Goal: Task Accomplishment & Management: Manage account settings

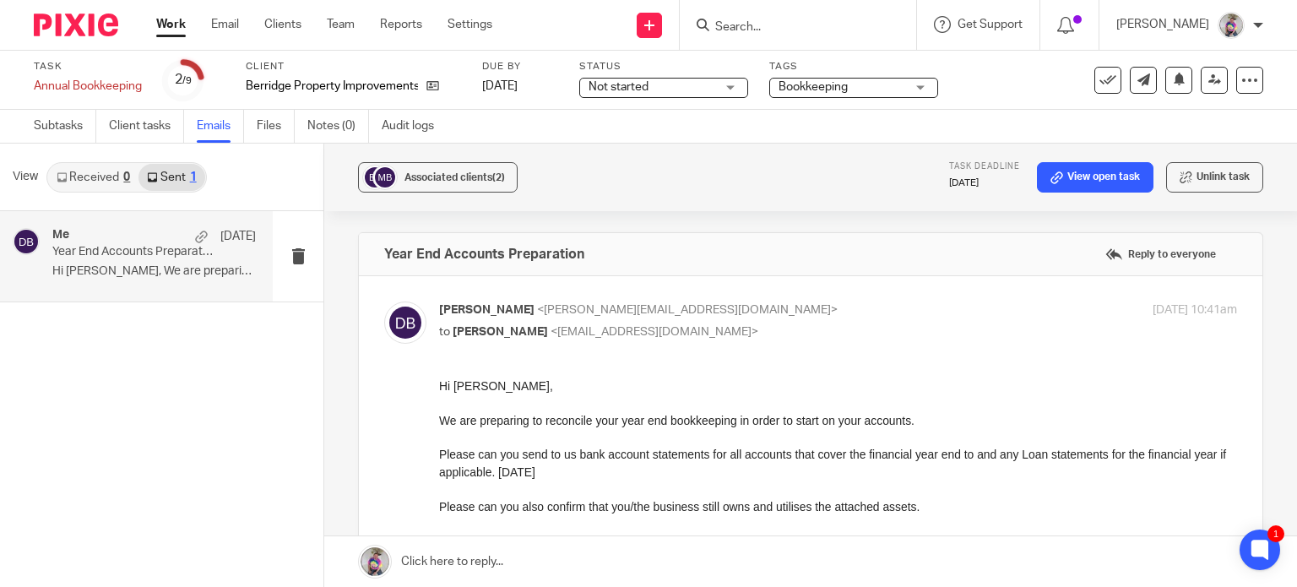
scroll to position [302, 0]
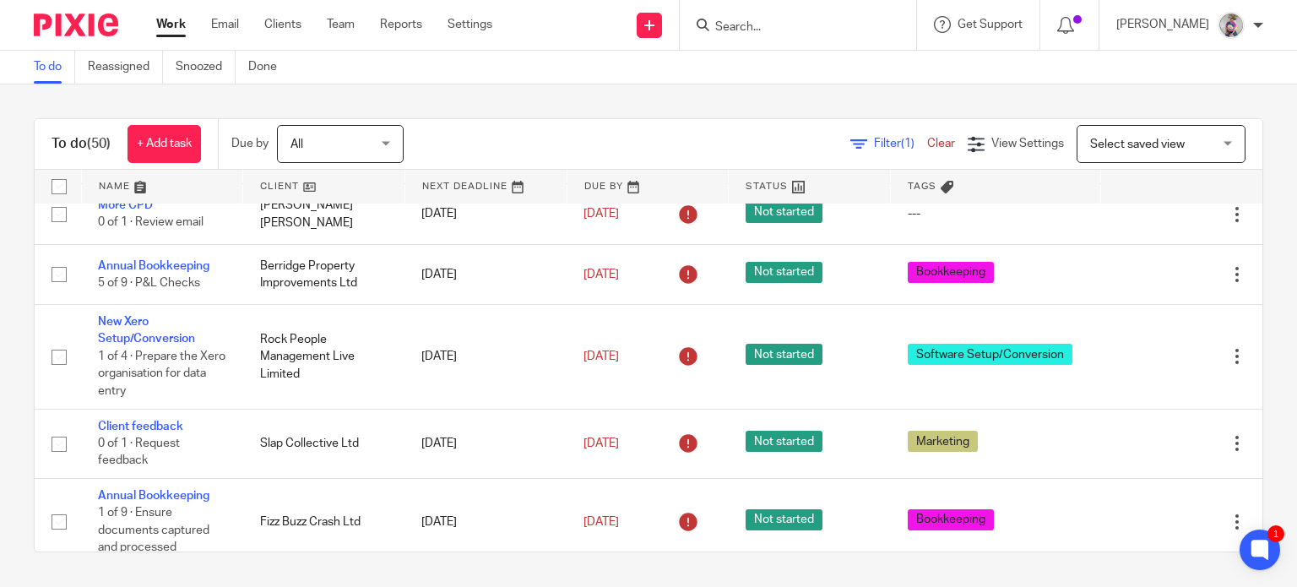
scroll to position [124, 0]
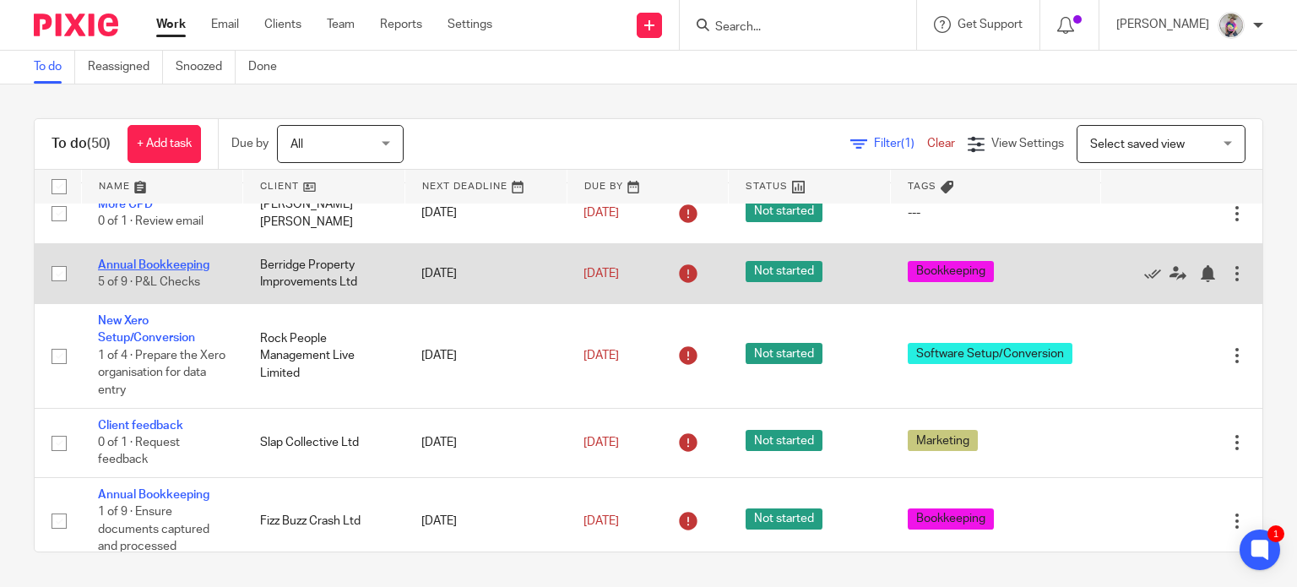
click at [189, 259] on link "Annual Bookkeeping" at bounding box center [153, 265] width 111 height 12
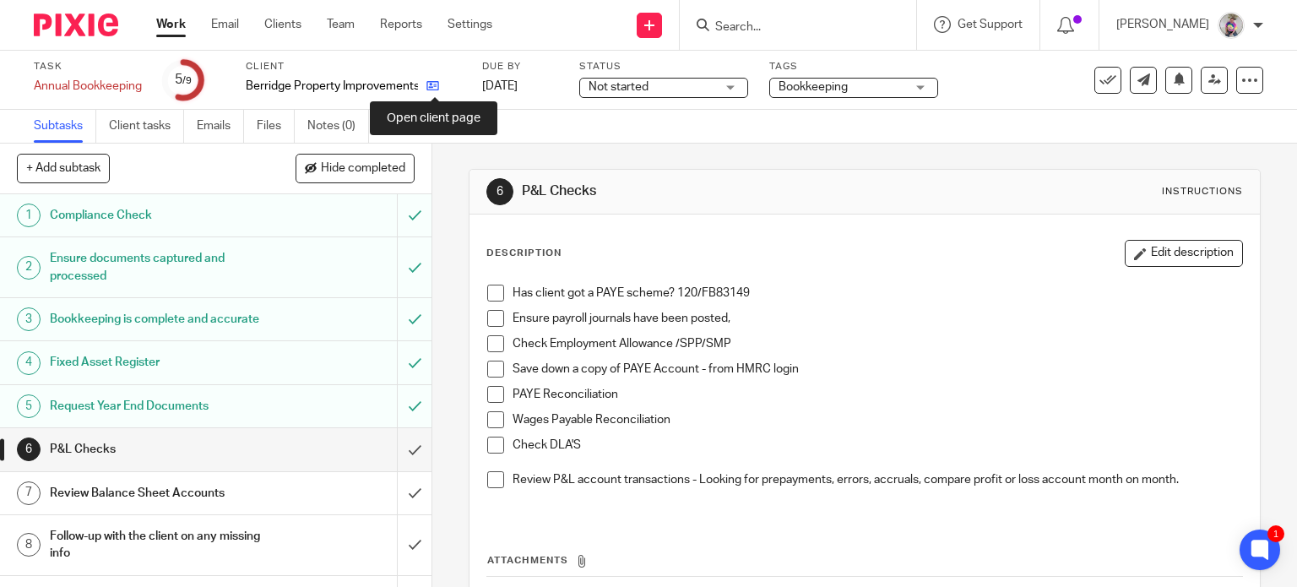
click at [432, 82] on icon at bounding box center [432, 85] width 13 height 13
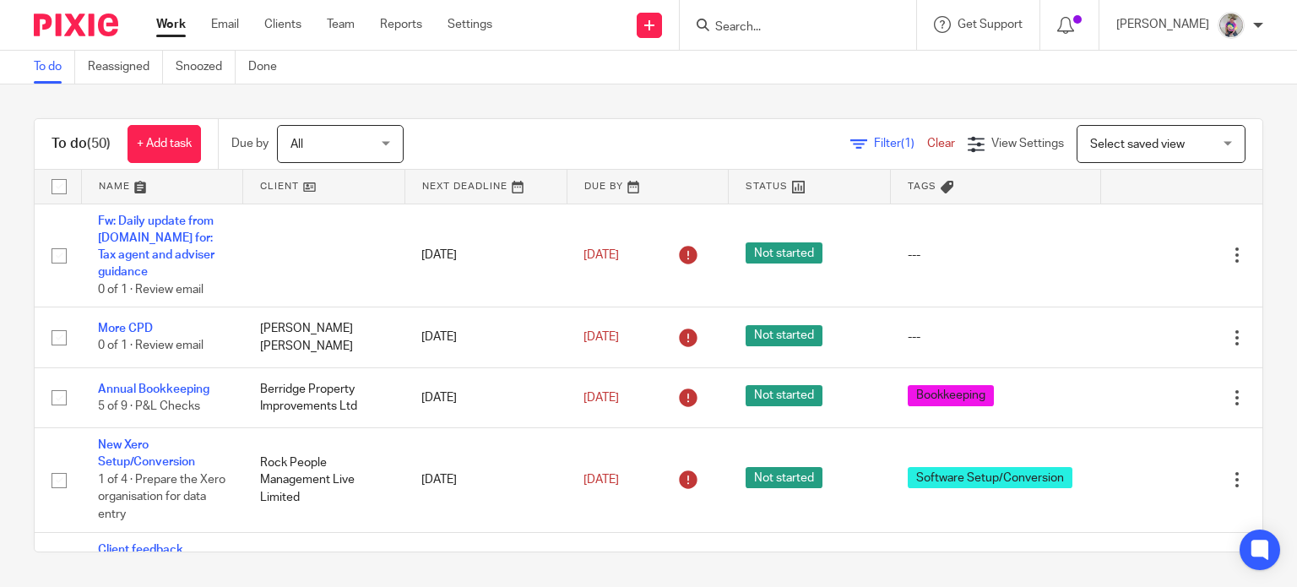
click at [782, 32] on input "Search" at bounding box center [790, 27] width 152 height 15
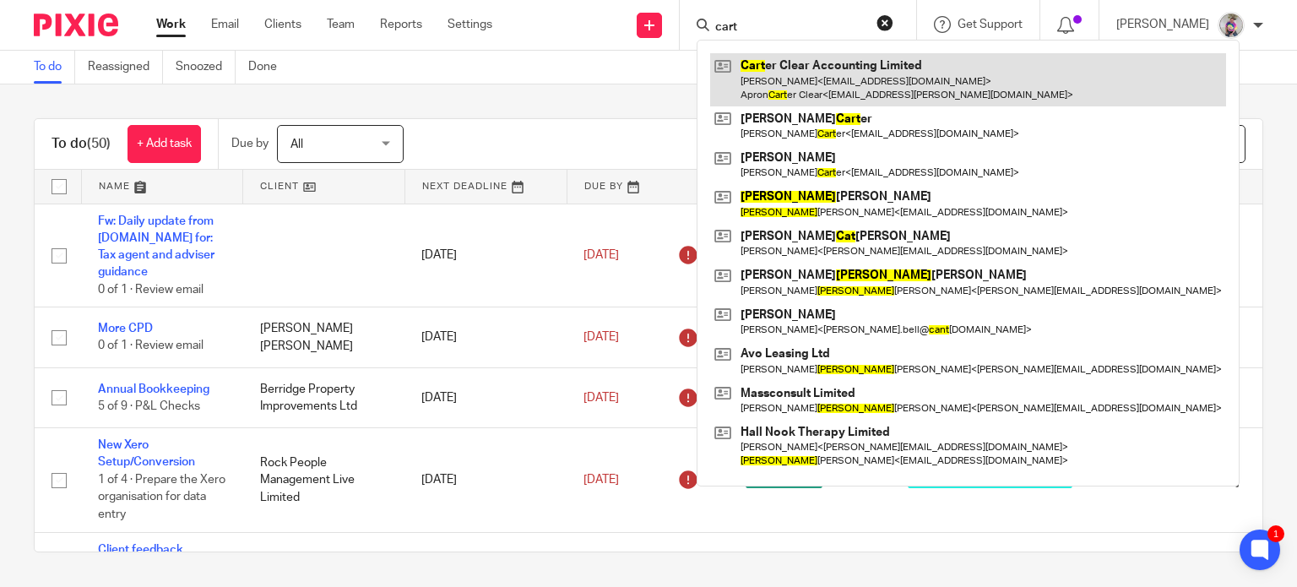
type input "cart"
click at [777, 80] on link at bounding box center [968, 79] width 516 height 52
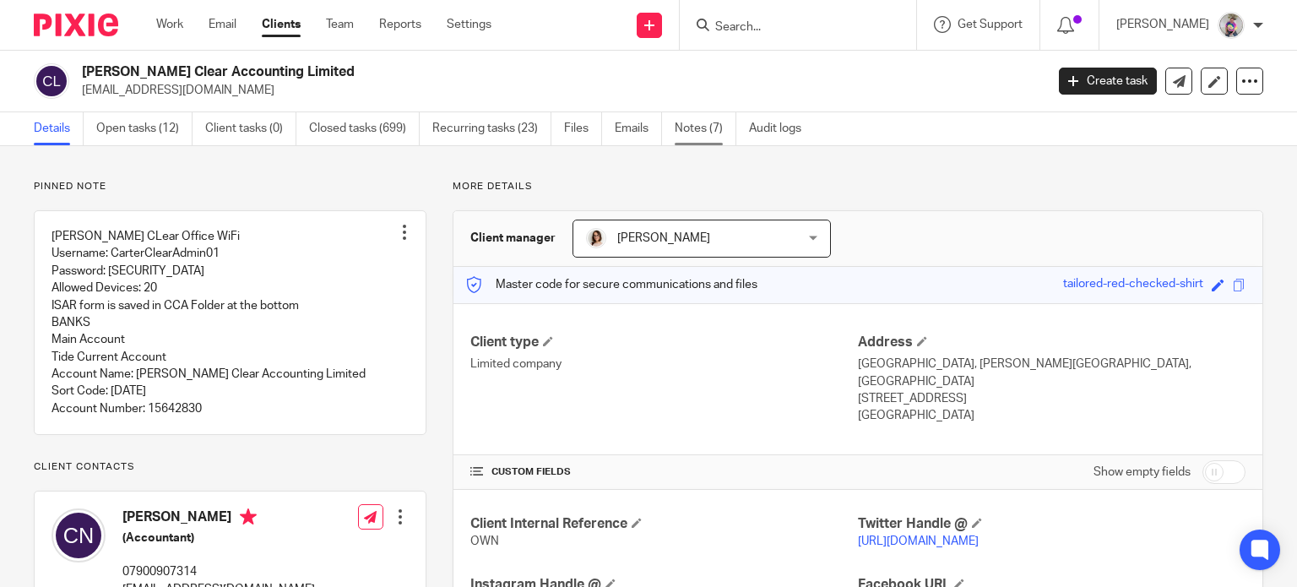
click at [699, 129] on link "Notes (7)" at bounding box center [706, 128] width 62 height 33
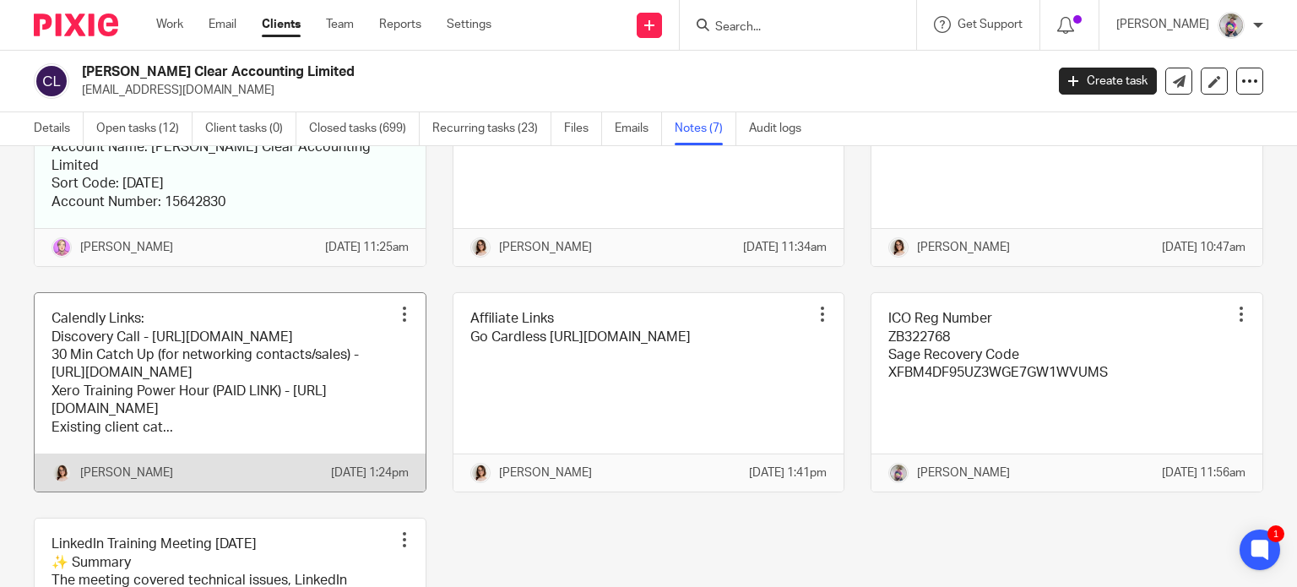
scroll to position [294, 0]
click at [332, 464] on link at bounding box center [230, 391] width 391 height 198
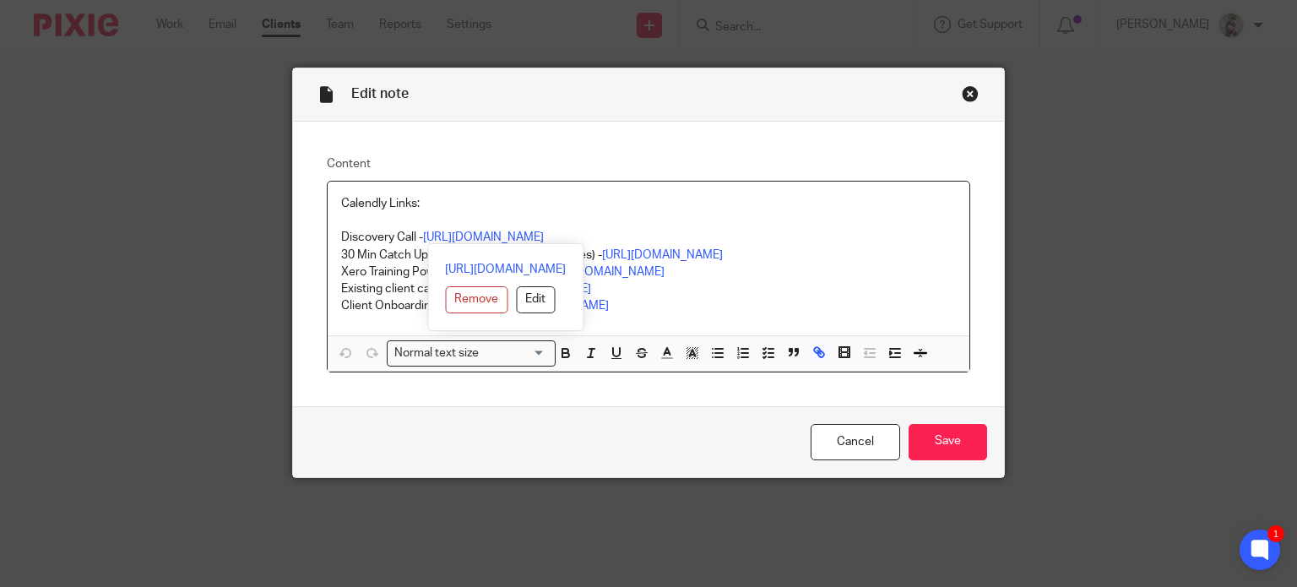
drag, startPoint x: 328, startPoint y: 239, endPoint x: 666, endPoint y: 236, distance: 338.6
click at [666, 236] on div "Calendly Links: Discovery Call - [URL][DOMAIN_NAME] 30 Min Catch Up (for networ…" at bounding box center [649, 259] width 643 height 154
copy p "Discovery Call - [URL][DOMAIN_NAME]"
click at [962, 95] on div "Close this dialog window" at bounding box center [970, 93] width 17 height 17
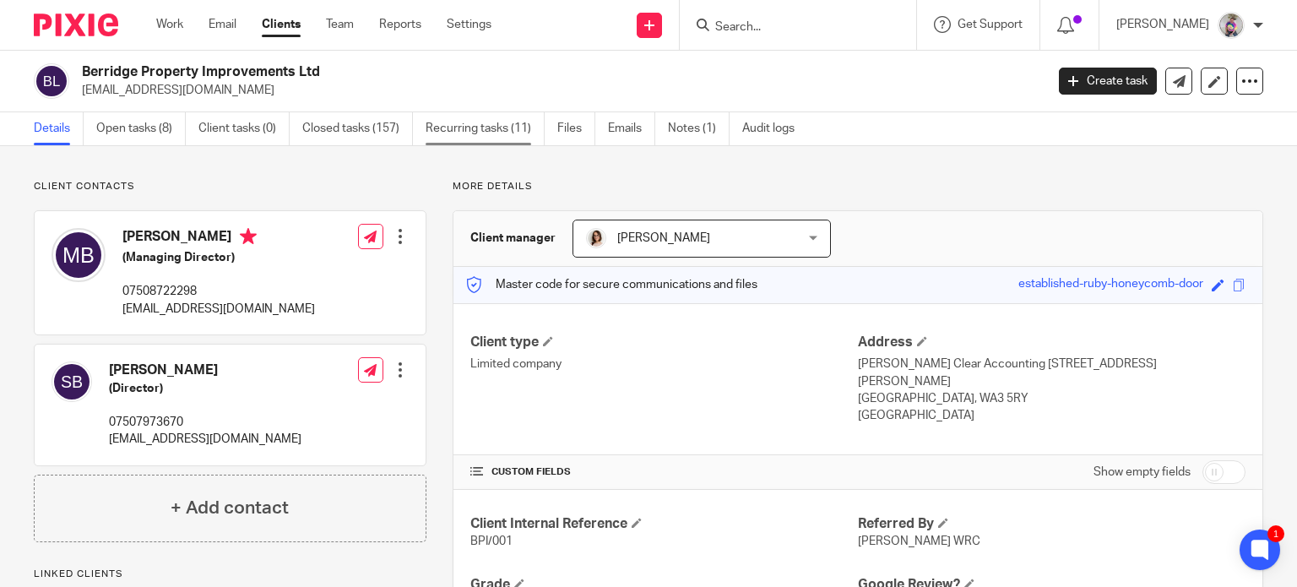
click at [463, 123] on link "Recurring tasks (11)" at bounding box center [485, 128] width 119 height 33
click at [151, 132] on link "Open tasks (8)" at bounding box center [141, 128] width 90 height 33
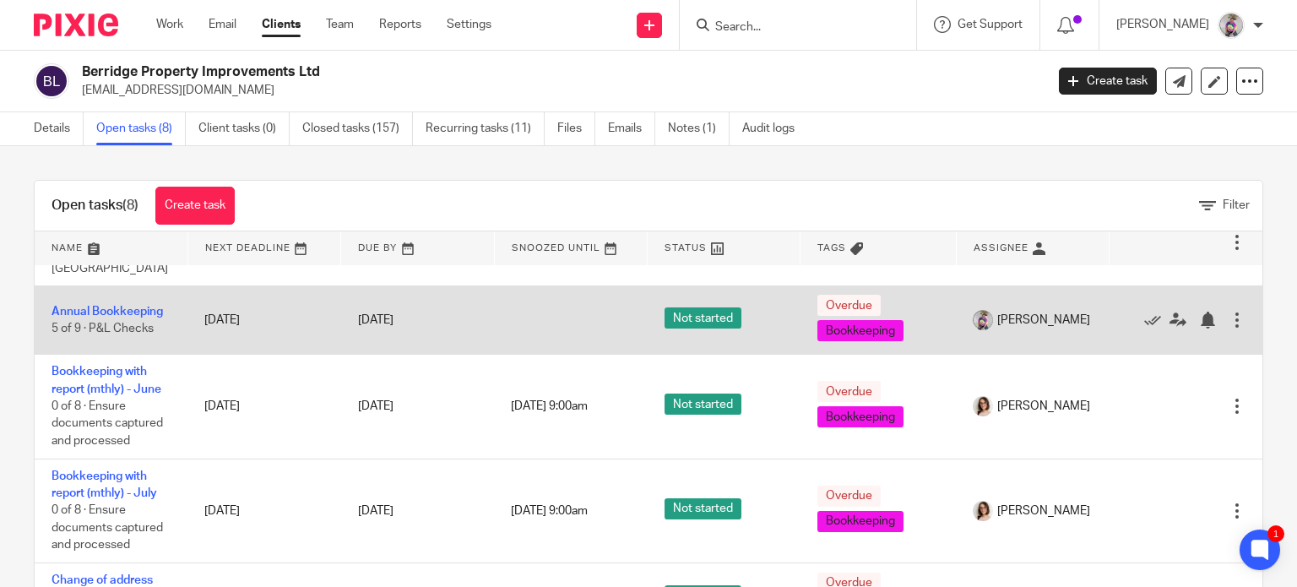
scroll to position [64, 0]
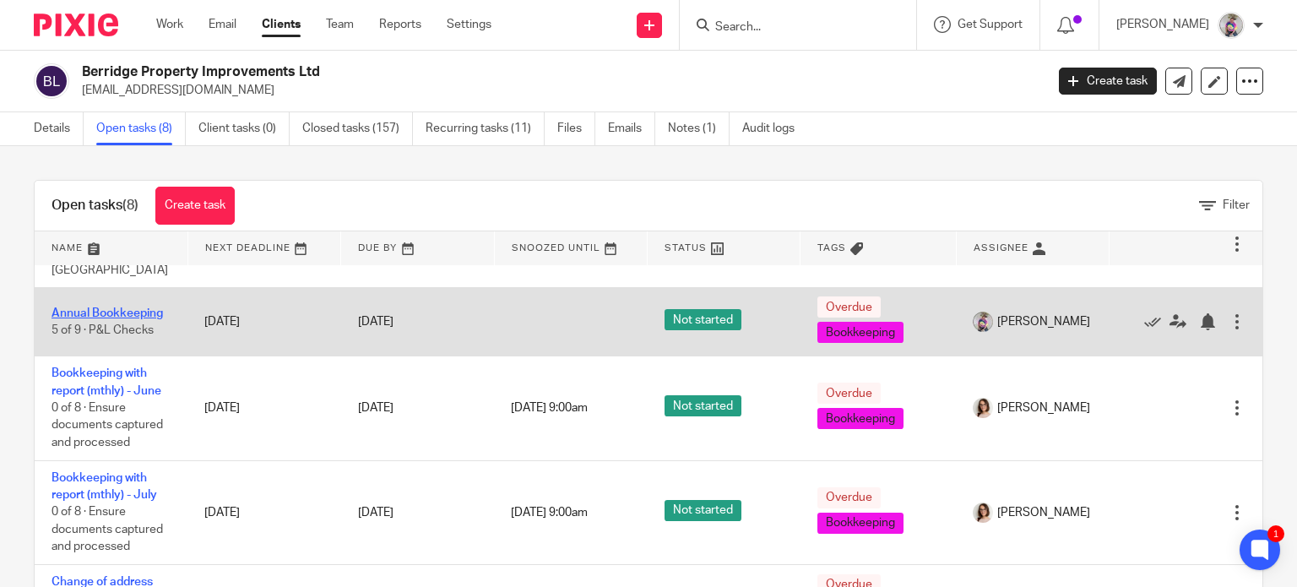
click at [105, 307] on link "Annual Bookkeeping" at bounding box center [107, 313] width 111 height 12
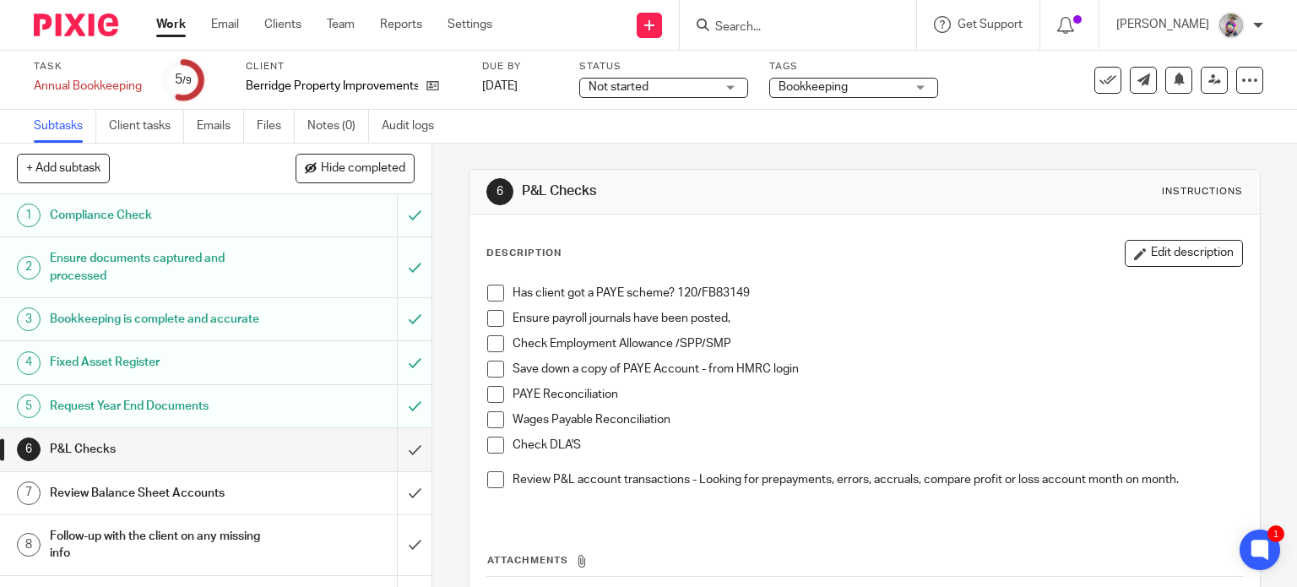
click at [495, 293] on span at bounding box center [495, 293] width 17 height 17
click at [490, 312] on span at bounding box center [495, 318] width 17 height 17
click at [490, 342] on span at bounding box center [495, 343] width 17 height 17
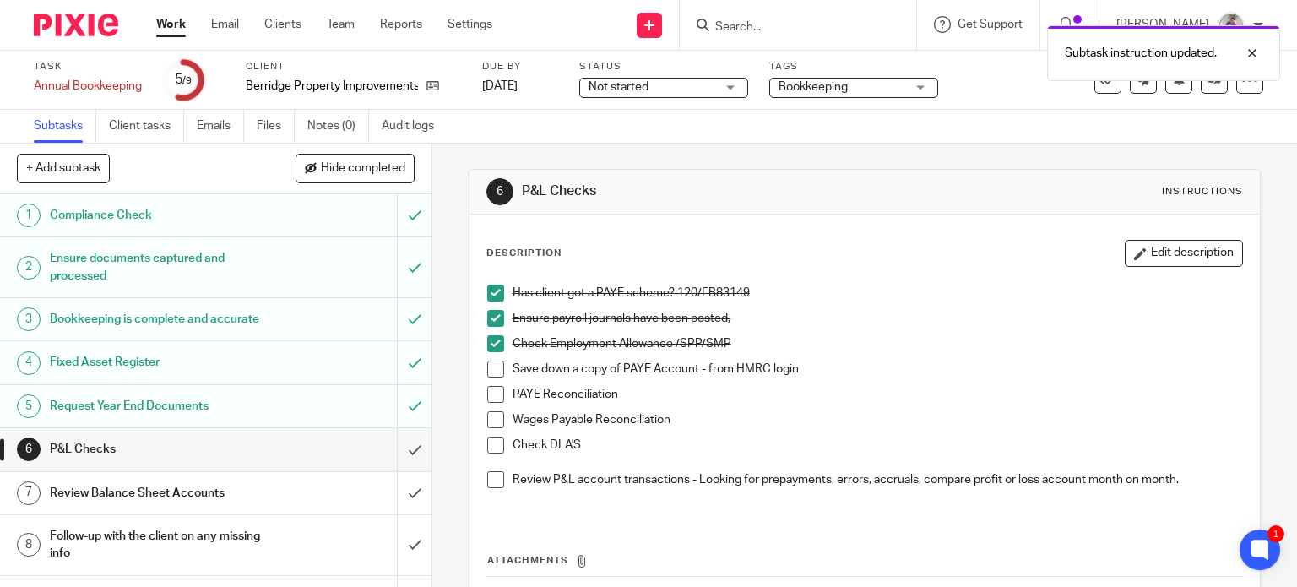
click at [490, 371] on span at bounding box center [495, 369] width 17 height 17
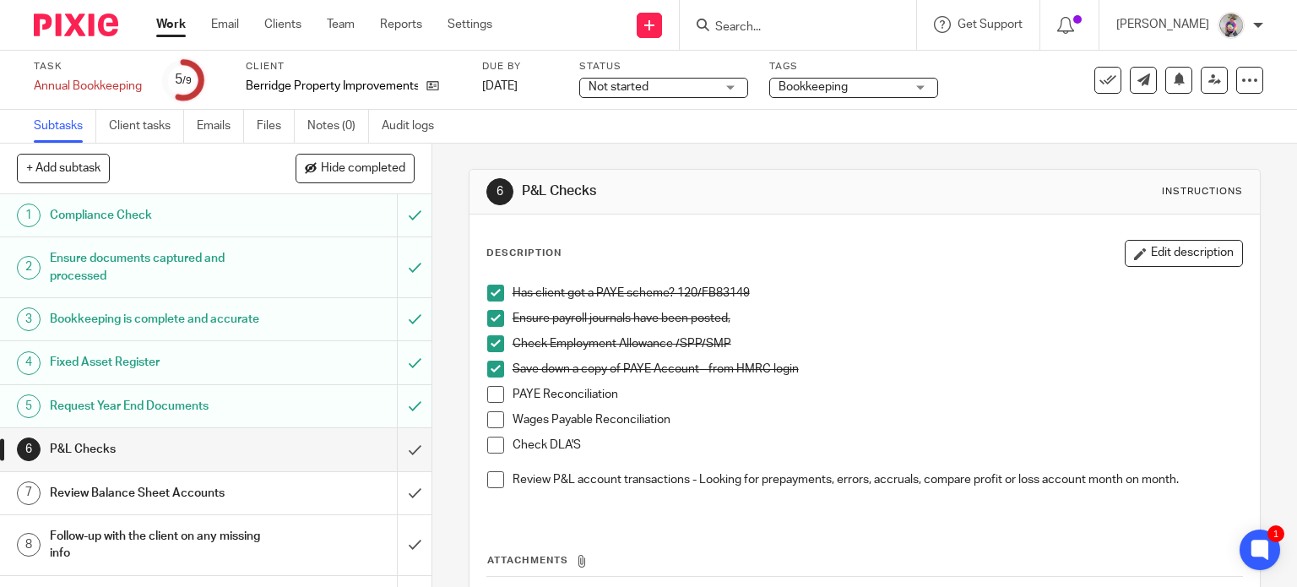
click at [491, 400] on span at bounding box center [495, 394] width 17 height 17
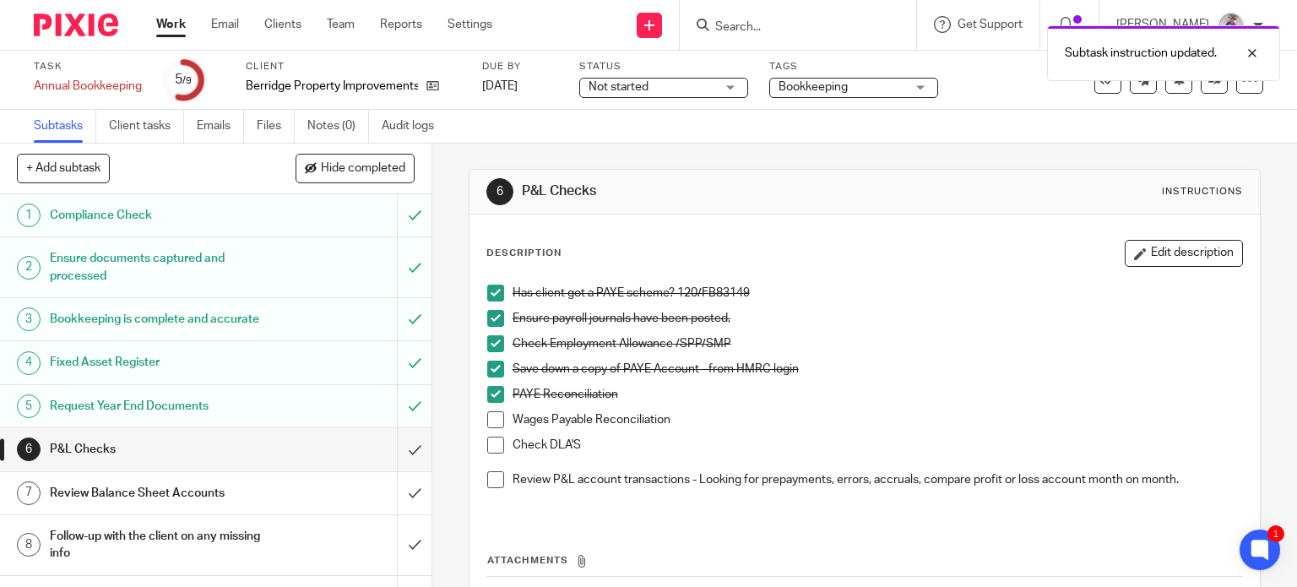
click at [491, 423] on span at bounding box center [495, 419] width 17 height 17
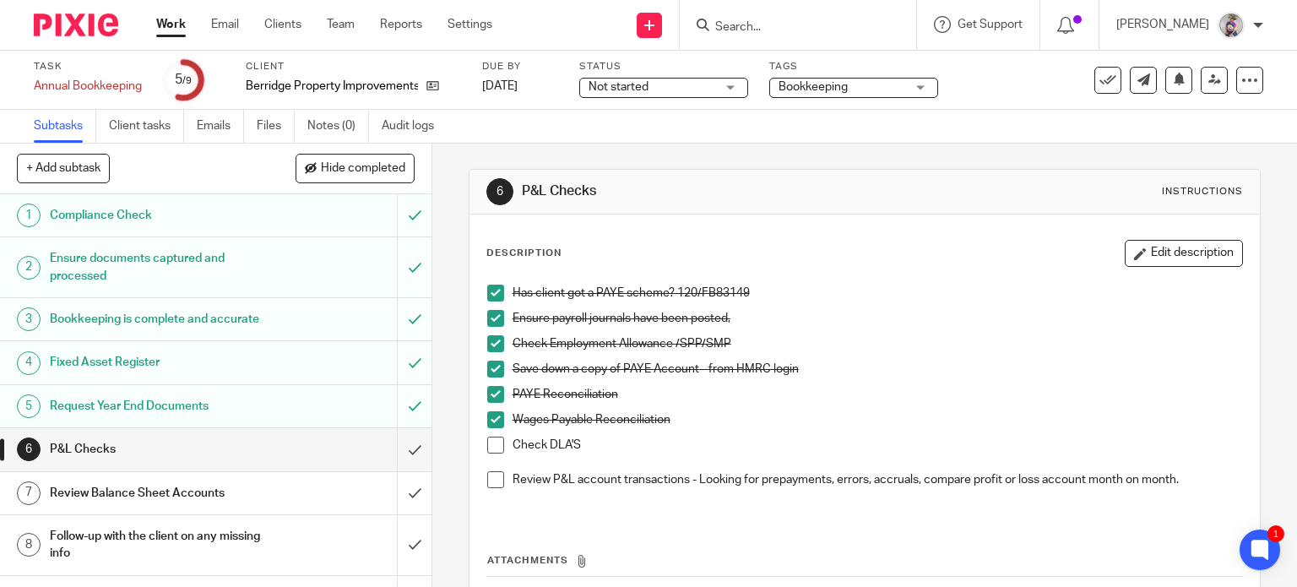
click at [488, 443] on span at bounding box center [495, 445] width 17 height 17
click at [169, 30] on link "Work" at bounding box center [171, 24] width 30 height 17
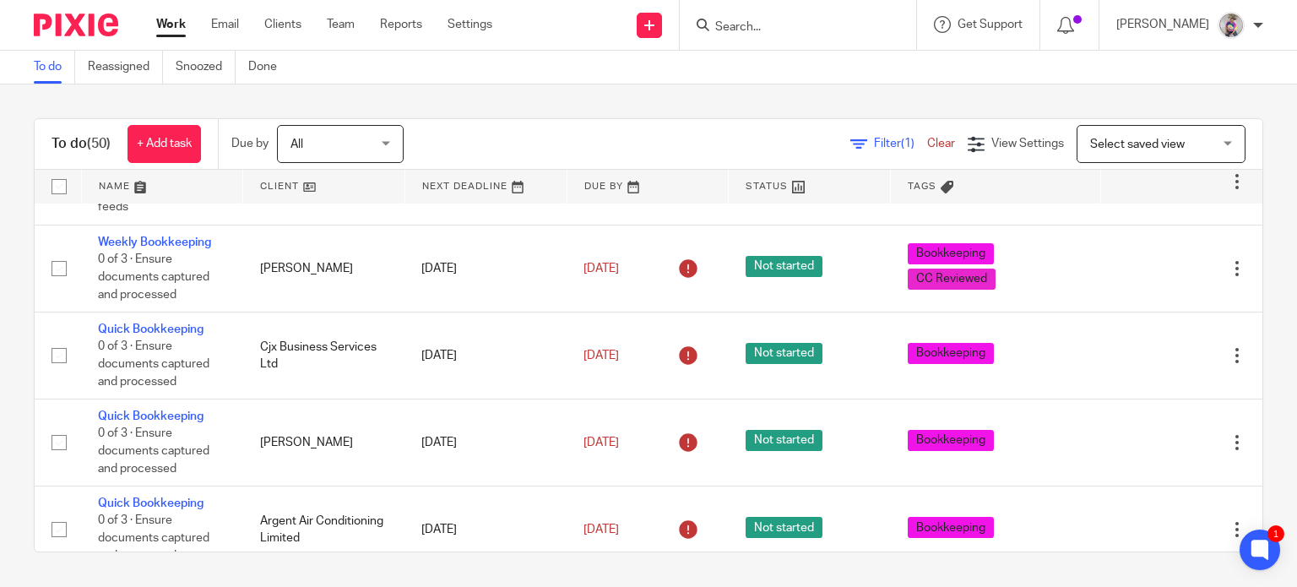
scroll to position [1263, 0]
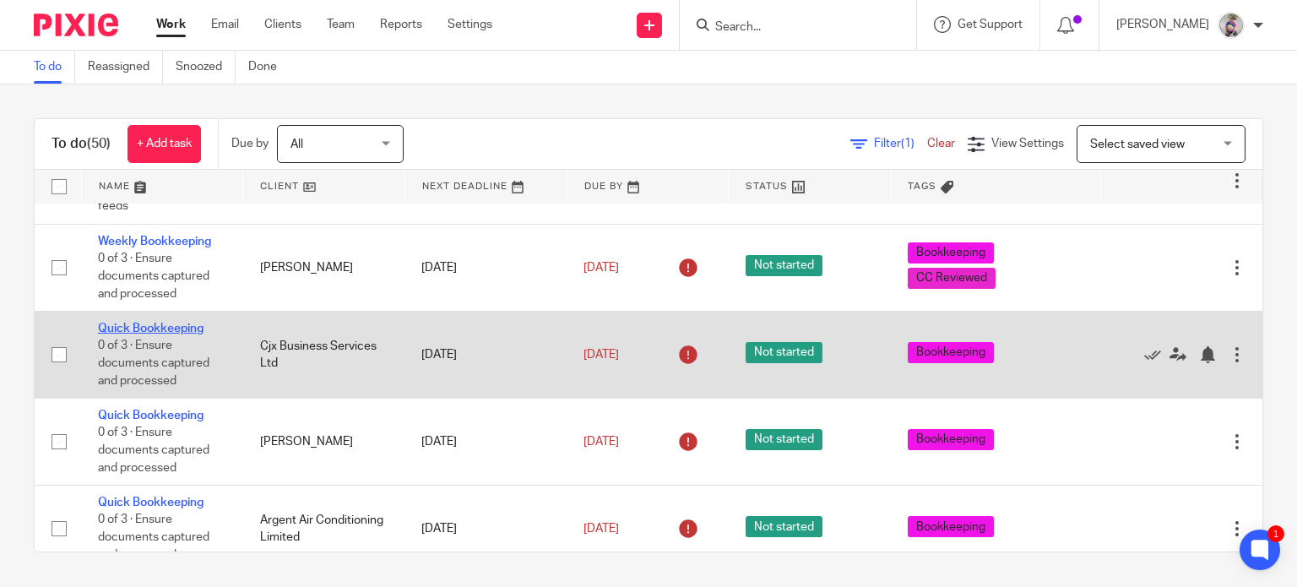
click at [178, 334] on link "Quick Bookkeeping" at bounding box center [151, 329] width 106 height 12
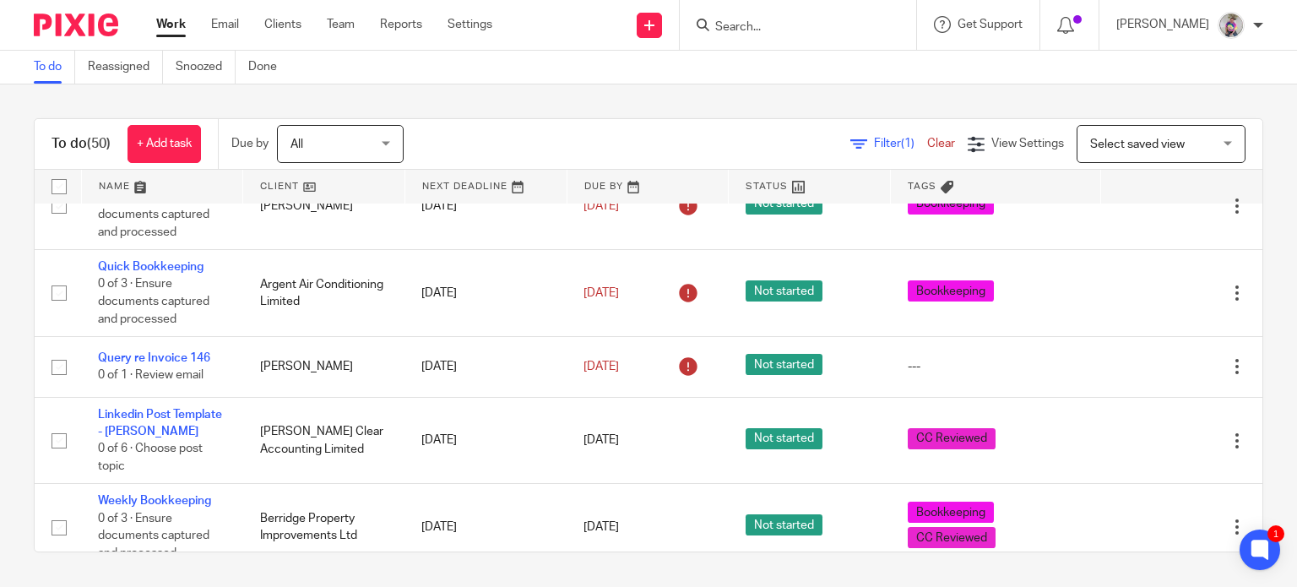
scroll to position [1500, 0]
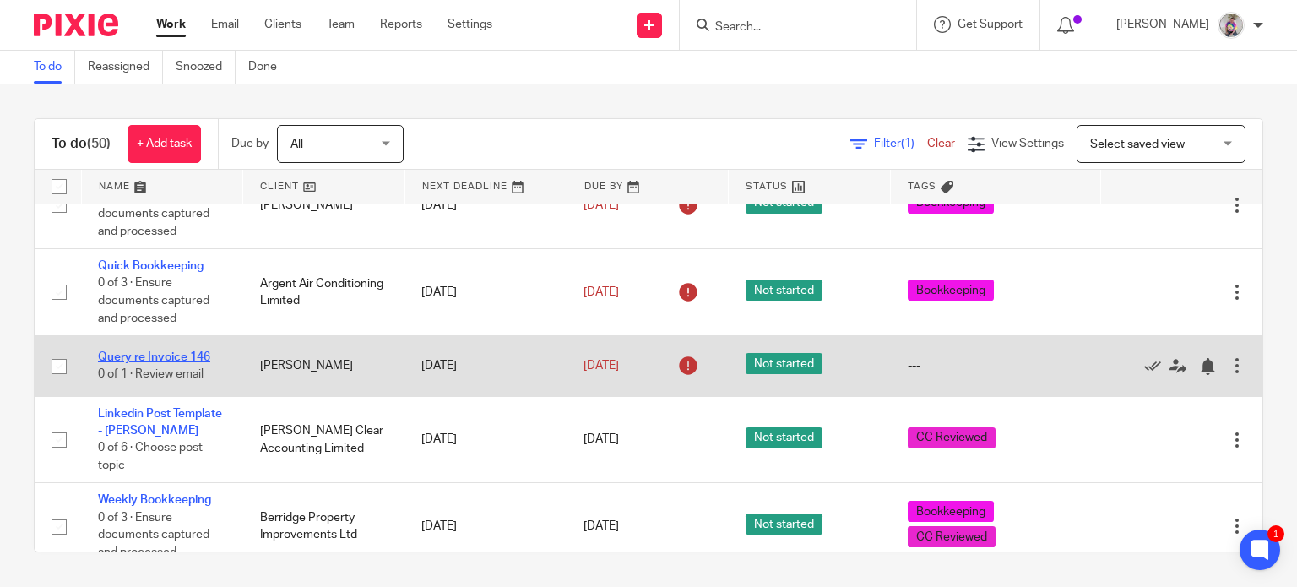
click at [166, 363] on link "Query re Invoice 146" at bounding box center [154, 357] width 112 height 12
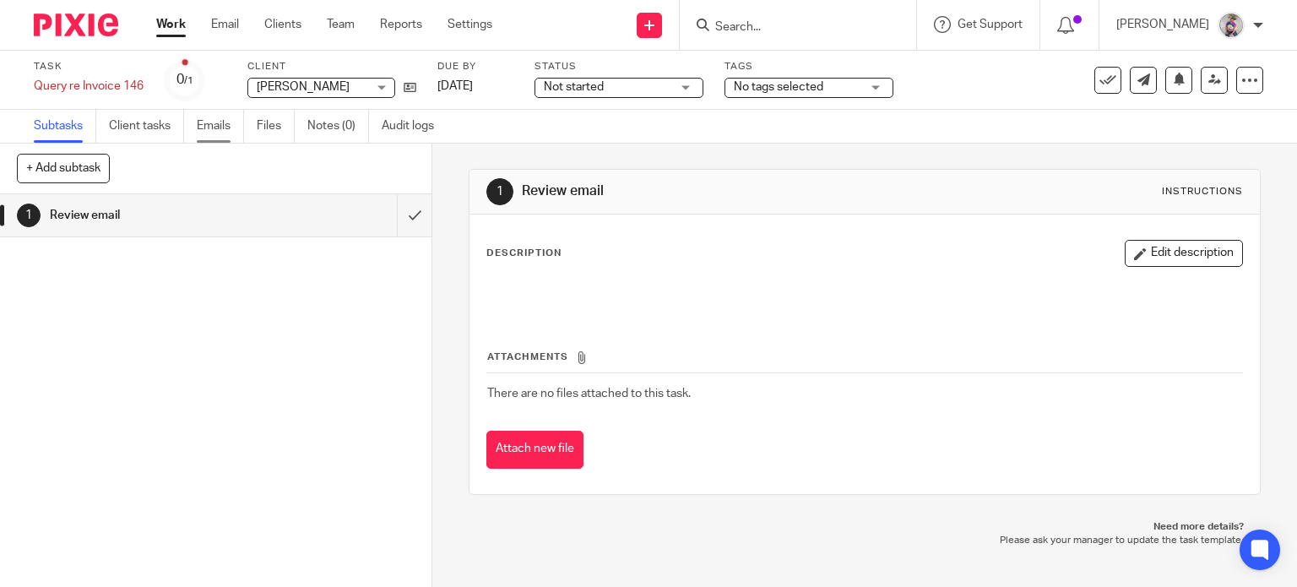
click at [209, 130] on link "Emails" at bounding box center [220, 126] width 47 height 33
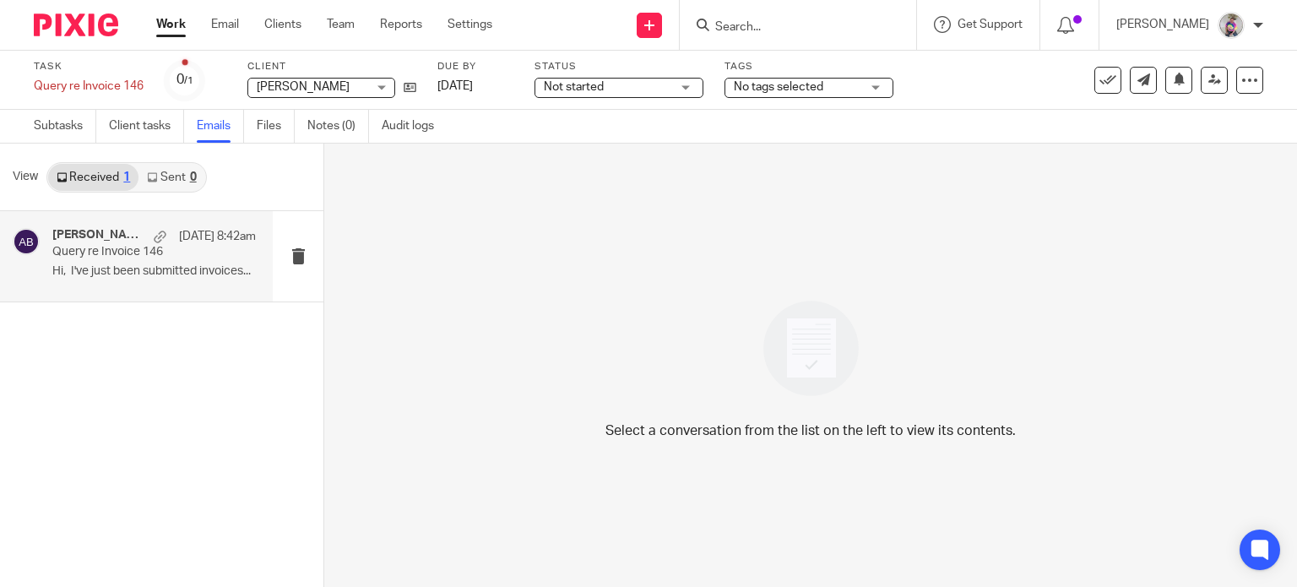
click at [84, 255] on p "Query re Invoice 146" at bounding box center [133, 252] width 163 height 14
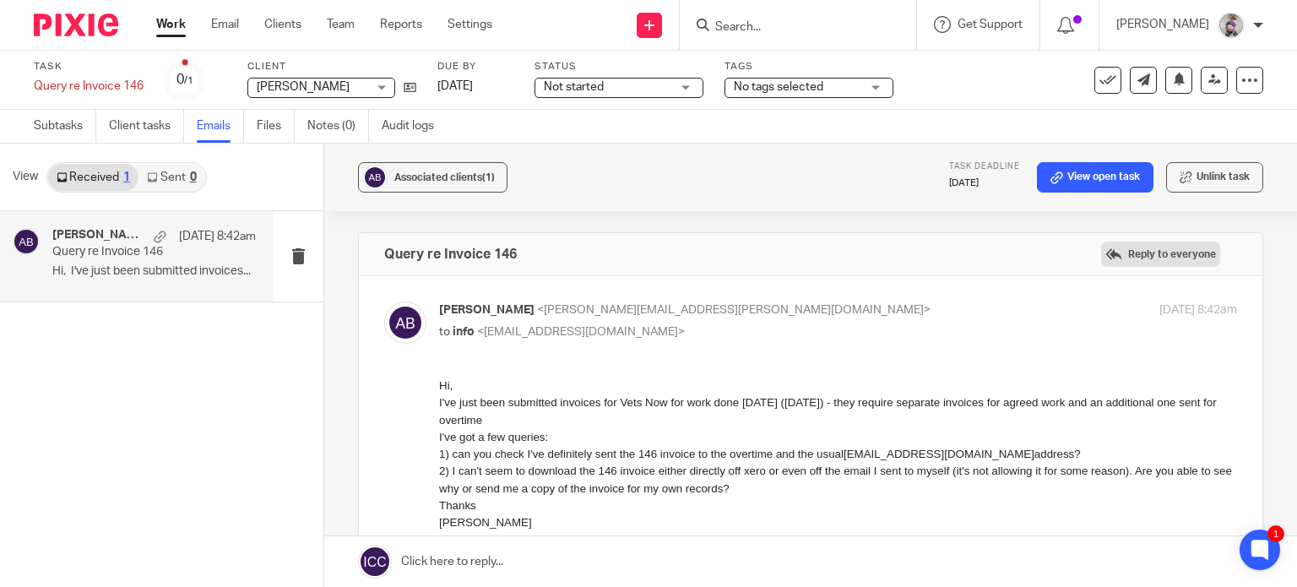
click at [1112, 252] on label "Reply to everyone" at bounding box center [1160, 254] width 119 height 25
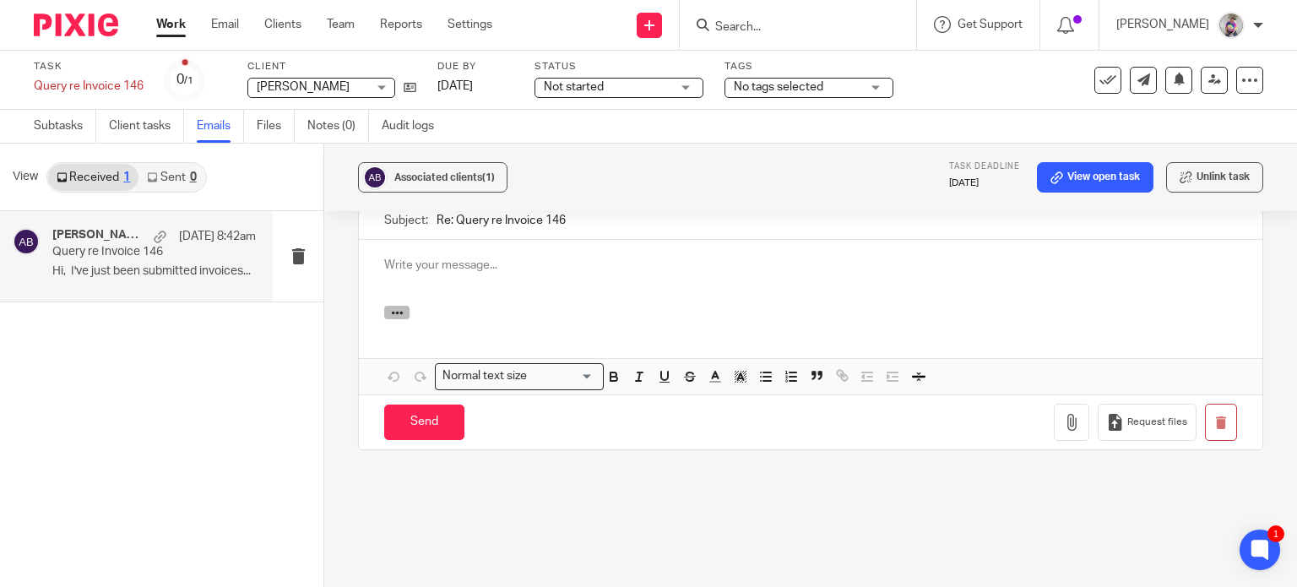
click at [391, 307] on icon "button" at bounding box center [397, 313] width 13 height 13
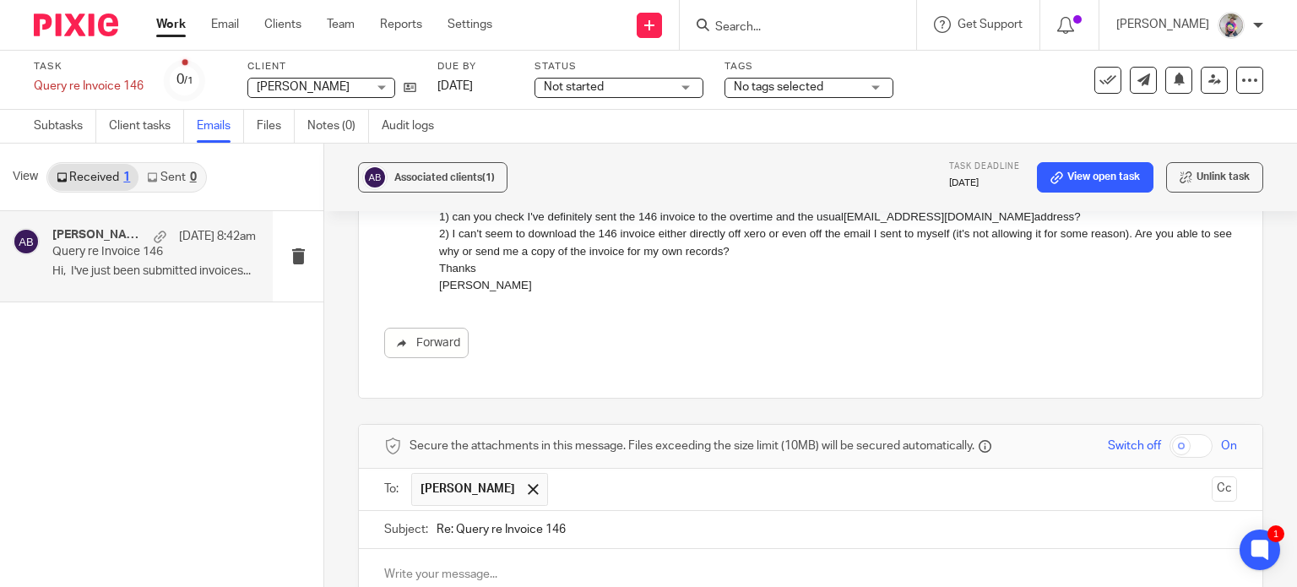
scroll to position [383, 0]
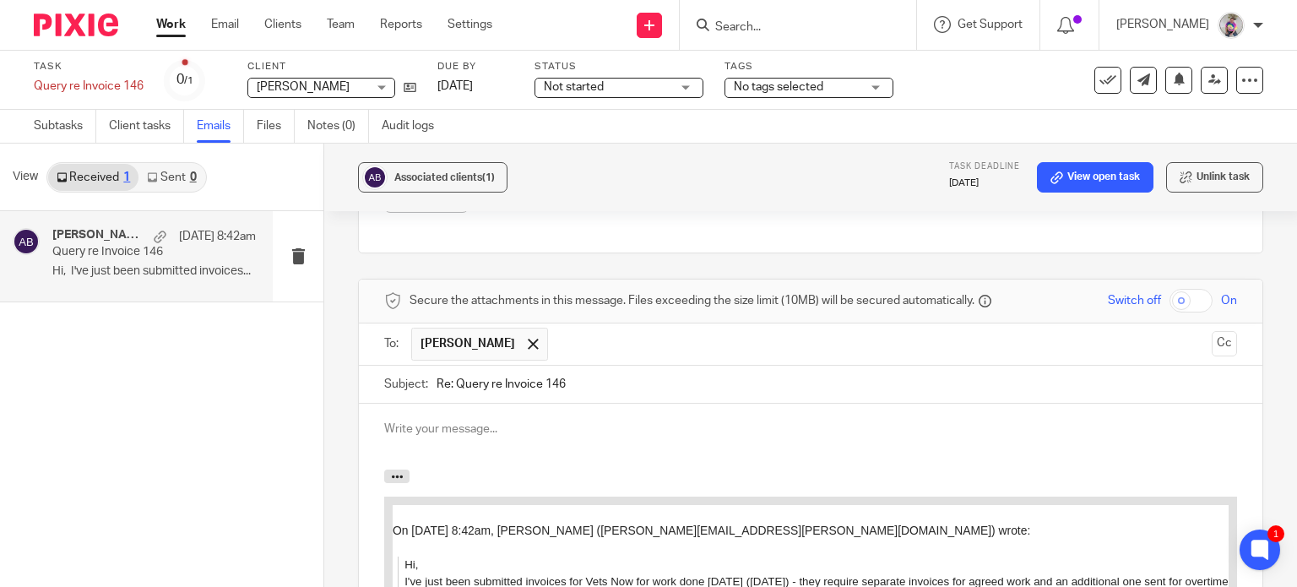
click at [417, 421] on p at bounding box center [810, 429] width 853 height 17
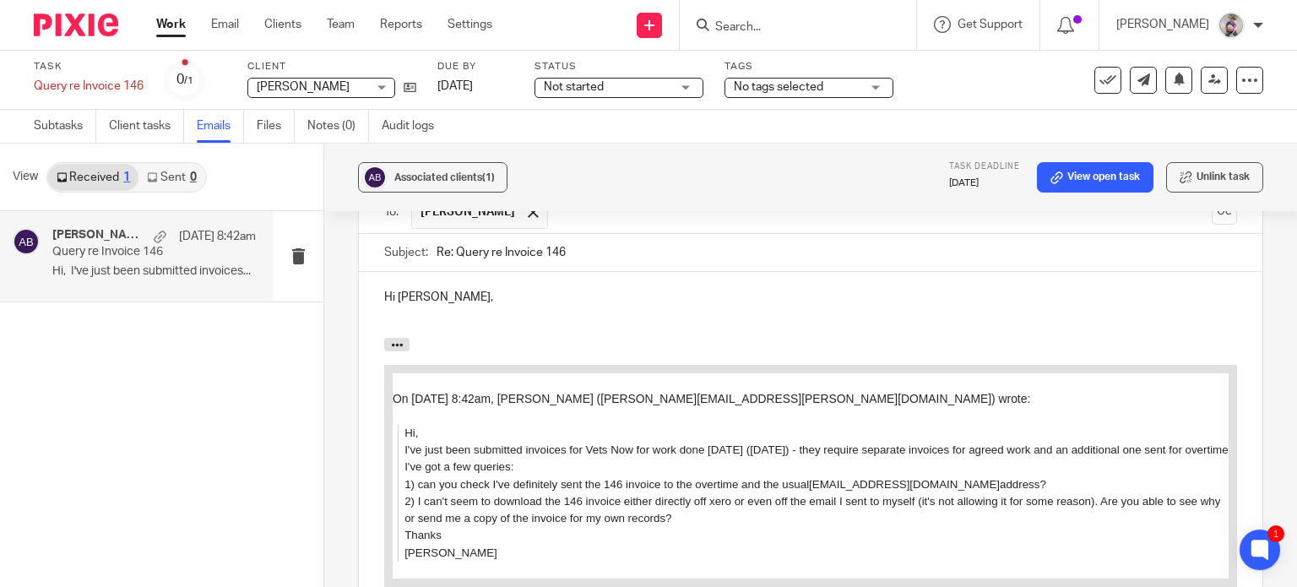
scroll to position [515, 0]
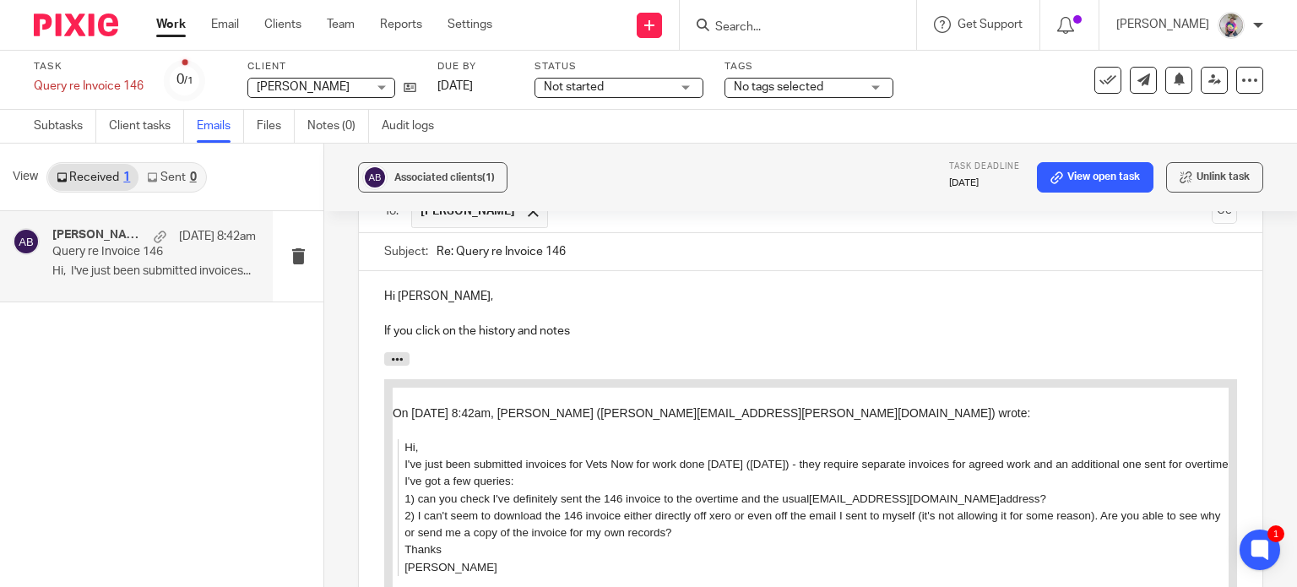
click at [473, 323] on p "If you click on the history and notes" at bounding box center [810, 331] width 853 height 17
click at [703, 323] on p "If you click on the arrow next to history and notes" at bounding box center [810, 331] width 853 height 17
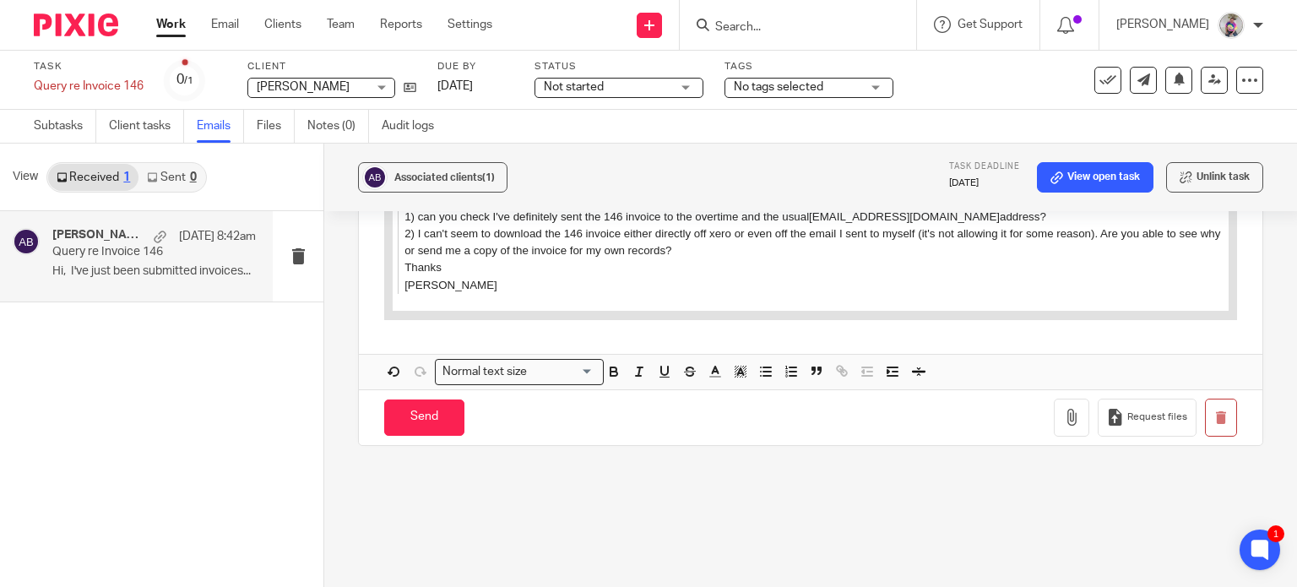
scroll to position [813, 0]
click at [1063, 410] on icon "button" at bounding box center [1071, 418] width 17 height 17
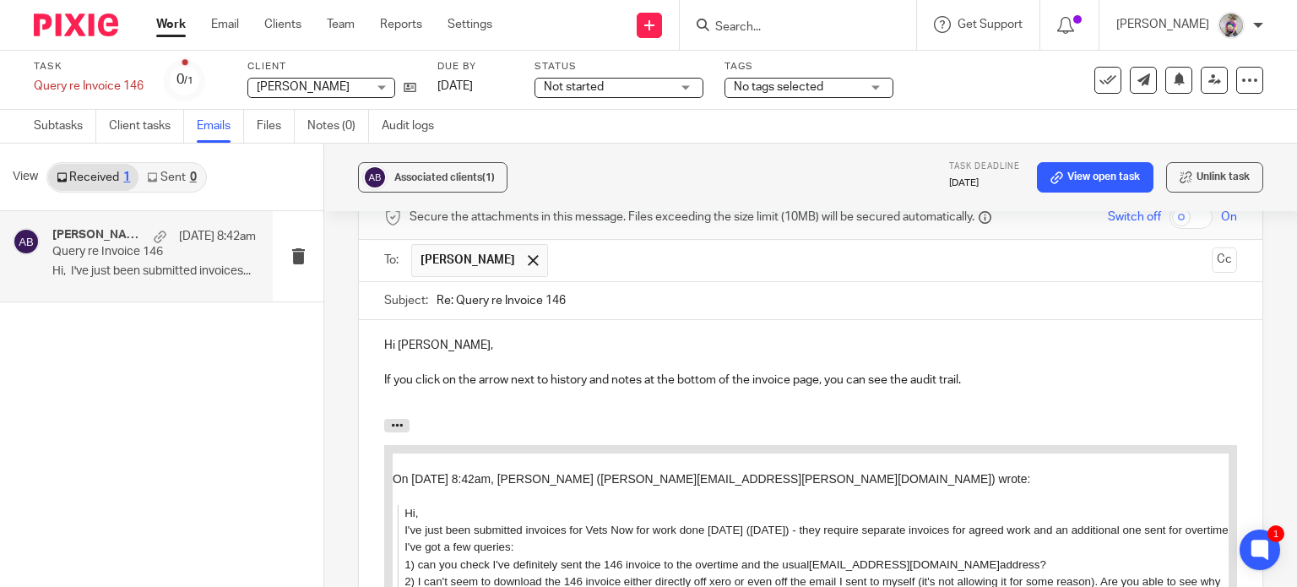
scroll to position [470, 0]
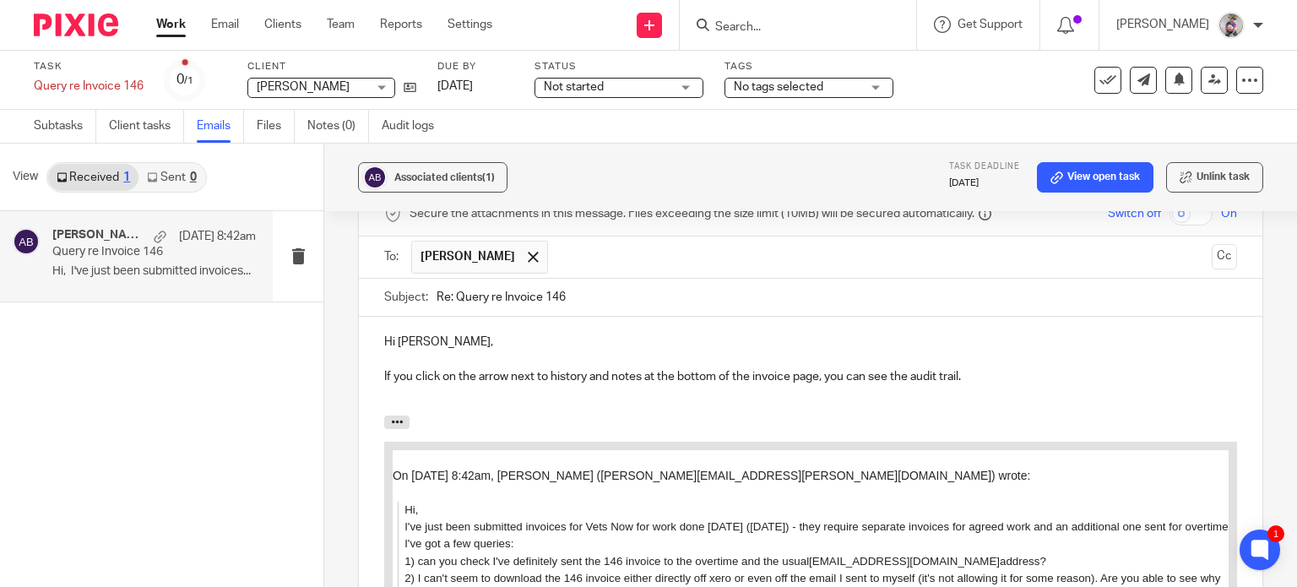
click at [976, 368] on p "If you click on the arrow next to history and notes at the bottom of the invoic…" at bounding box center [810, 376] width 853 height 17
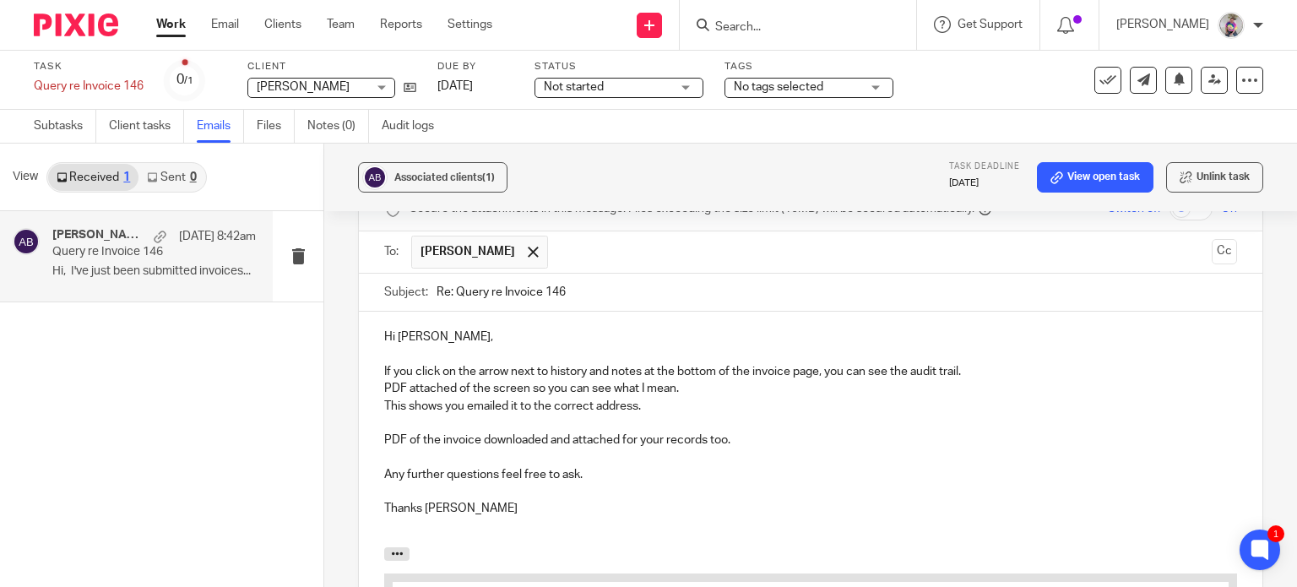
scroll to position [482, 0]
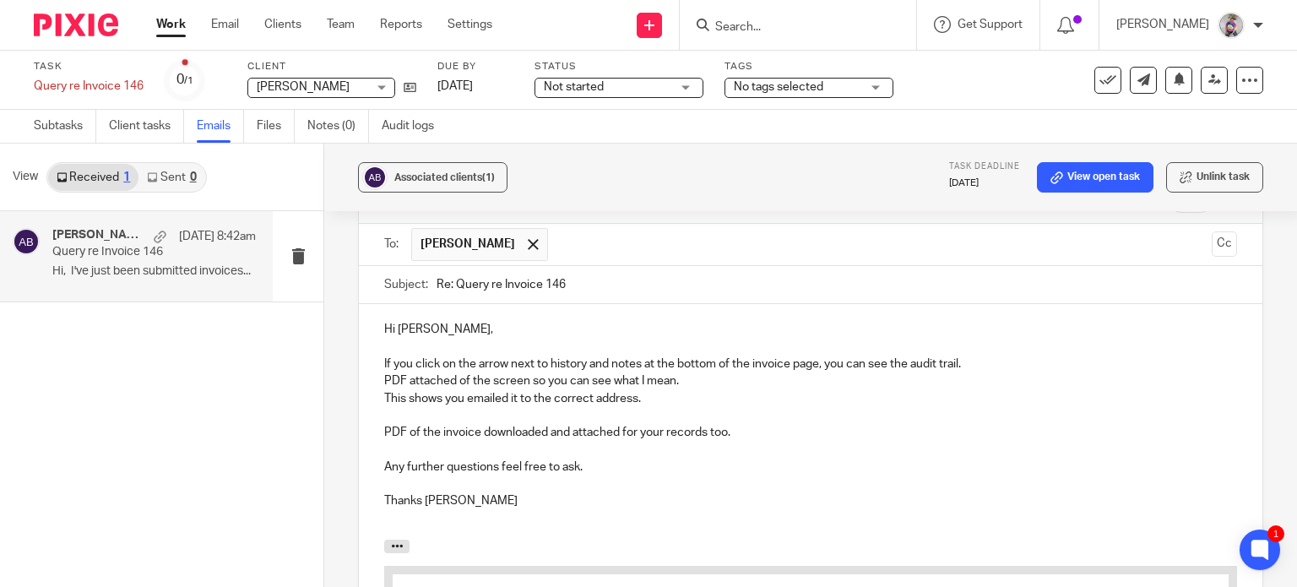
click at [464, 390] on p "This shows you emailed it to the correct address." at bounding box center [810, 398] width 853 height 17
click at [534, 390] on p "This shows you the 2 emailed it to the correct address." at bounding box center [810, 398] width 853 height 17
click at [534, 390] on p "This shows you the 2 email it to the correct address." at bounding box center [810, 398] width 853 height 17
click at [532, 390] on p "This shows you the 2 email it addresses you sent it to." at bounding box center [810, 398] width 853 height 17
click at [703, 390] on p "This shows you the 2 email addresses you sent it to." at bounding box center [810, 398] width 853 height 17
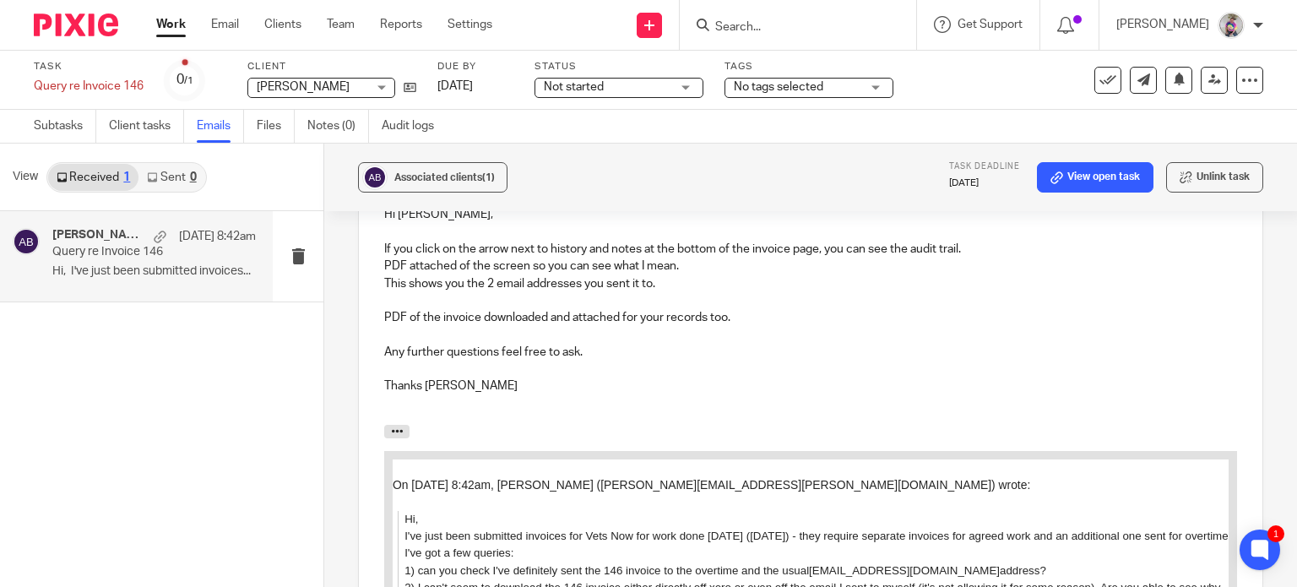
scroll to position [973, 0]
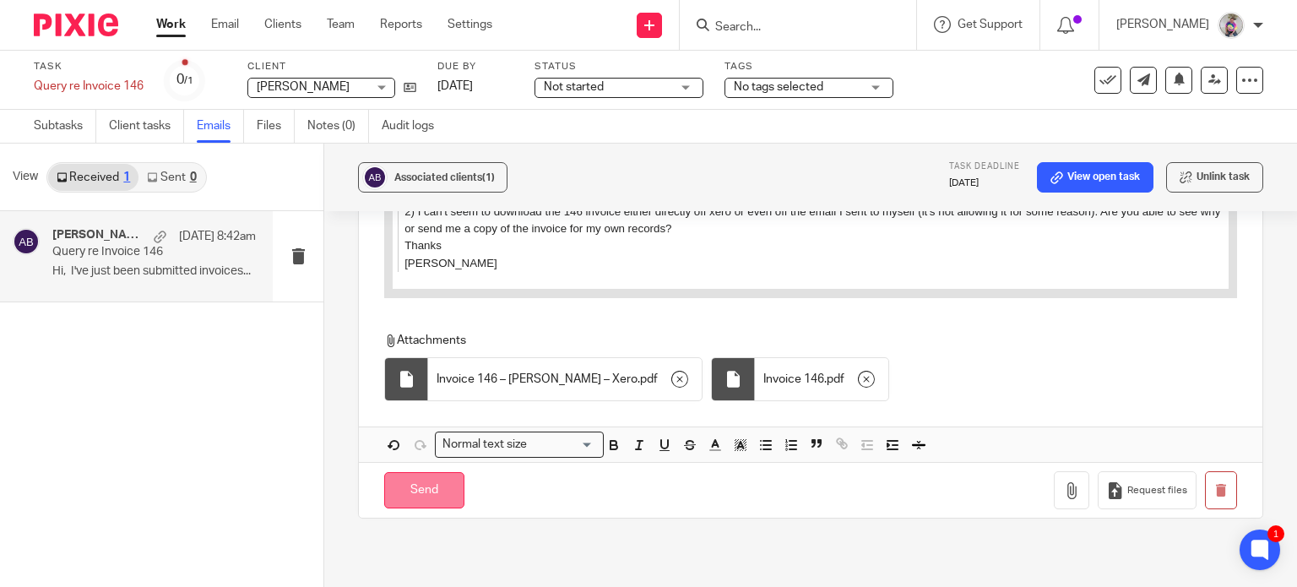
click at [433, 472] on input "Send" at bounding box center [424, 490] width 80 height 36
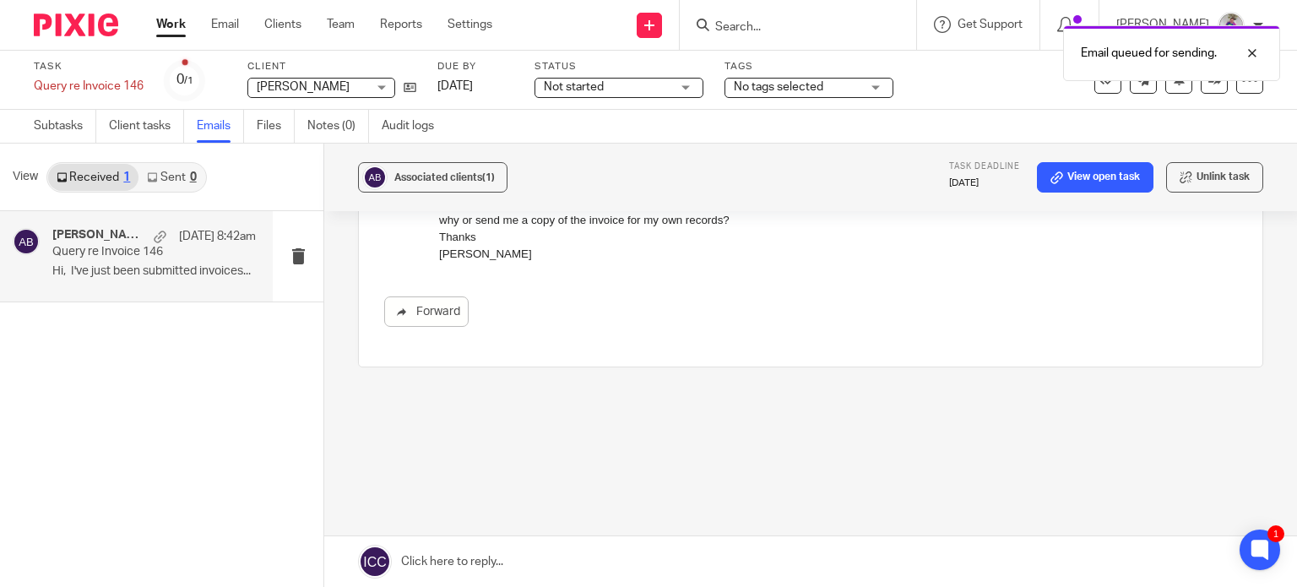
scroll to position [253, 0]
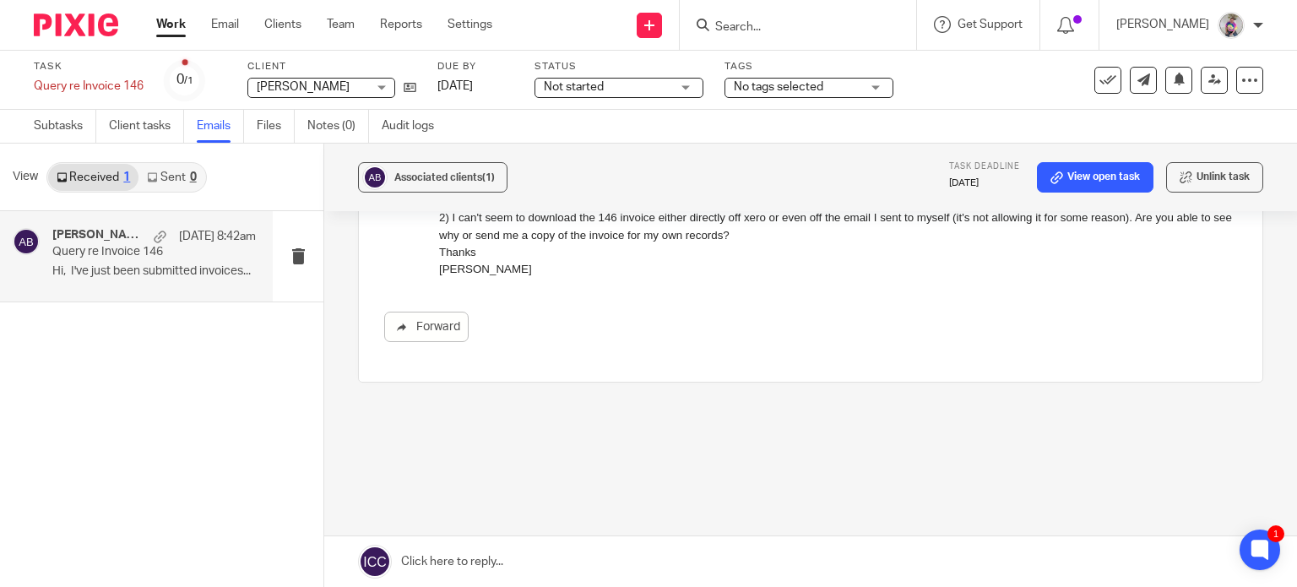
click at [176, 174] on link "Sent 0" at bounding box center [171, 177] width 66 height 27
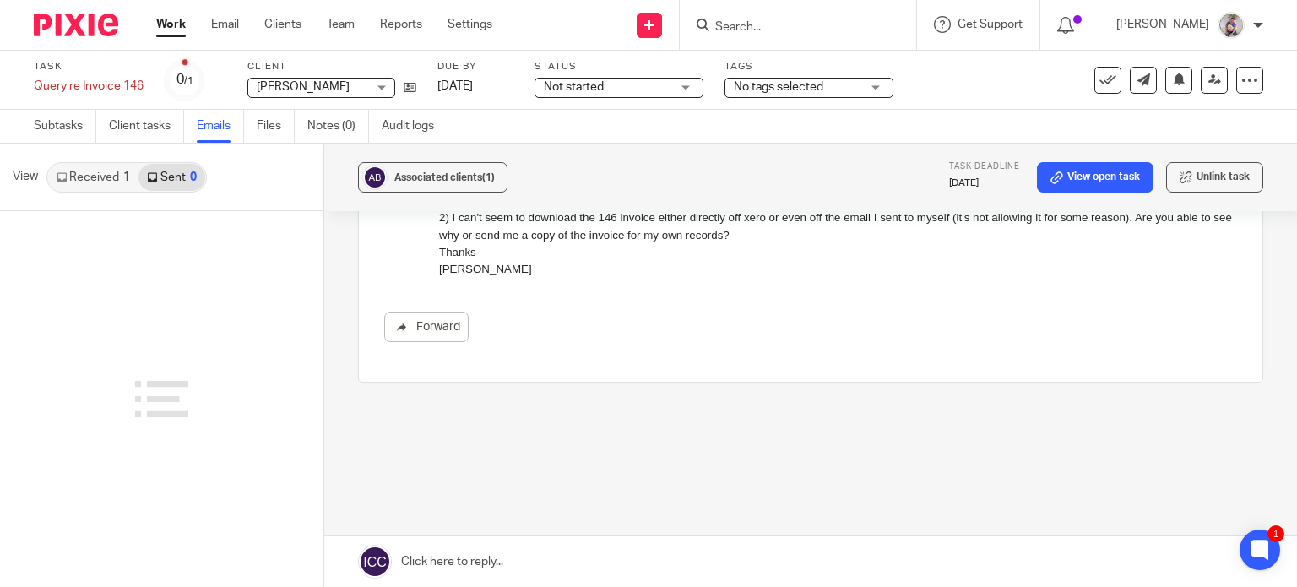
click at [95, 179] on link "Received 1" at bounding box center [93, 177] width 90 height 27
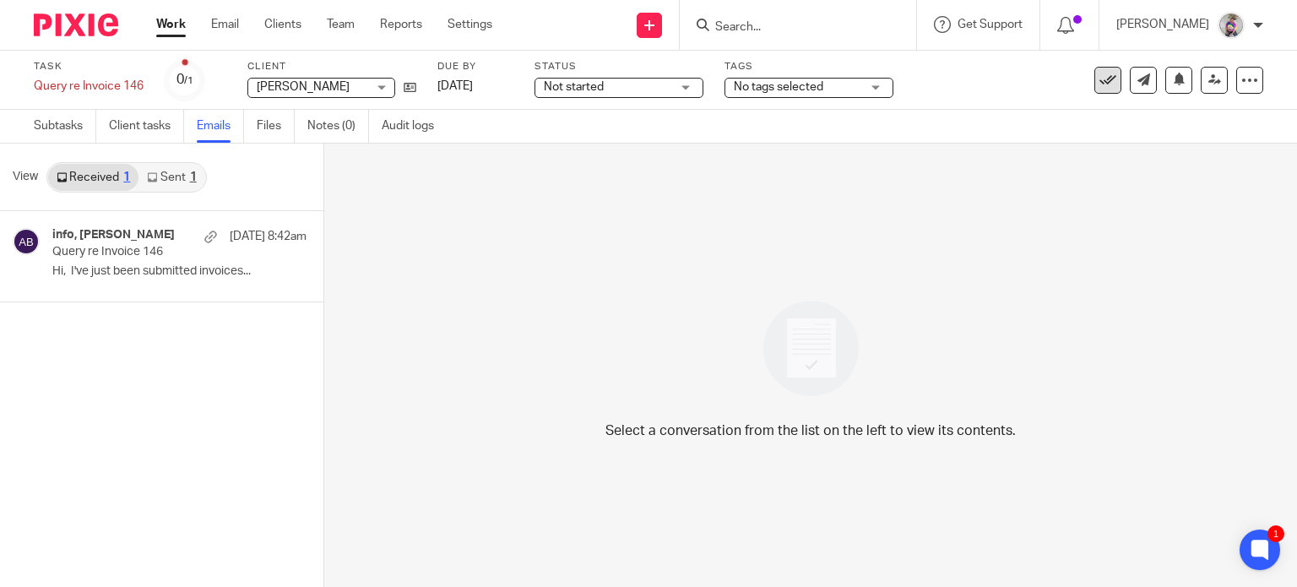
click at [1100, 84] on icon at bounding box center [1108, 80] width 17 height 17
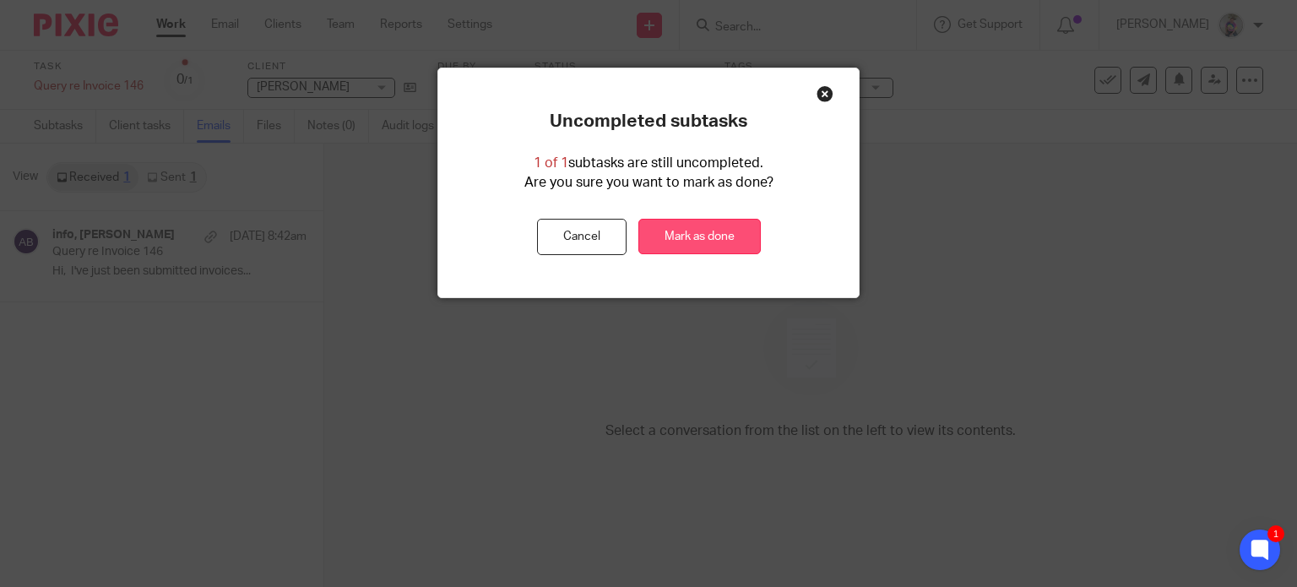
click at [693, 236] on link "Mark as done" at bounding box center [699, 237] width 122 height 36
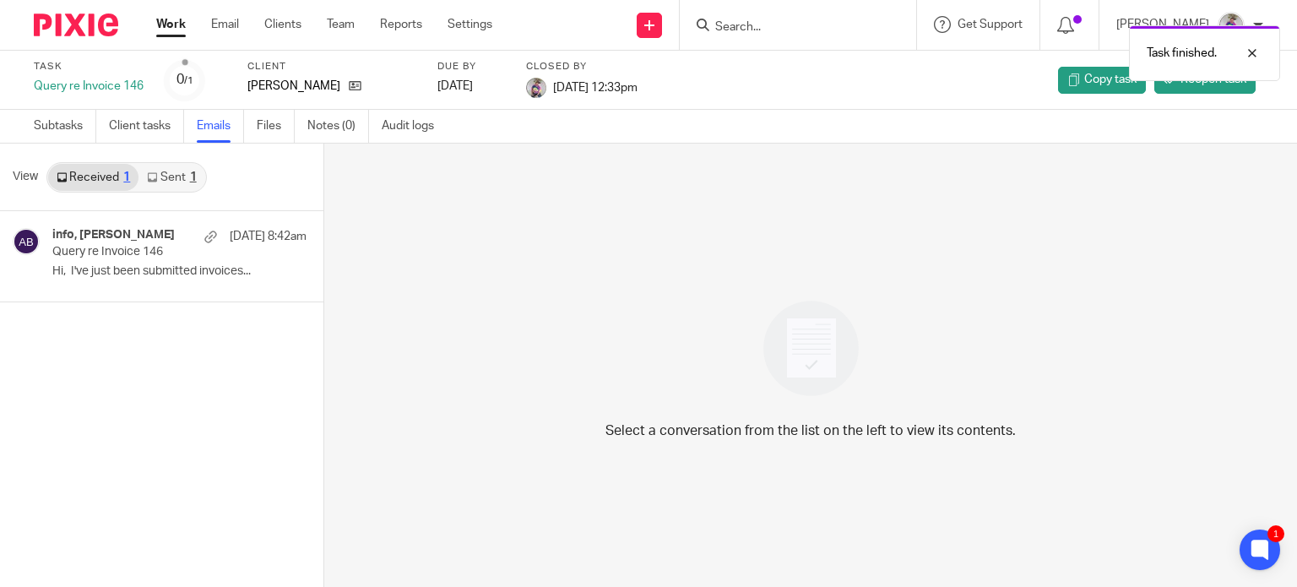
click at [160, 15] on div "Work Email Clients Team Reports Settings Work Email Clients Team Reports Settin…" at bounding box center [328, 25] width 378 height 50
click at [166, 26] on link "Work" at bounding box center [171, 24] width 30 height 17
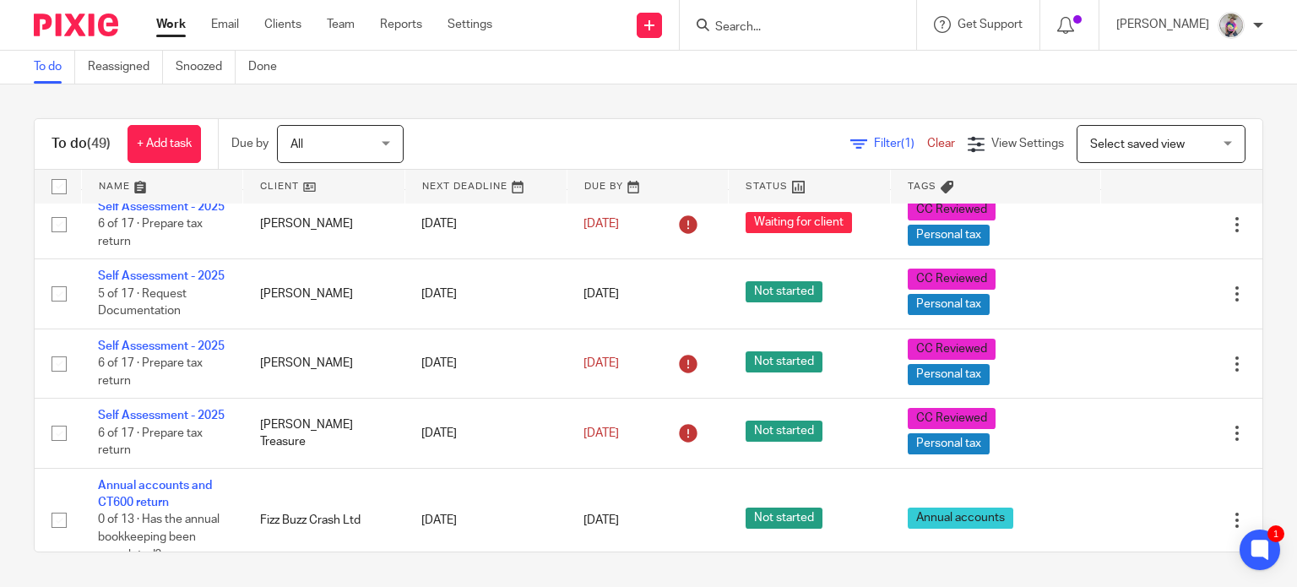
scroll to position [3733, 0]
click at [157, 73] on link "Self Assessment - 2025" at bounding box center [161, 68] width 127 height 12
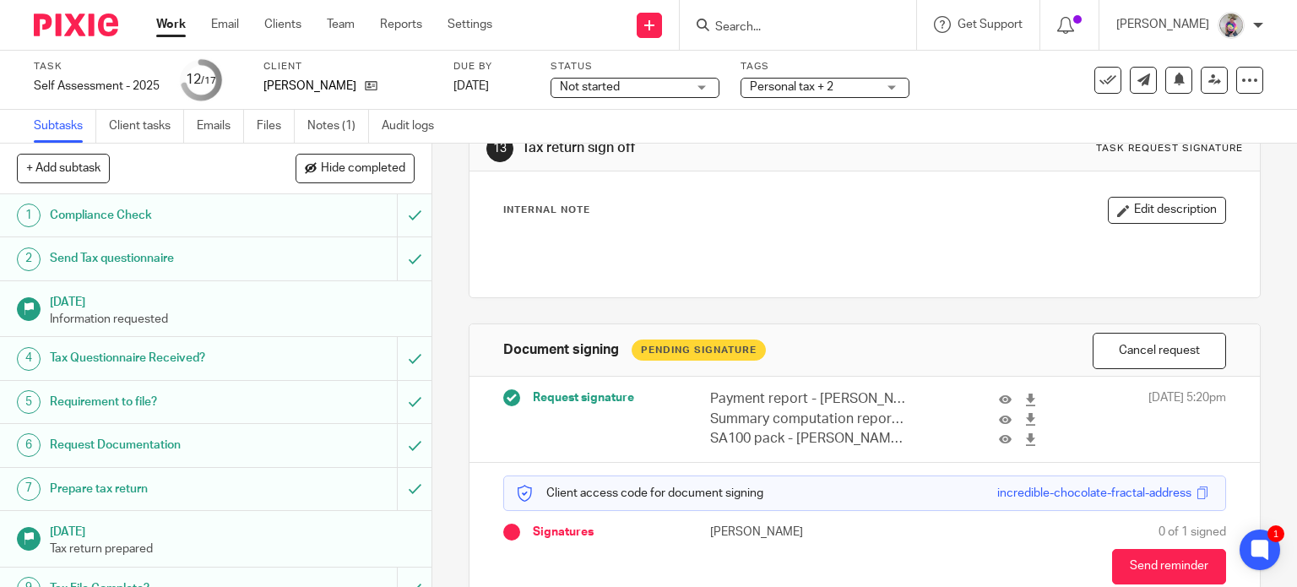
scroll to position [144, 0]
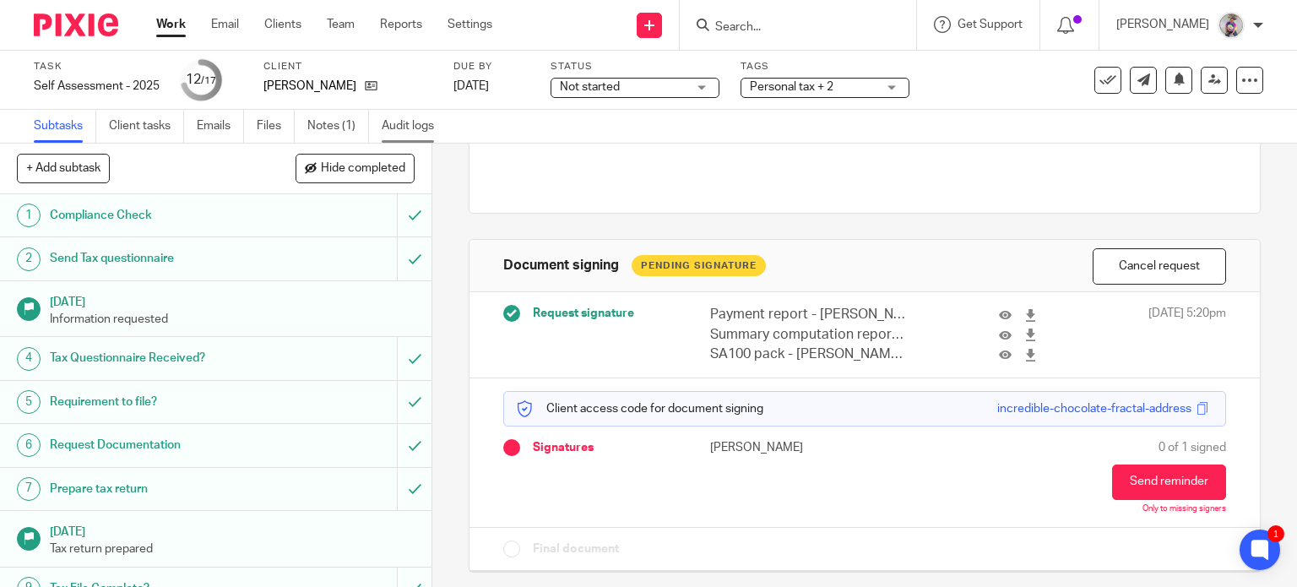
click at [429, 122] on link "Audit logs" at bounding box center [414, 126] width 65 height 33
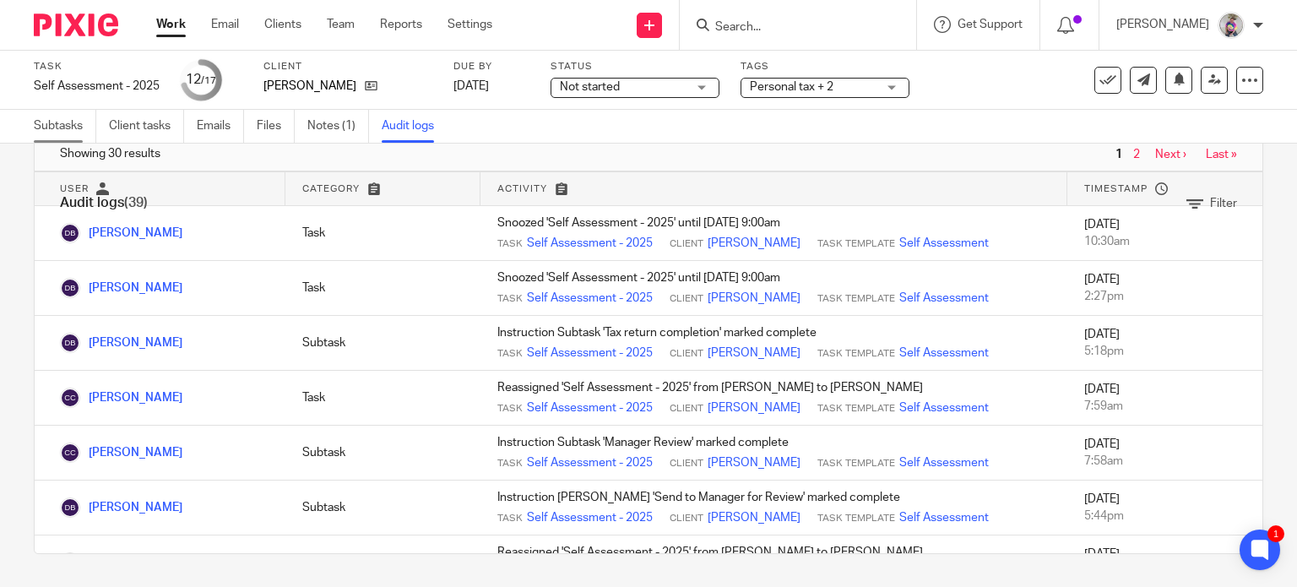
click at [74, 126] on link "Subtasks" at bounding box center [65, 126] width 62 height 33
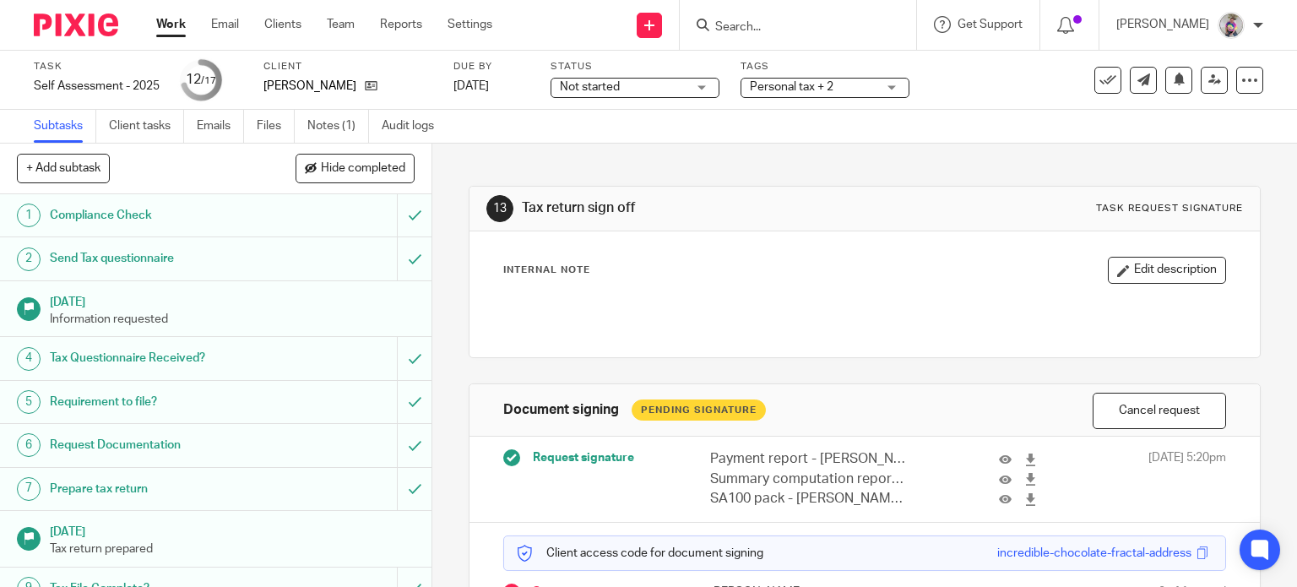
click at [171, 23] on link "Work" at bounding box center [171, 24] width 30 height 17
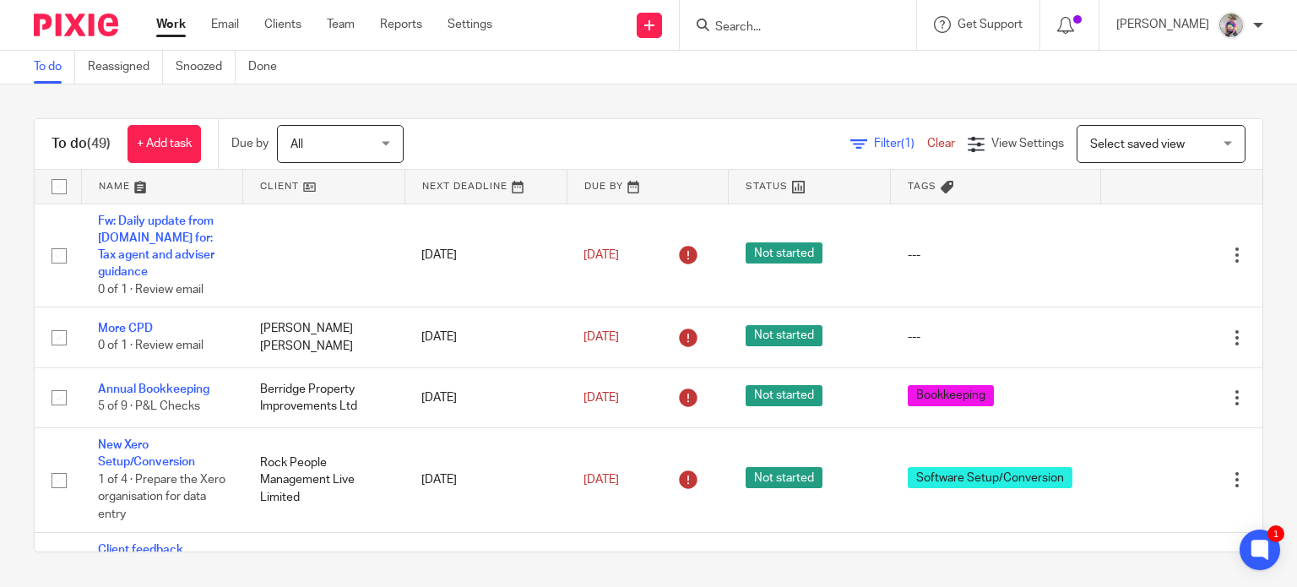
click at [757, 23] on input "Search" at bounding box center [790, 27] width 152 height 15
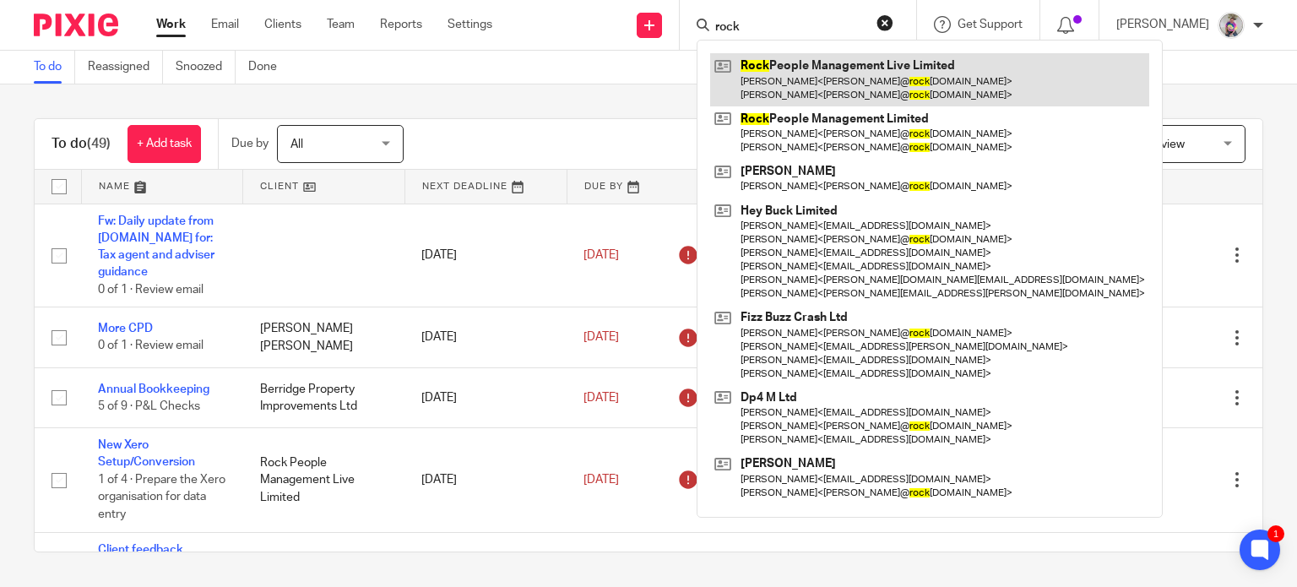
type input "rock"
click at [801, 73] on link at bounding box center [929, 79] width 439 height 52
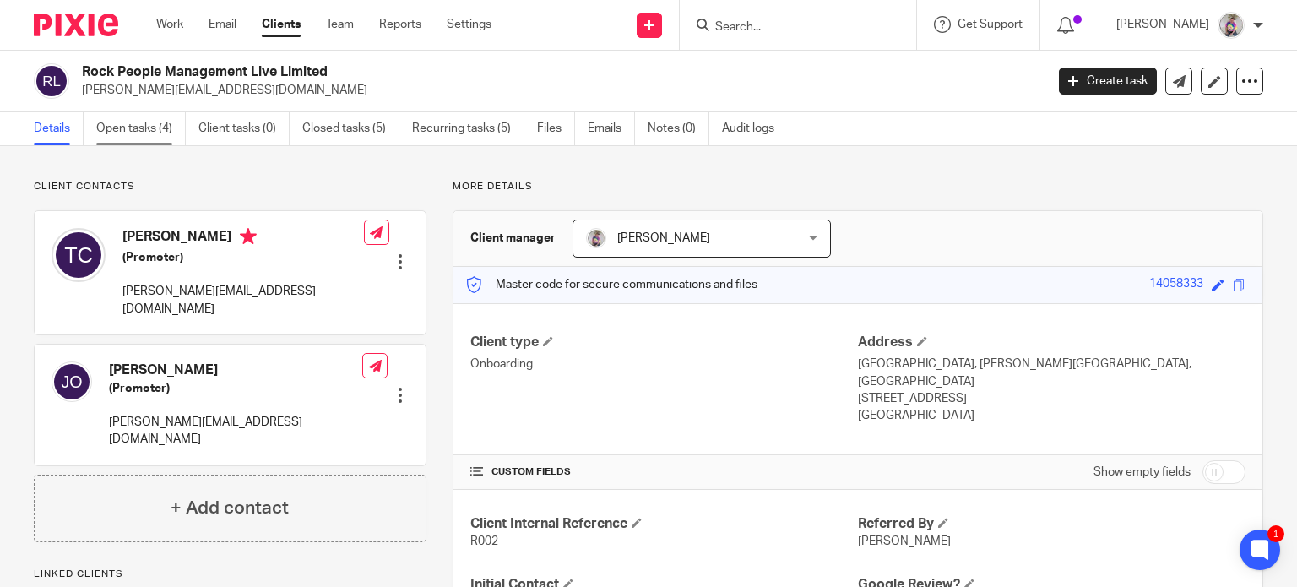
click at [145, 123] on link "Open tasks (4)" at bounding box center [141, 128] width 90 height 33
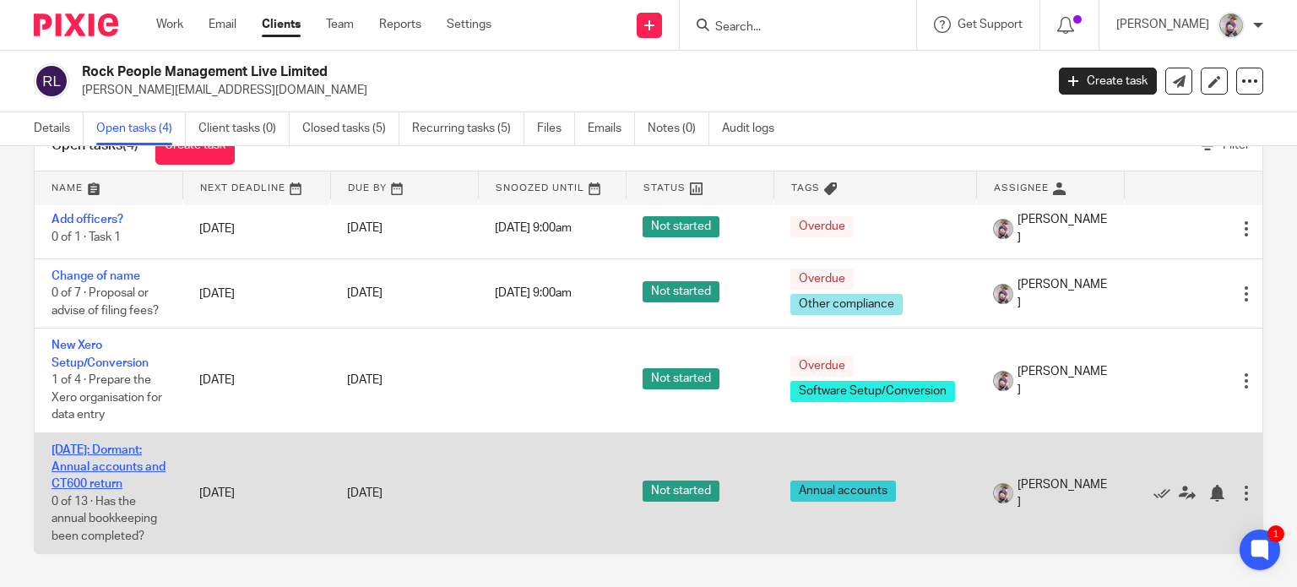
scroll to position [22, 0]
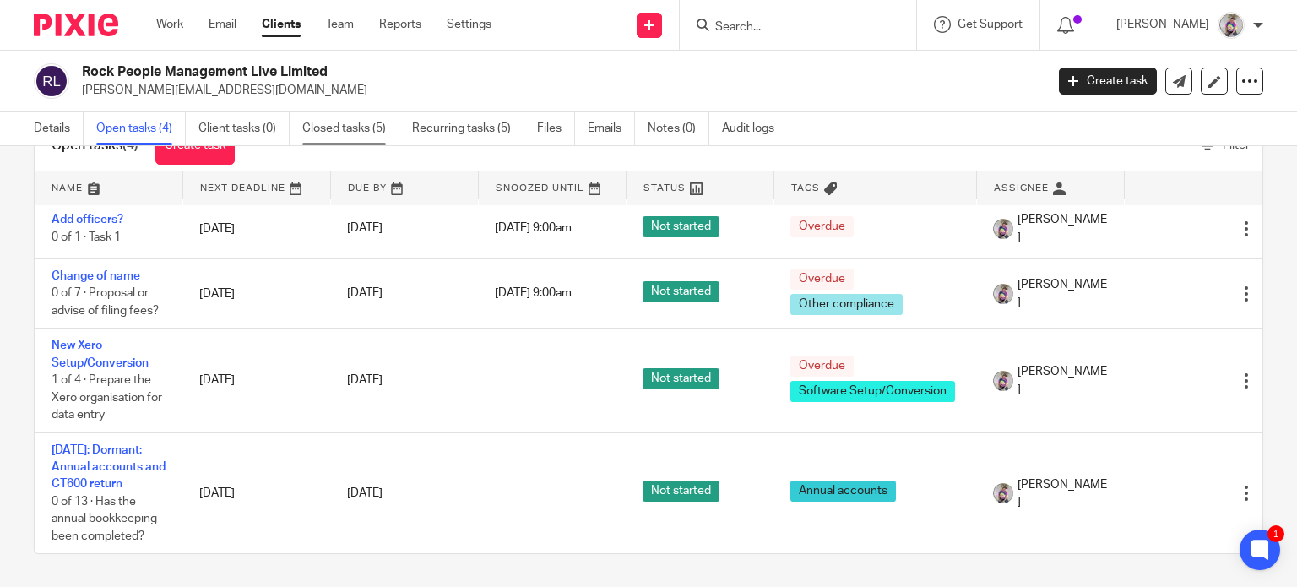
click at [361, 133] on link "Closed tasks (5)" at bounding box center [350, 128] width 97 height 33
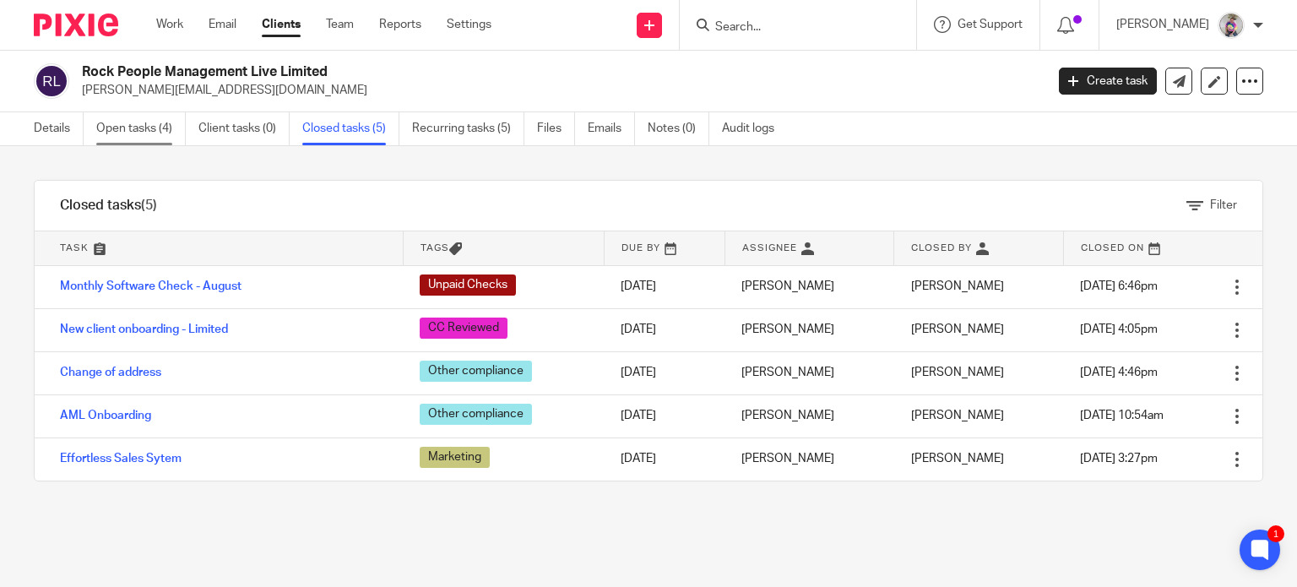
click at [145, 133] on link "Open tasks (4)" at bounding box center [141, 128] width 90 height 33
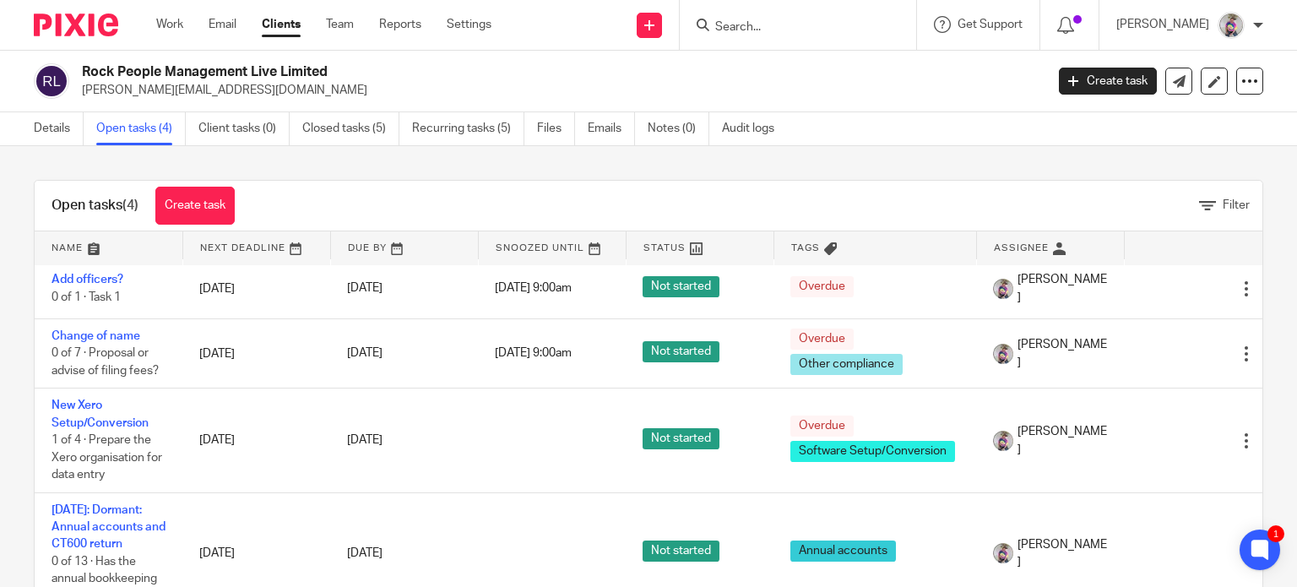
scroll to position [21, 0]
click at [61, 121] on link "Details" at bounding box center [59, 128] width 50 height 33
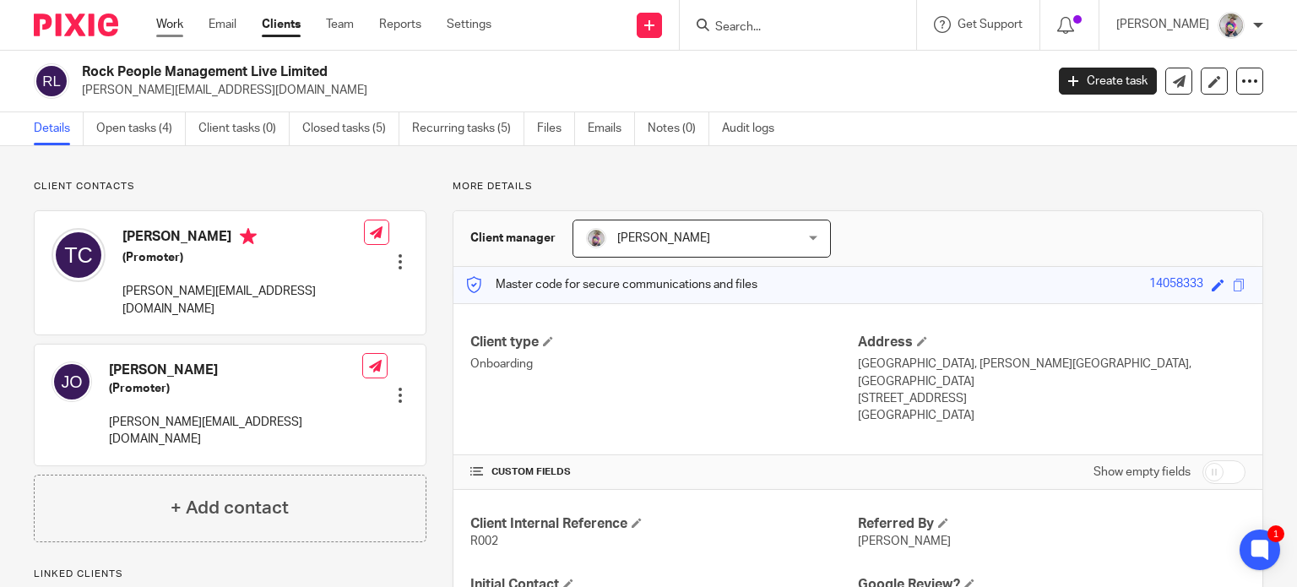
click at [171, 24] on link "Work" at bounding box center [169, 24] width 27 height 17
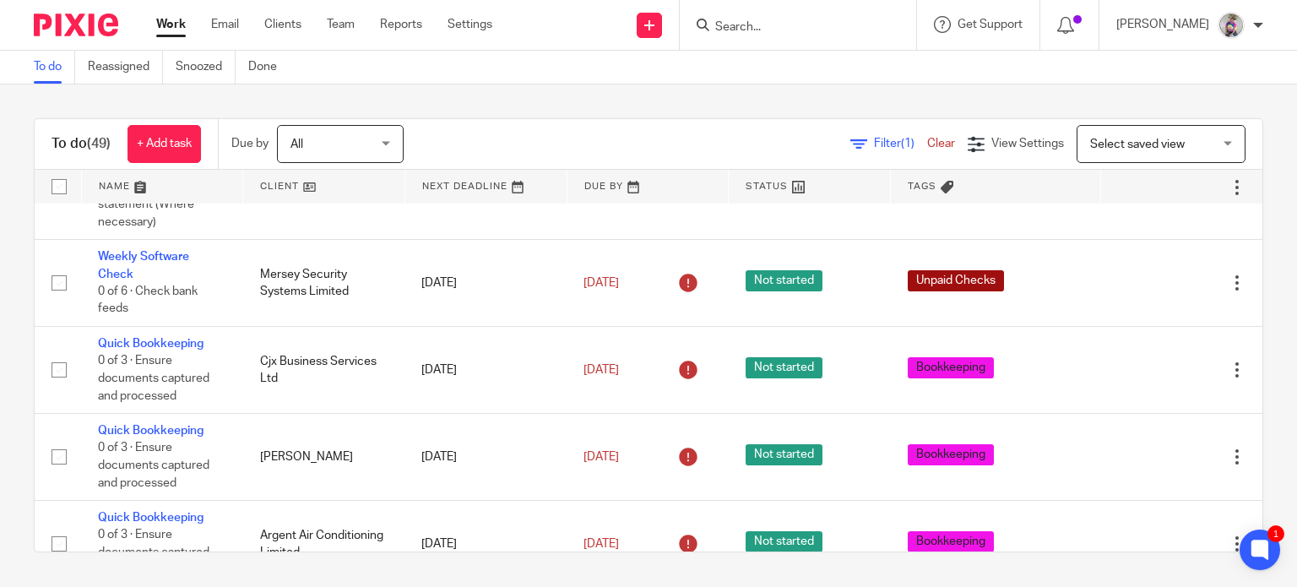
scroll to position [1160, 0]
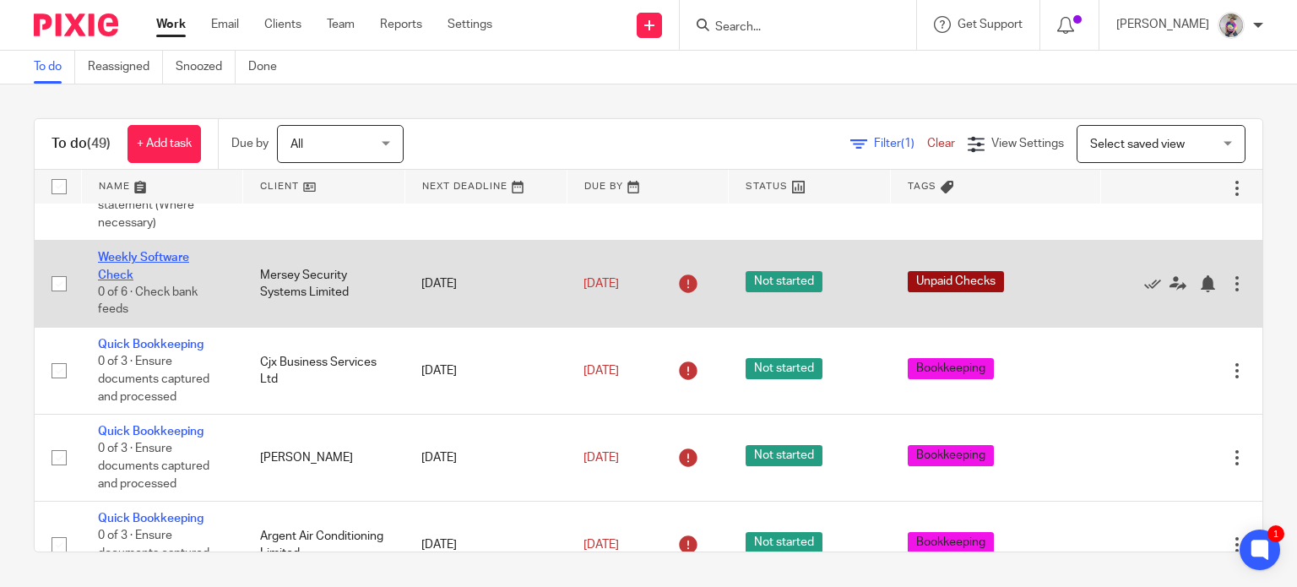
click at [161, 280] on link "Weekly Software Check" at bounding box center [143, 266] width 91 height 29
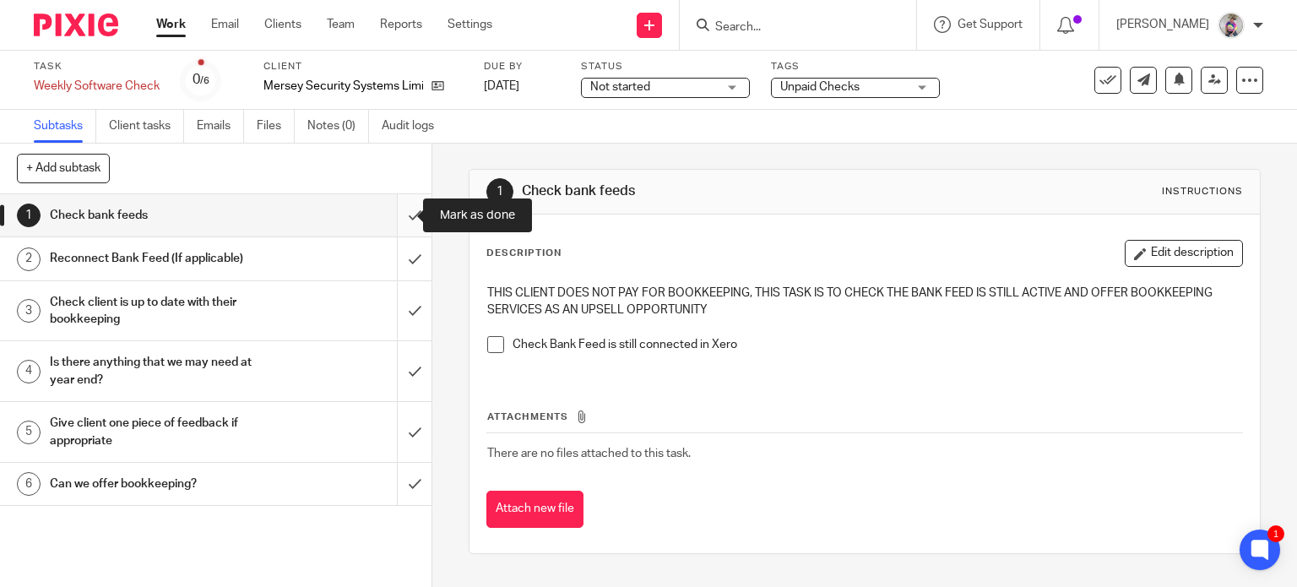
click at [400, 214] on input "submit" at bounding box center [216, 215] width 432 height 42
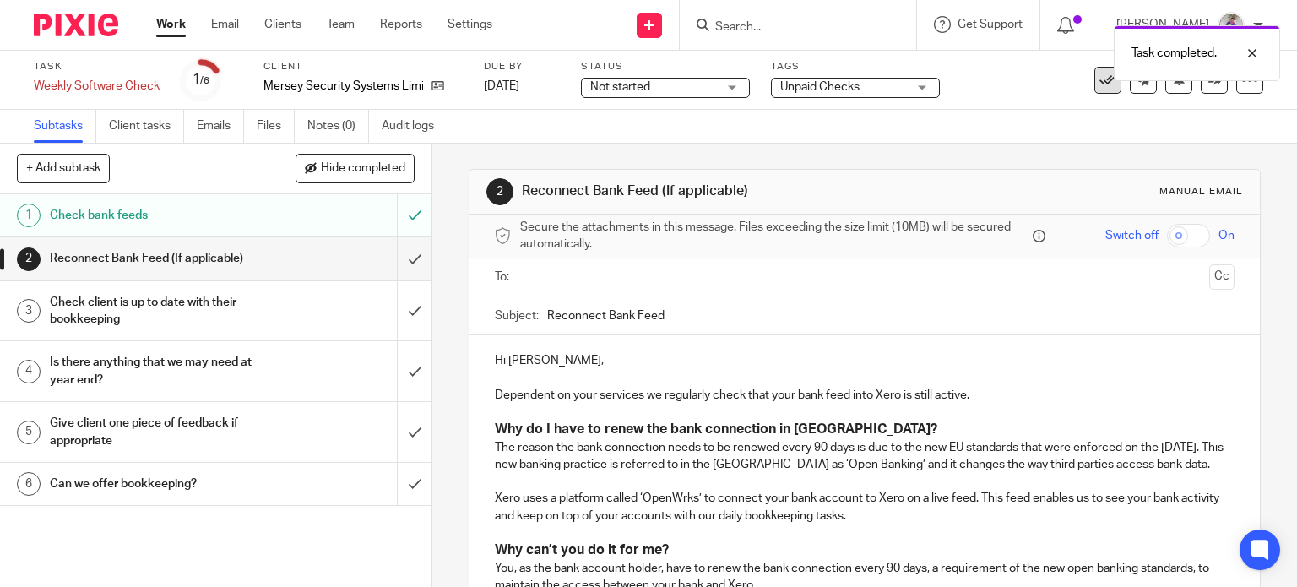
click at [1100, 81] on icon at bounding box center [1108, 80] width 17 height 17
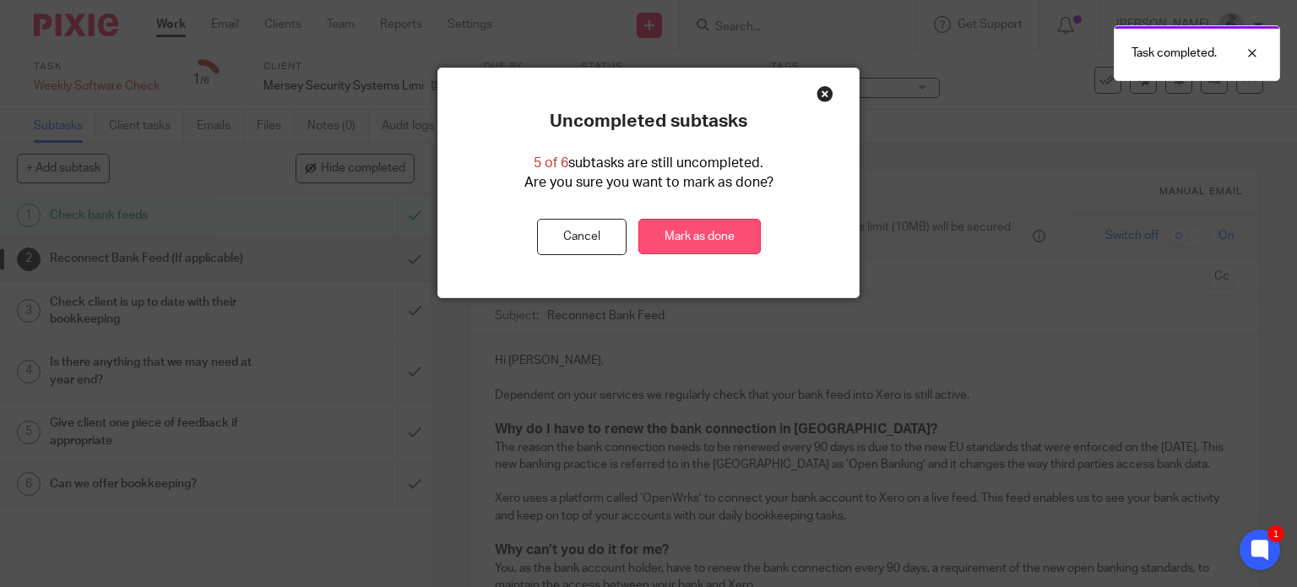
click at [686, 236] on link "Mark as done" at bounding box center [699, 237] width 122 height 36
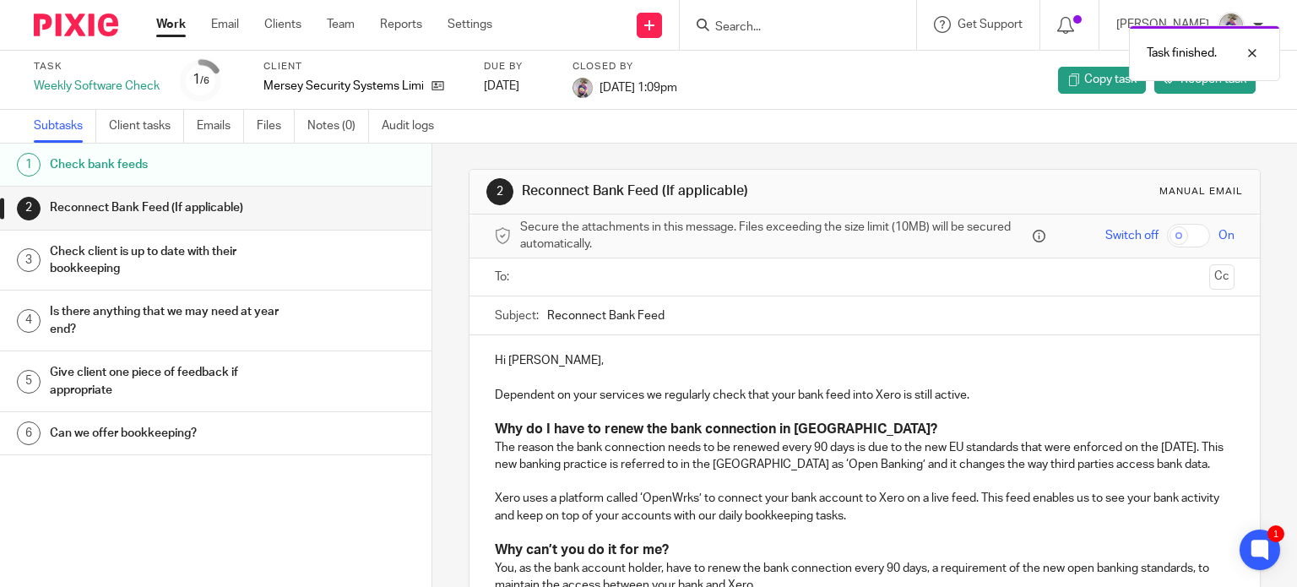
click at [166, 26] on link "Work" at bounding box center [171, 24] width 30 height 17
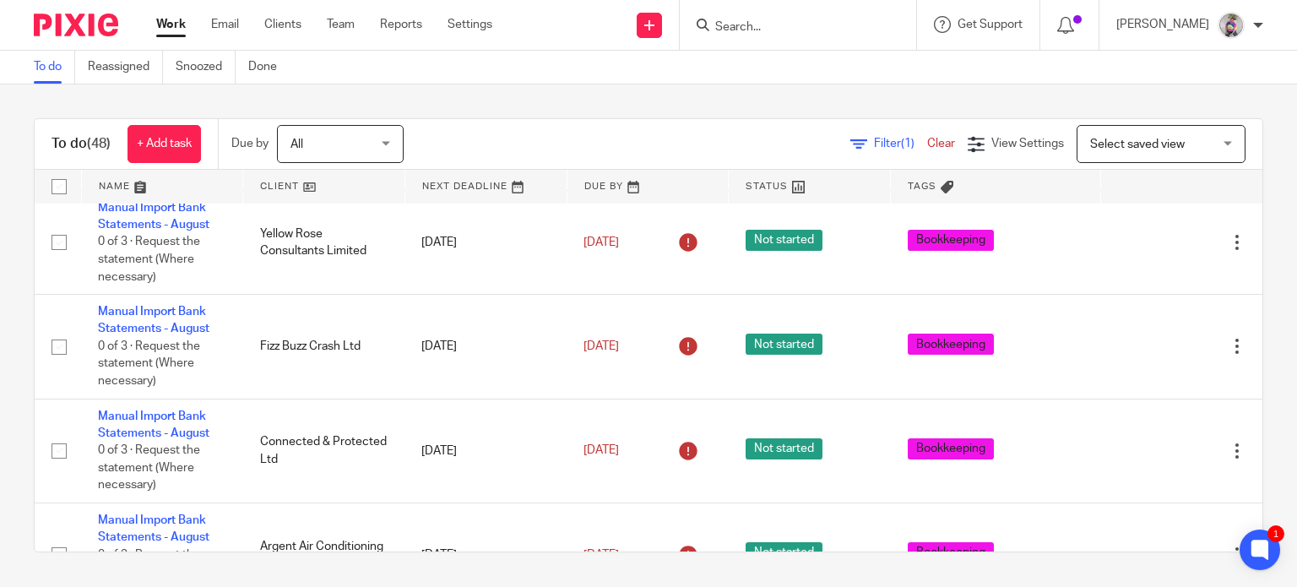
scroll to position [794, 0]
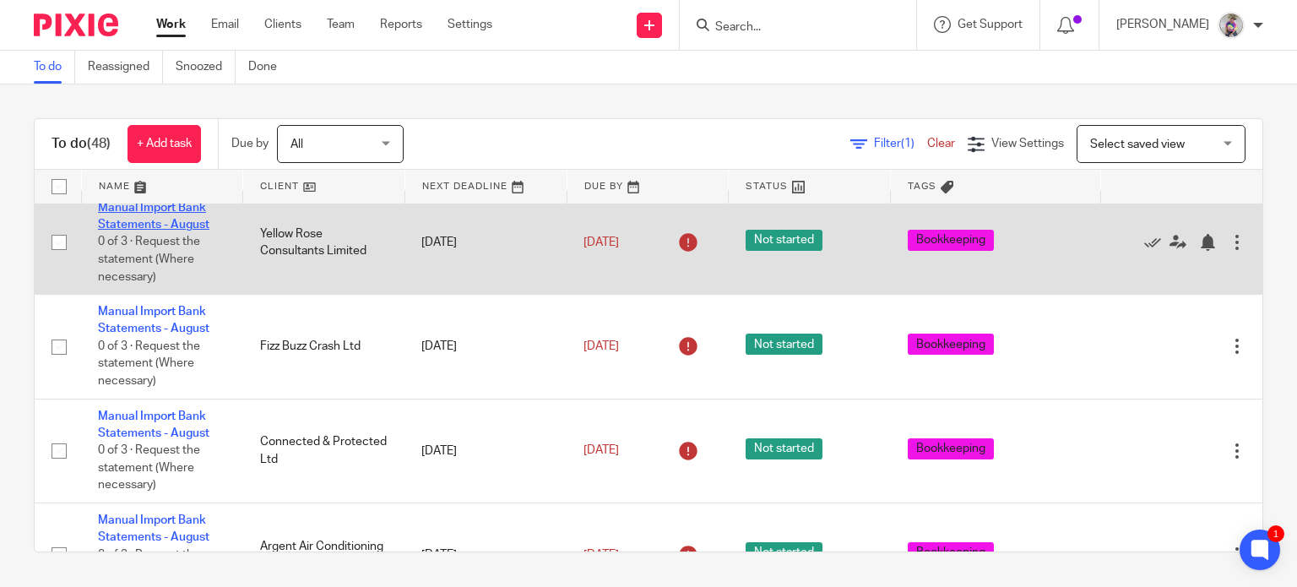
click at [178, 231] on link "Manual Import Bank Statements - August" at bounding box center [153, 216] width 111 height 29
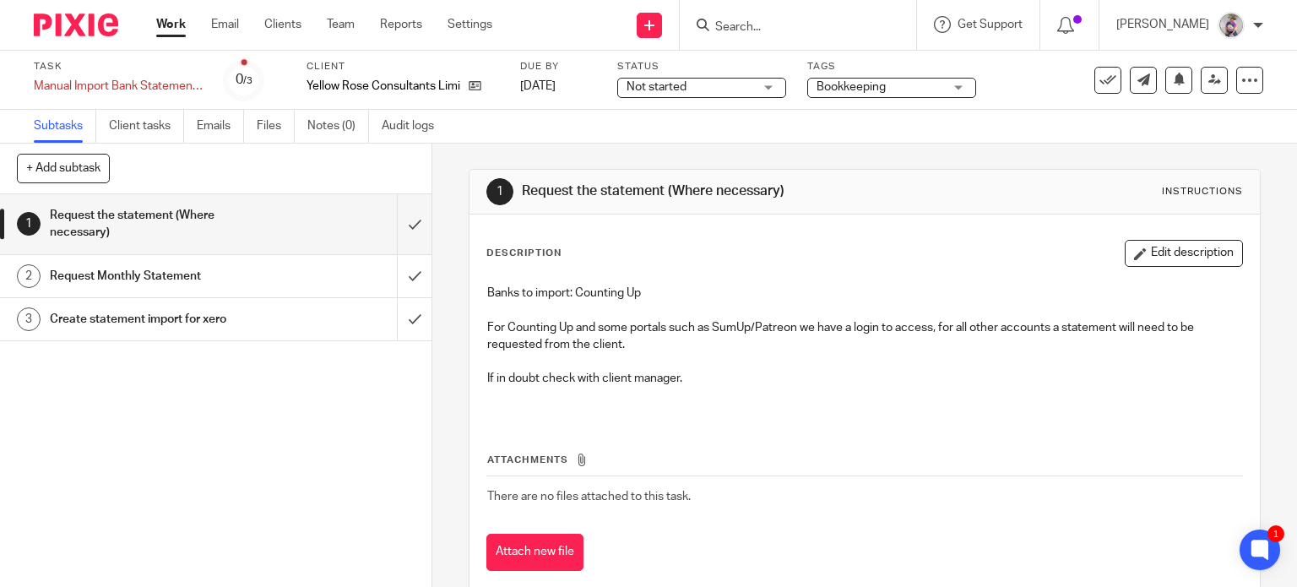
click at [751, 28] on input "Search" at bounding box center [790, 27] width 152 height 15
click at [399, 218] on input "submit" at bounding box center [216, 224] width 432 height 60
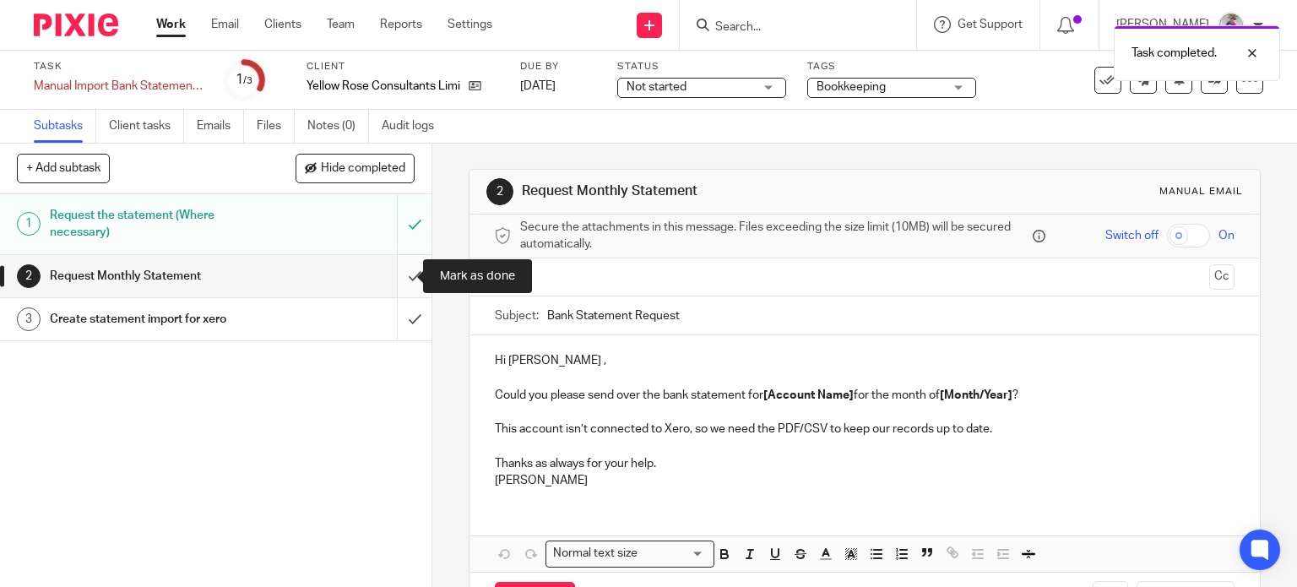
click at [398, 273] on input "submit" at bounding box center [216, 276] width 432 height 42
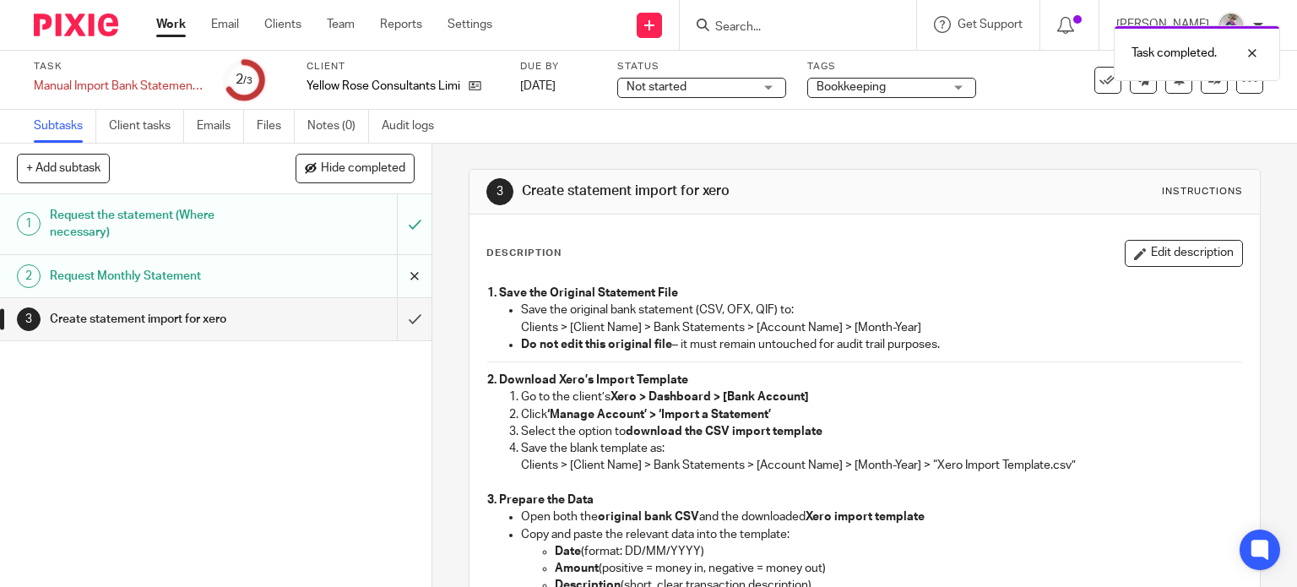
click at [397, 271] on input "submit" at bounding box center [216, 276] width 432 height 42
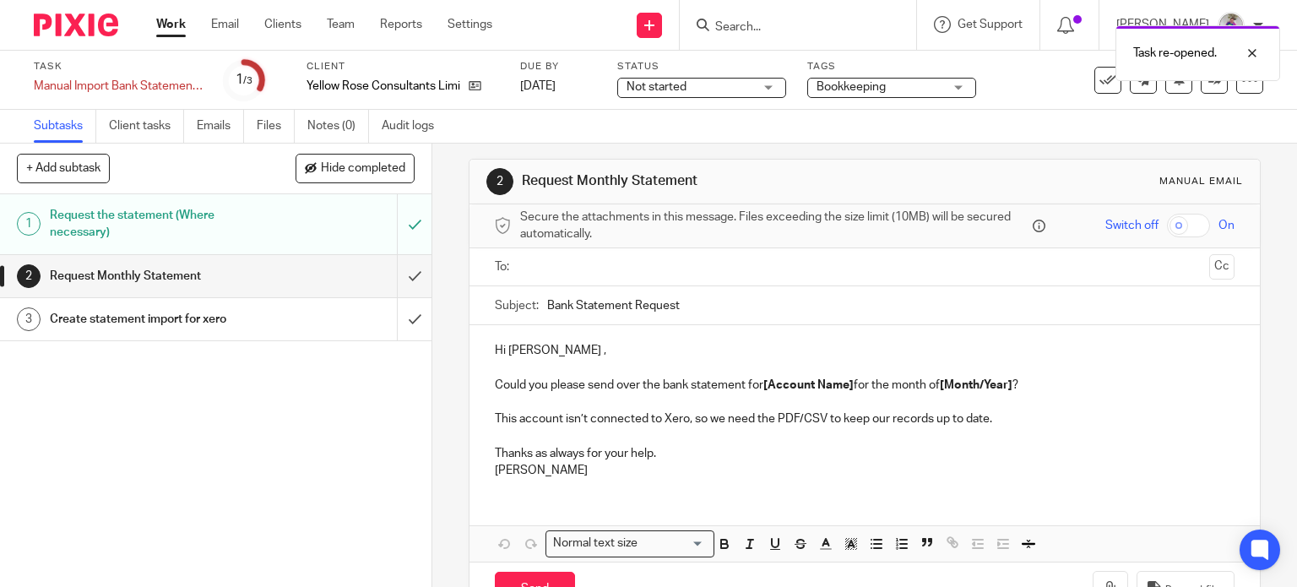
scroll to position [12, 0]
click at [401, 274] on input "submit" at bounding box center [216, 276] width 432 height 42
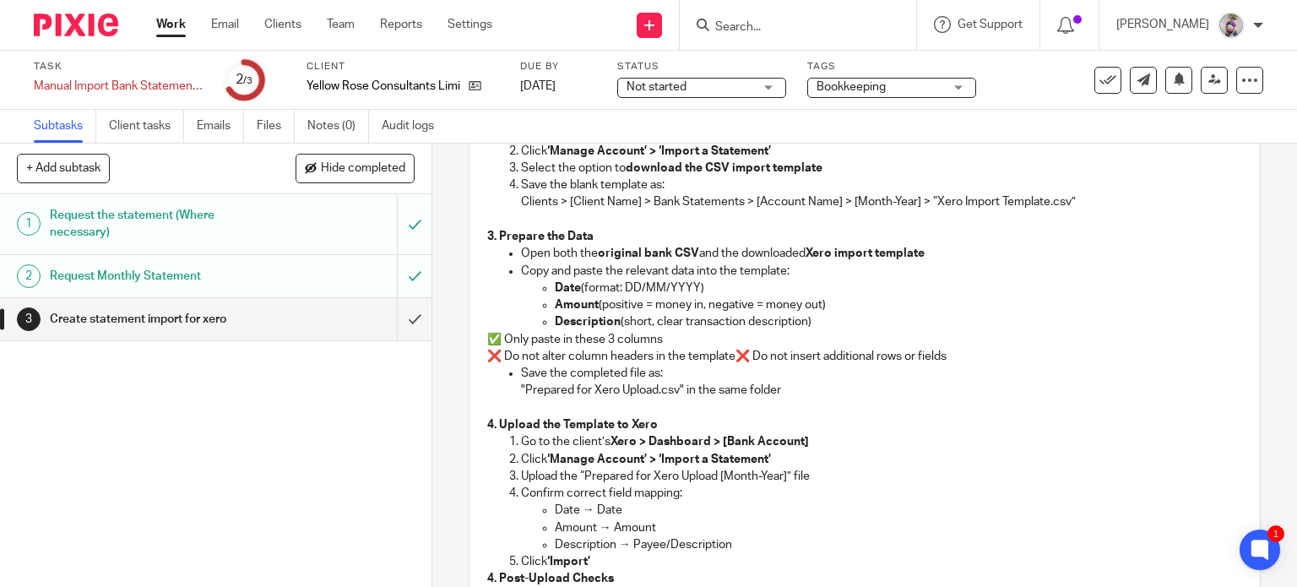
scroll to position [263, 0]
click at [398, 318] on input "submit" at bounding box center [216, 319] width 432 height 42
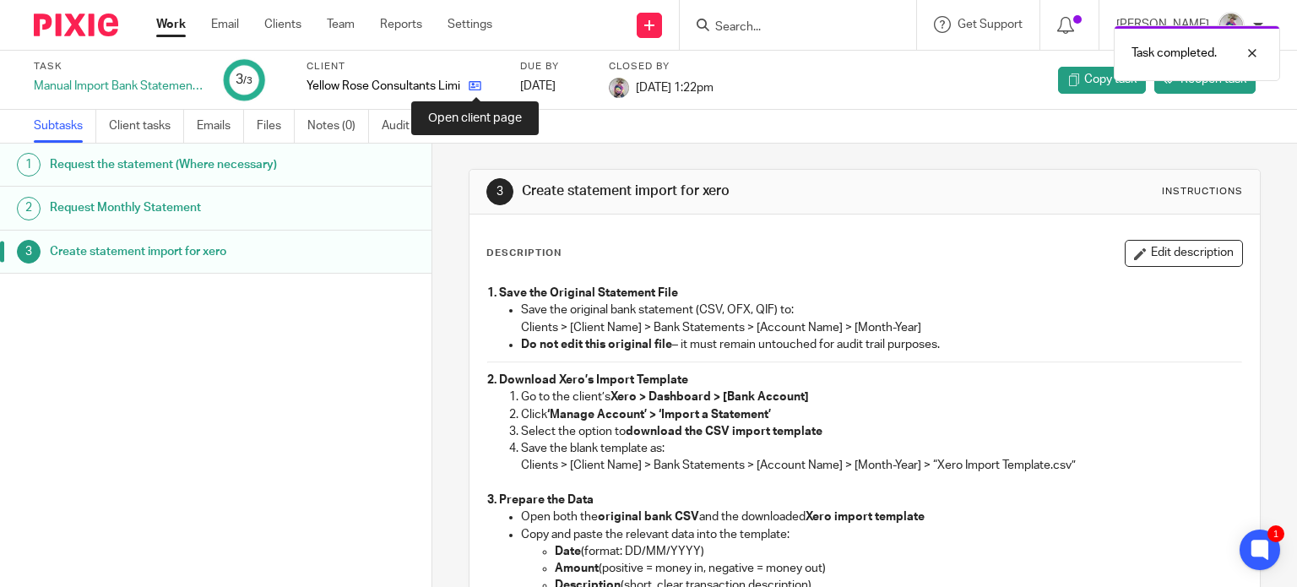
click at [477, 86] on icon at bounding box center [475, 85] width 13 height 13
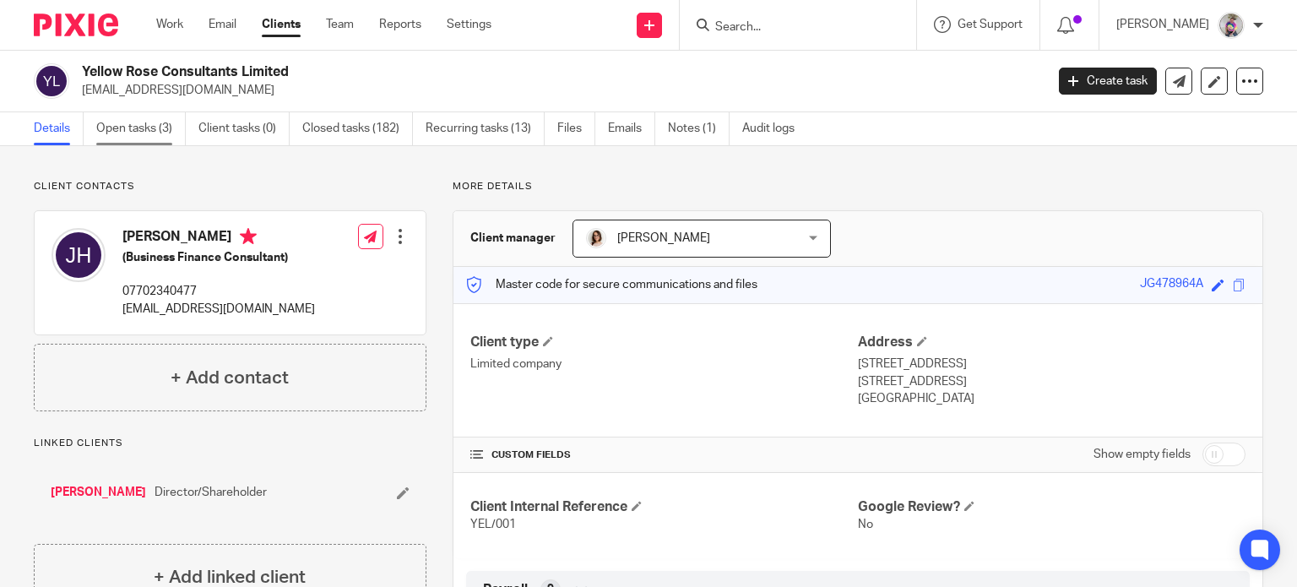
click at [151, 133] on link "Open tasks (3)" at bounding box center [141, 128] width 90 height 33
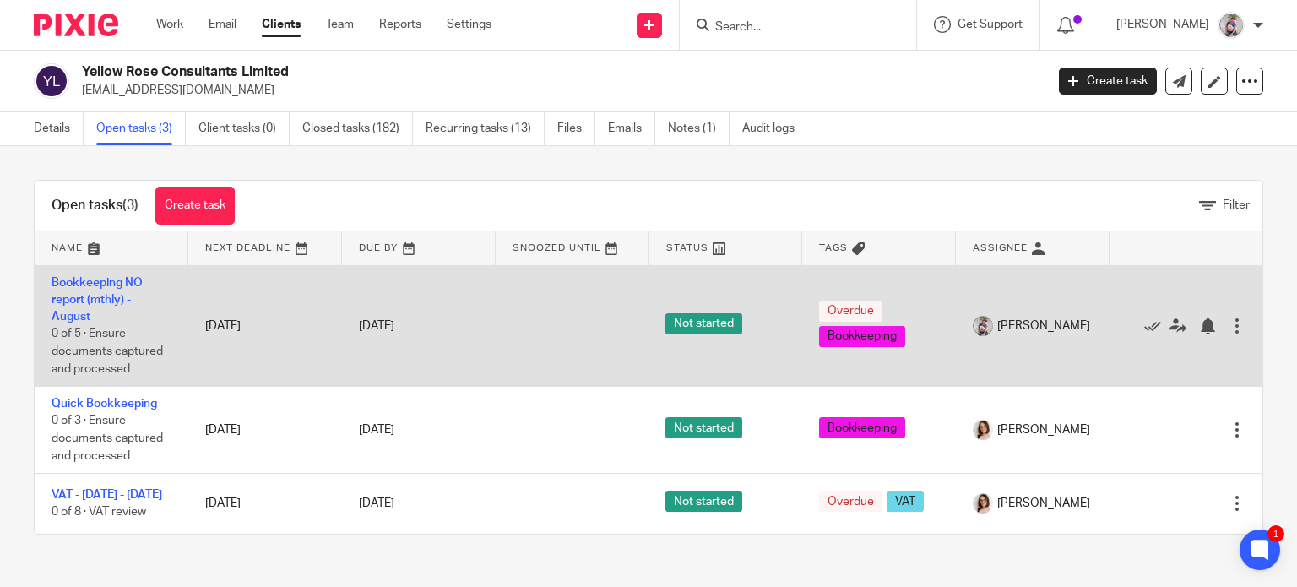
click at [98, 290] on td "Bookkeeping NO report (mthly) - August 0 of 5 · Ensure documents captured and p…" at bounding box center [112, 326] width 154 height 122
click at [96, 301] on link "Bookkeeping NO report (mthly) - August" at bounding box center [97, 300] width 91 height 46
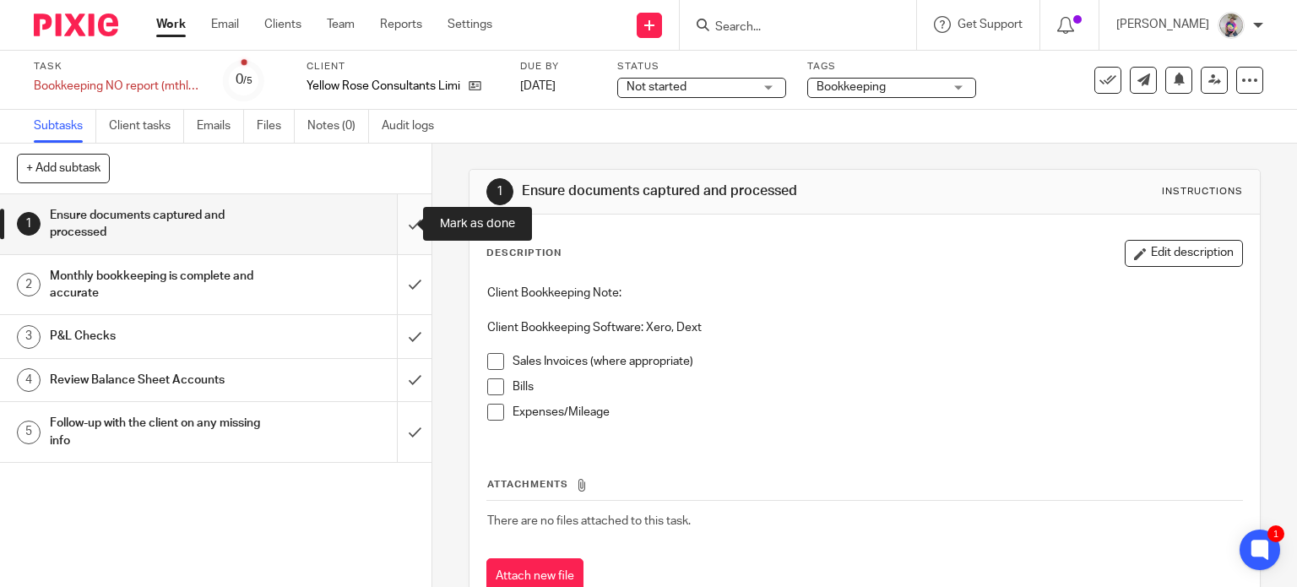
click at [392, 219] on input "submit" at bounding box center [216, 224] width 432 height 60
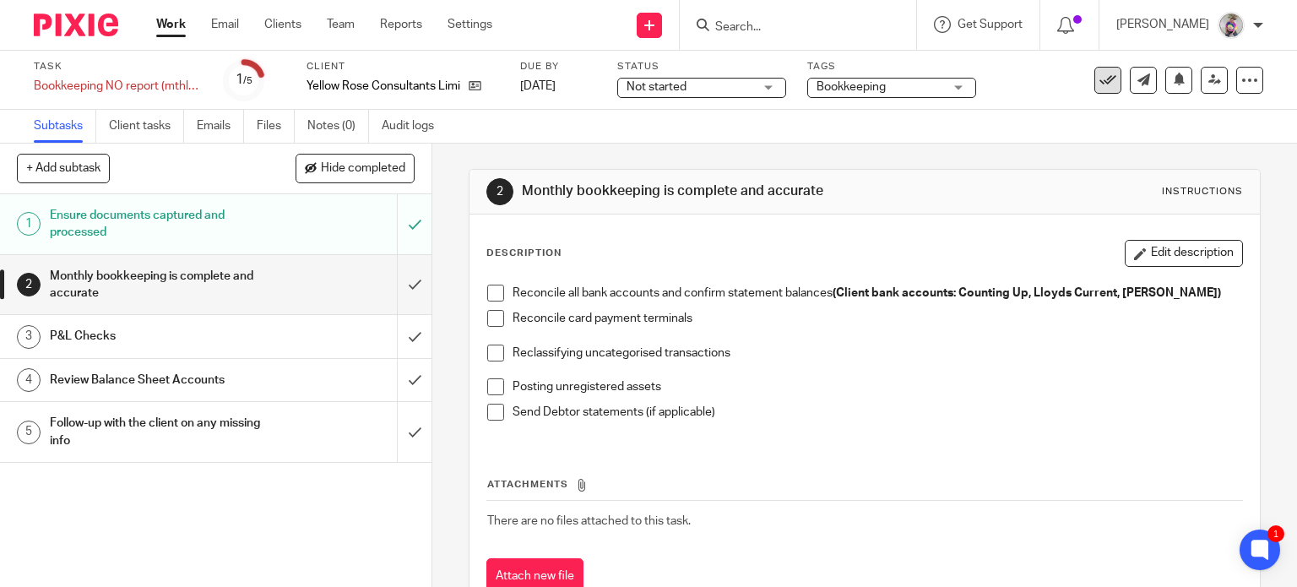
click at [1100, 81] on icon at bounding box center [1108, 80] width 17 height 17
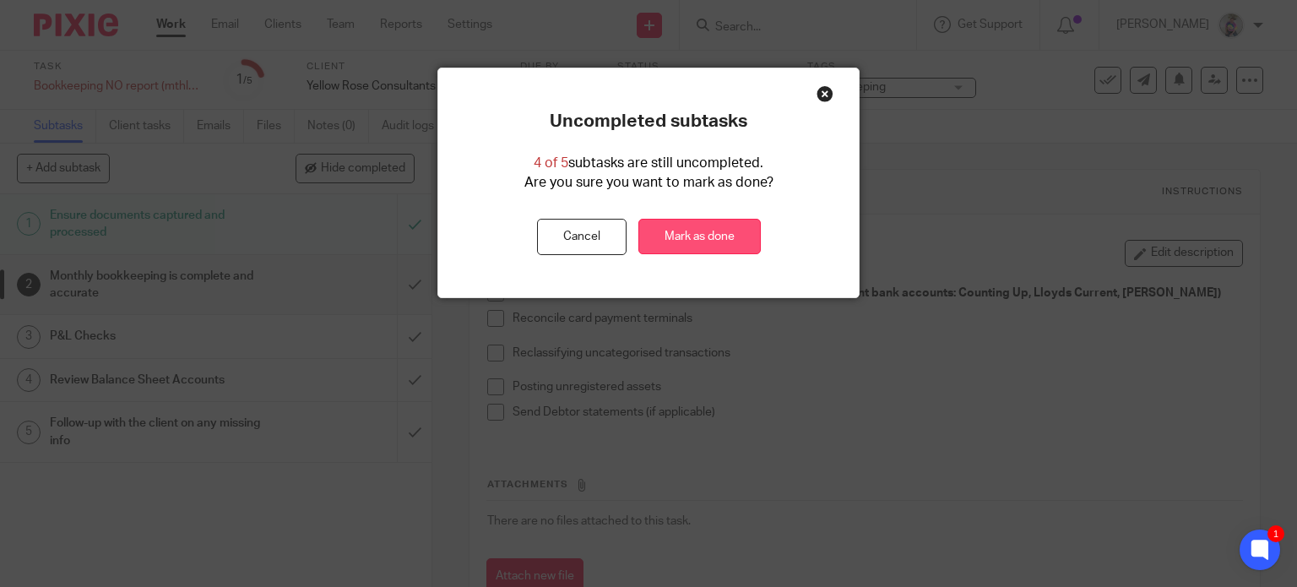
click at [697, 229] on link "Mark as done" at bounding box center [699, 237] width 122 height 36
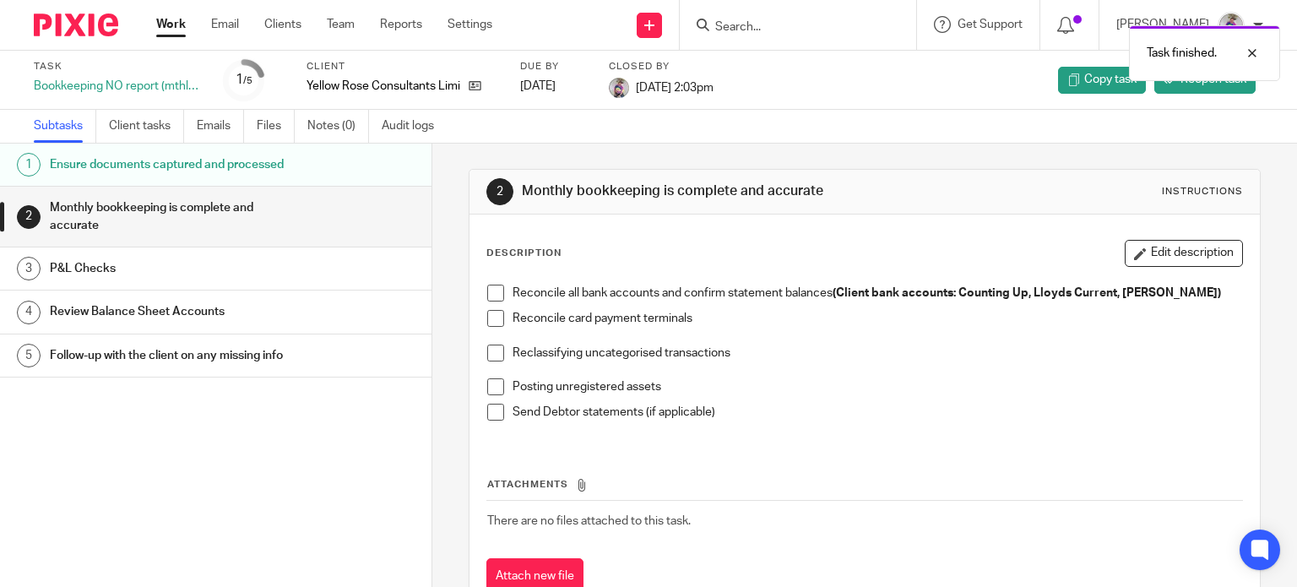
click at [172, 22] on link "Work" at bounding box center [171, 24] width 30 height 17
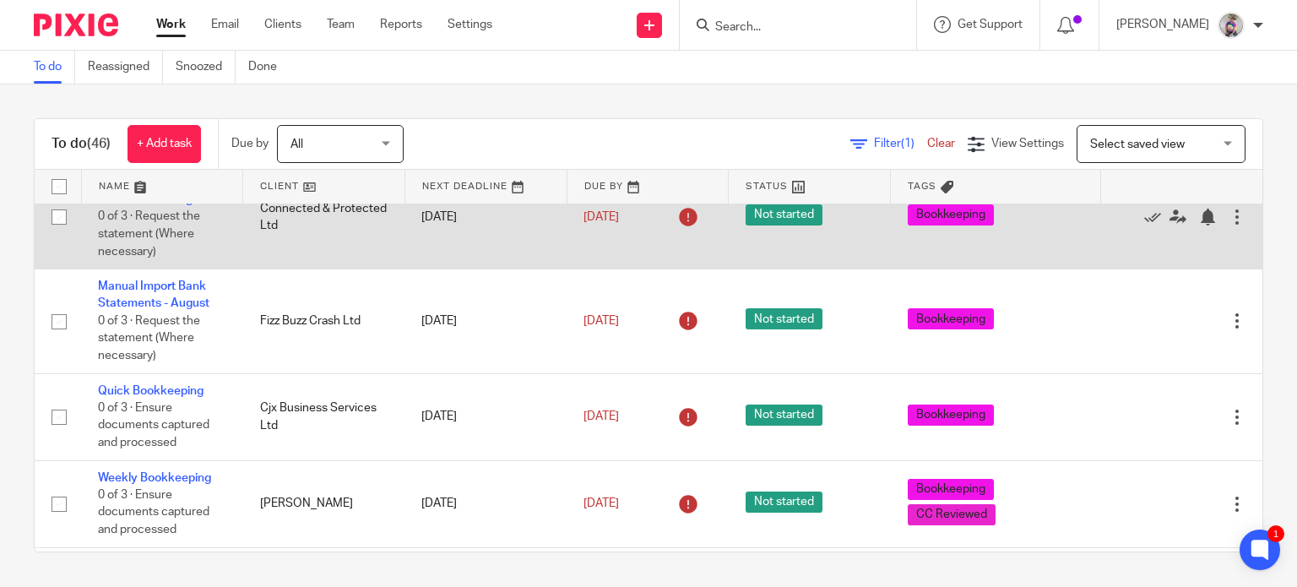
scroll to position [821, 0]
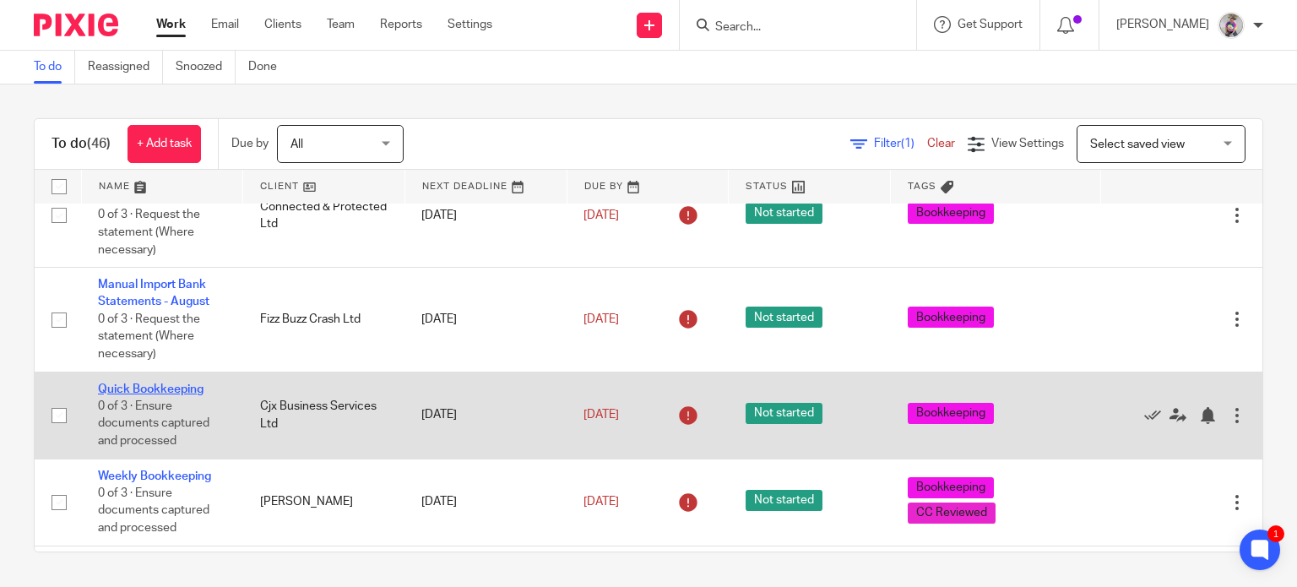
click at [160, 395] on link "Quick Bookkeeping" at bounding box center [151, 389] width 106 height 12
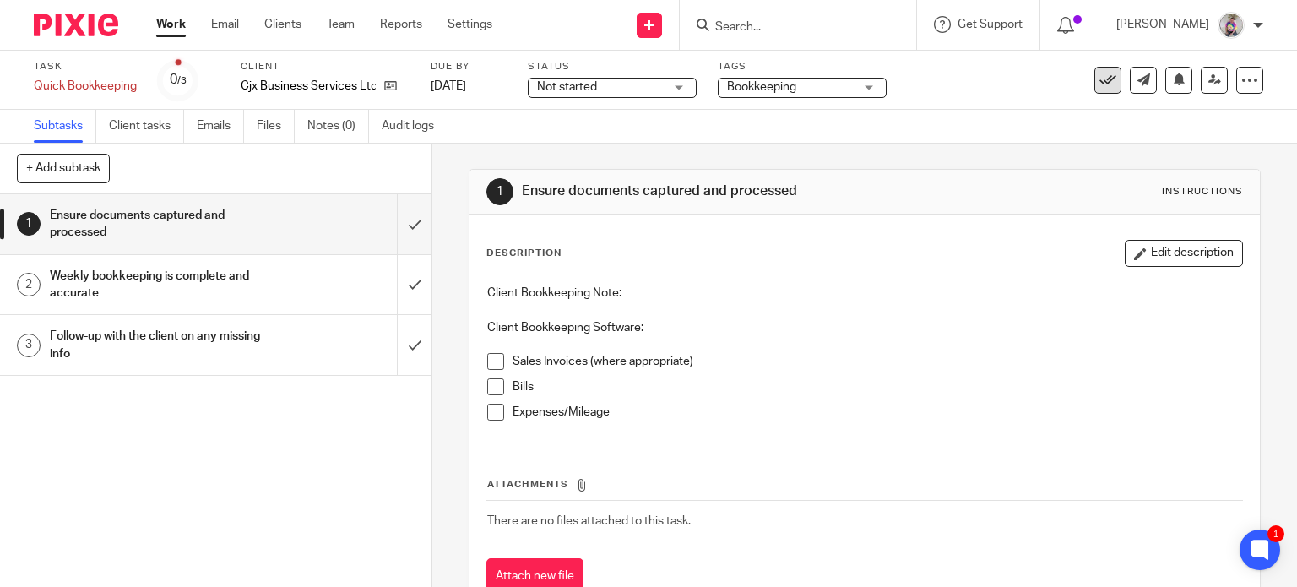
click at [1100, 72] on icon at bounding box center [1108, 80] width 17 height 17
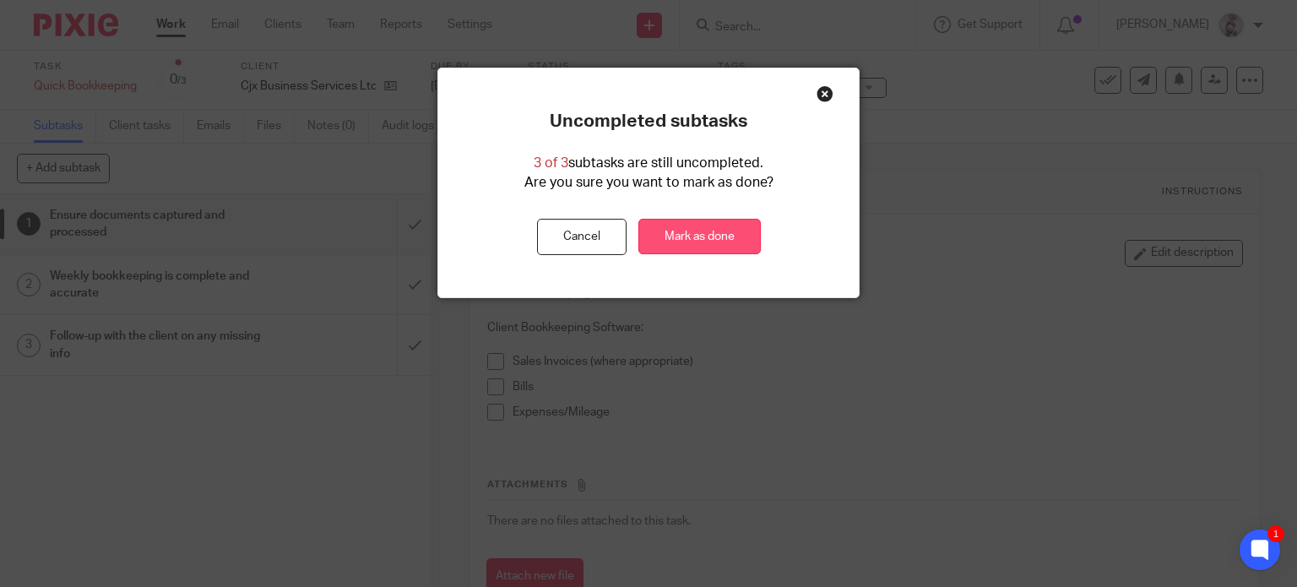
click at [698, 232] on link "Mark as done" at bounding box center [699, 237] width 122 height 36
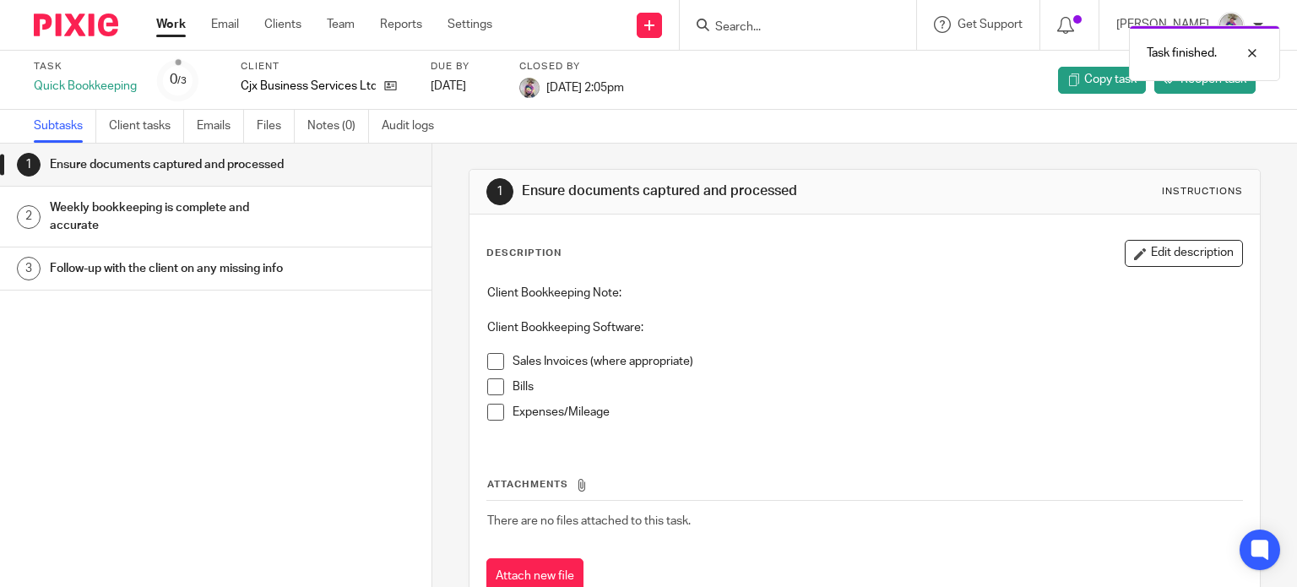
click at [172, 28] on link "Work" at bounding box center [171, 24] width 30 height 17
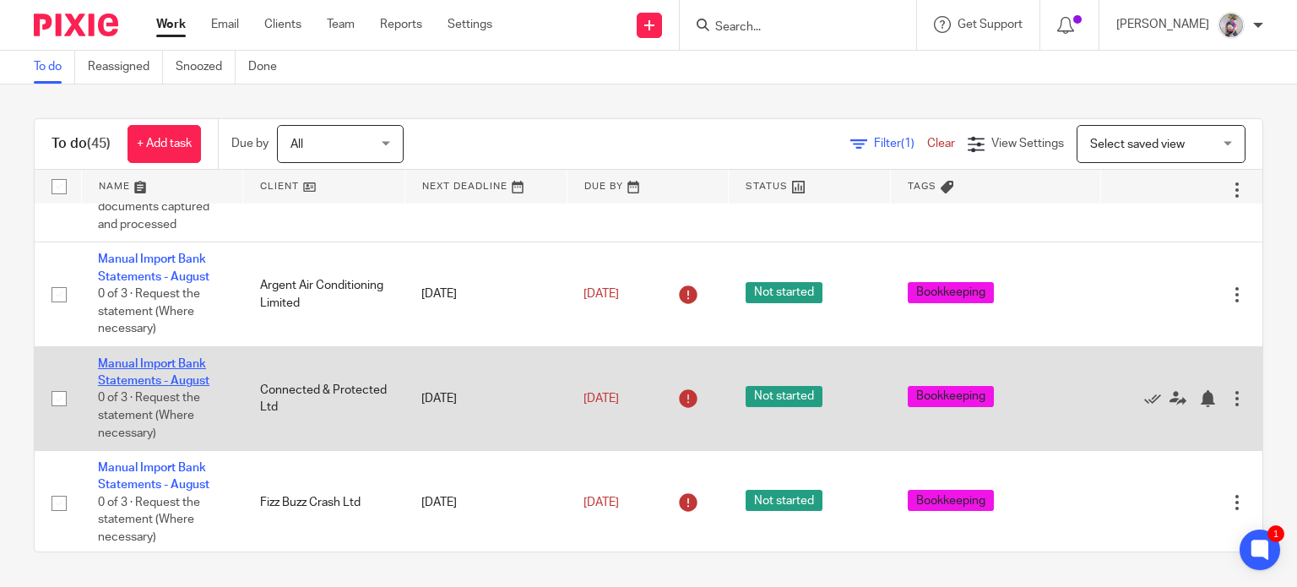
scroll to position [638, 0]
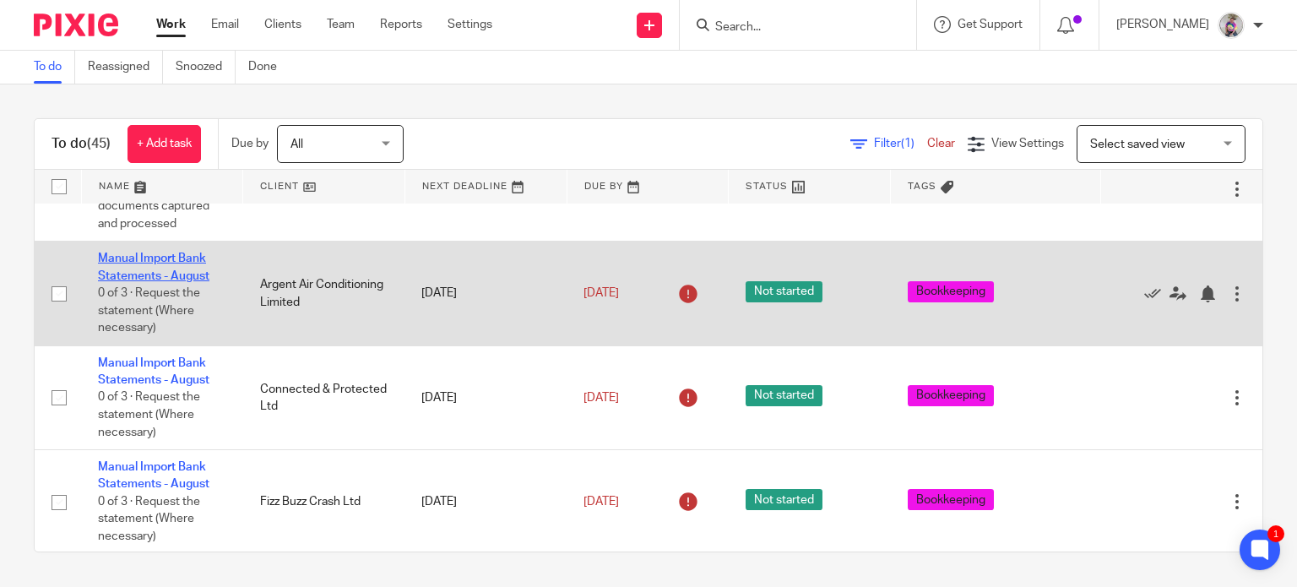
click at [176, 274] on link "Manual Import Bank Statements - August" at bounding box center [153, 267] width 111 height 29
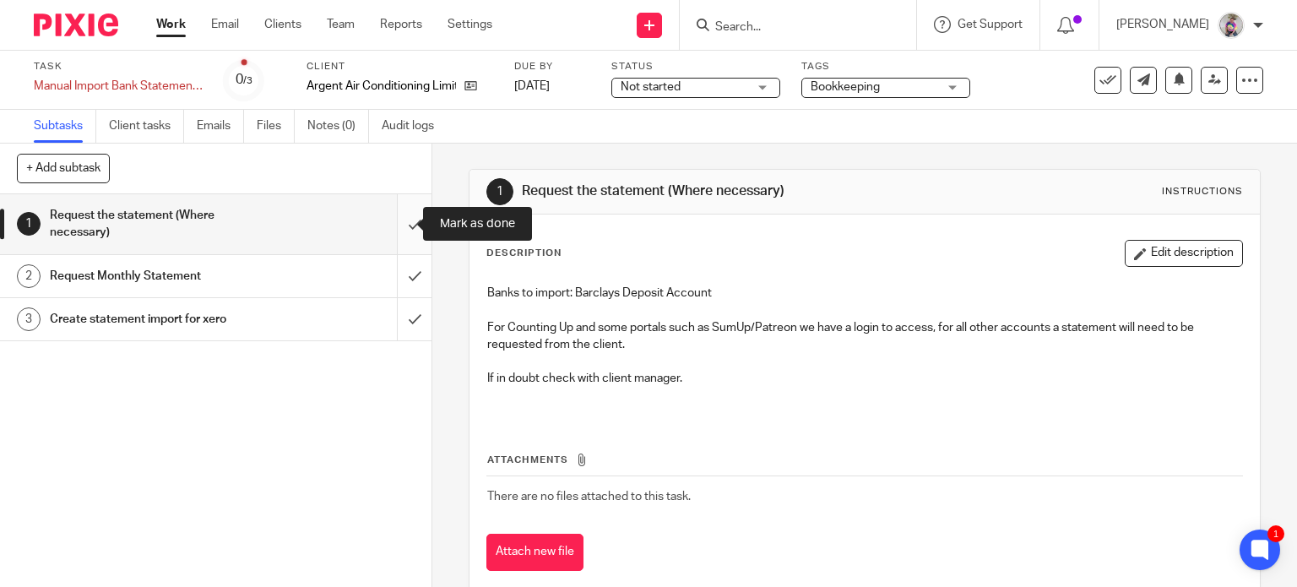
click at [394, 222] on input "submit" at bounding box center [216, 224] width 432 height 60
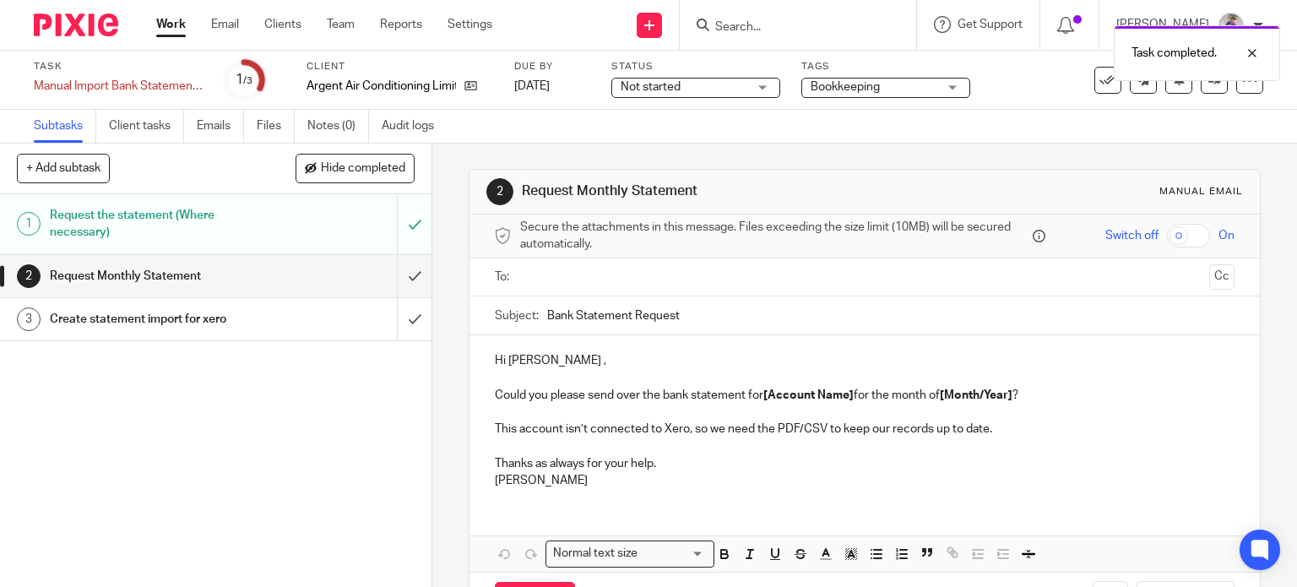
click at [530, 276] on input "text" at bounding box center [864, 277] width 676 height 19
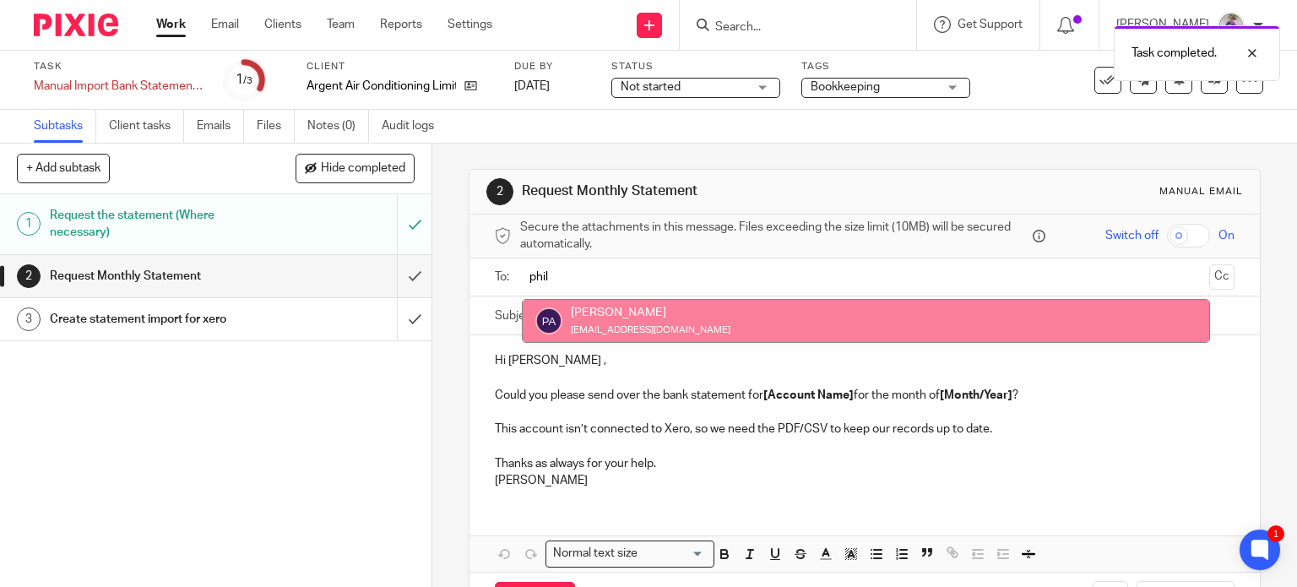
type input "phil"
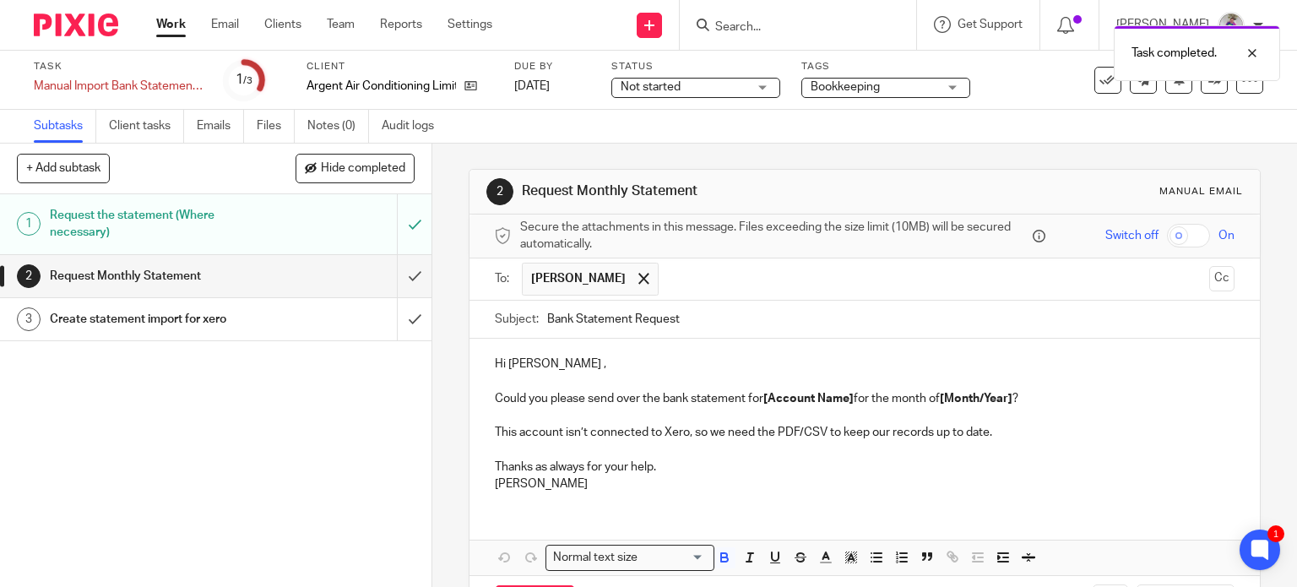
click at [851, 398] on p "Could you please send over the bank statement for [Account Name] for the month …" at bounding box center [865, 398] width 741 height 17
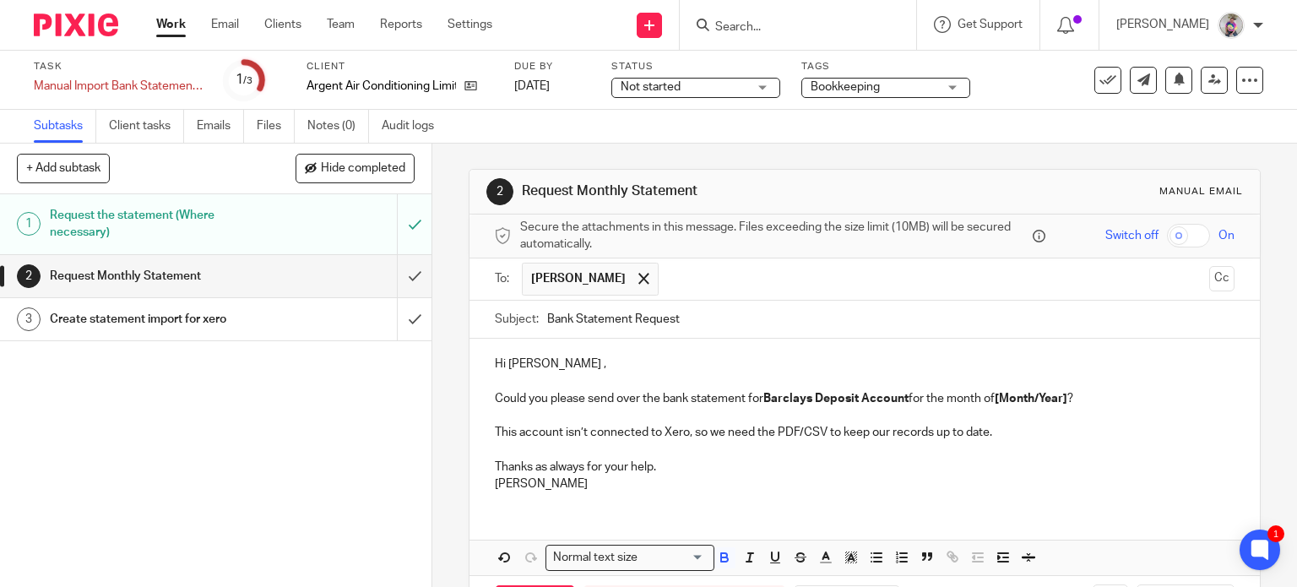
click at [1070, 394] on p "Could you please send over the bank statement for Barclays Deposit Account for …" at bounding box center [865, 398] width 741 height 17
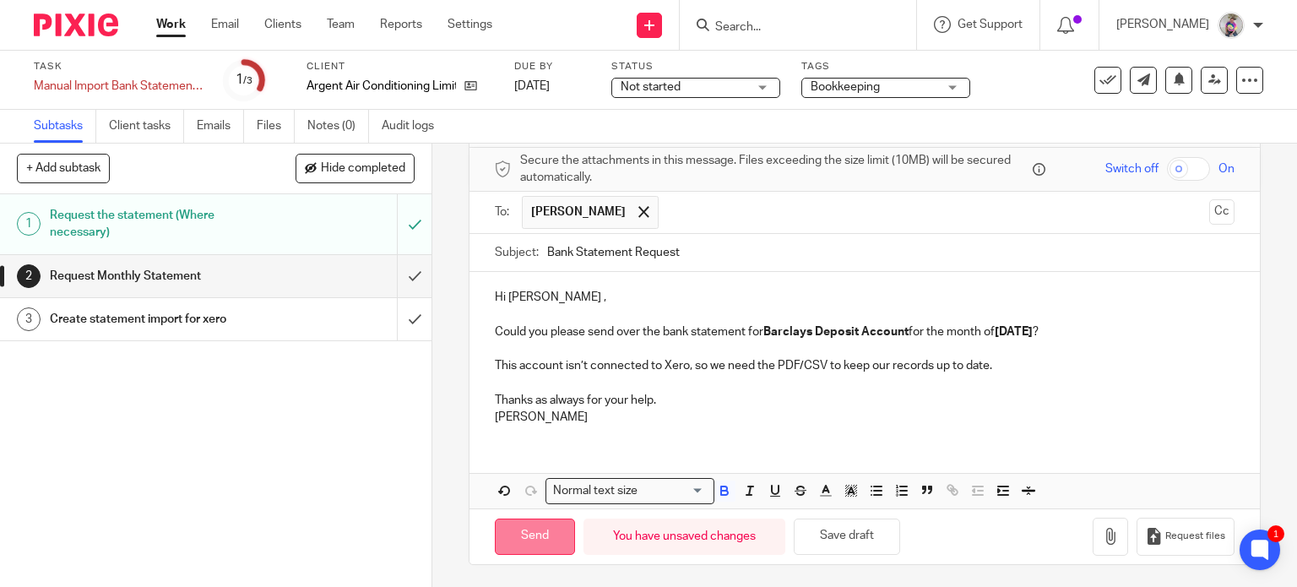
click at [530, 526] on input "Send" at bounding box center [535, 537] width 80 height 36
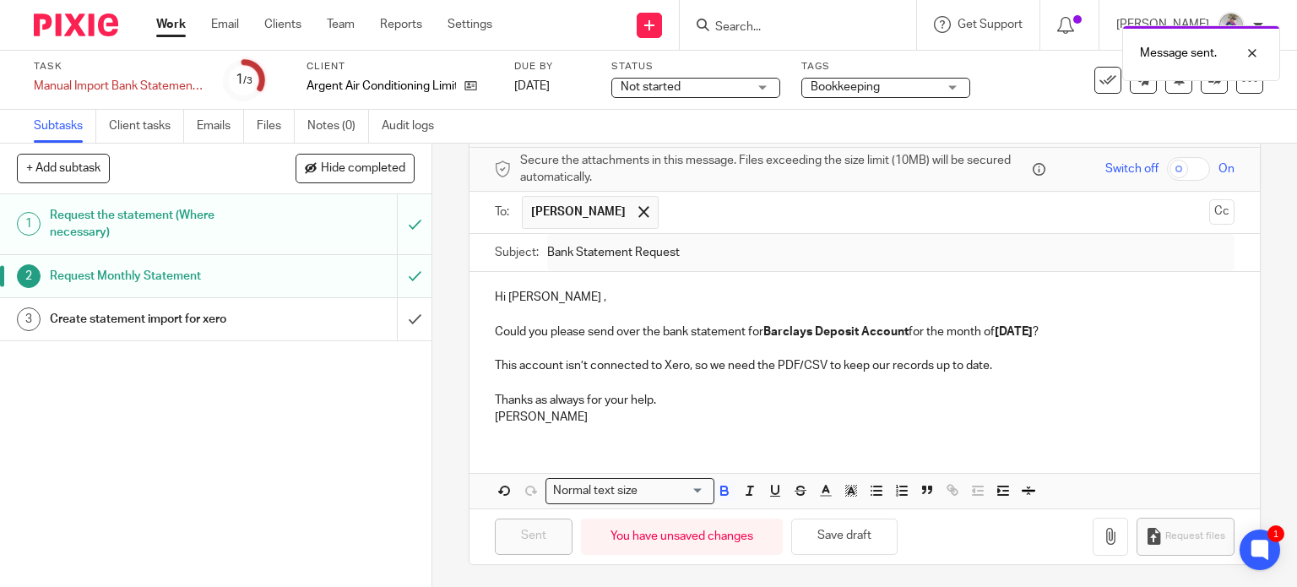
type input "Sent"
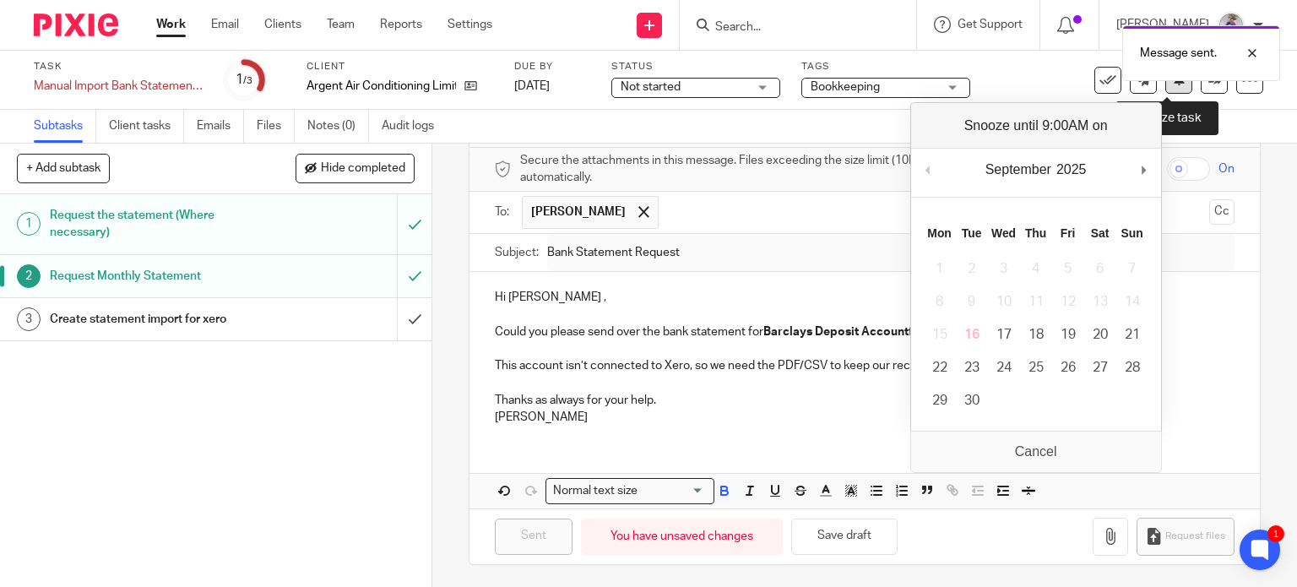
click at [1168, 87] on button at bounding box center [1178, 80] width 27 height 27
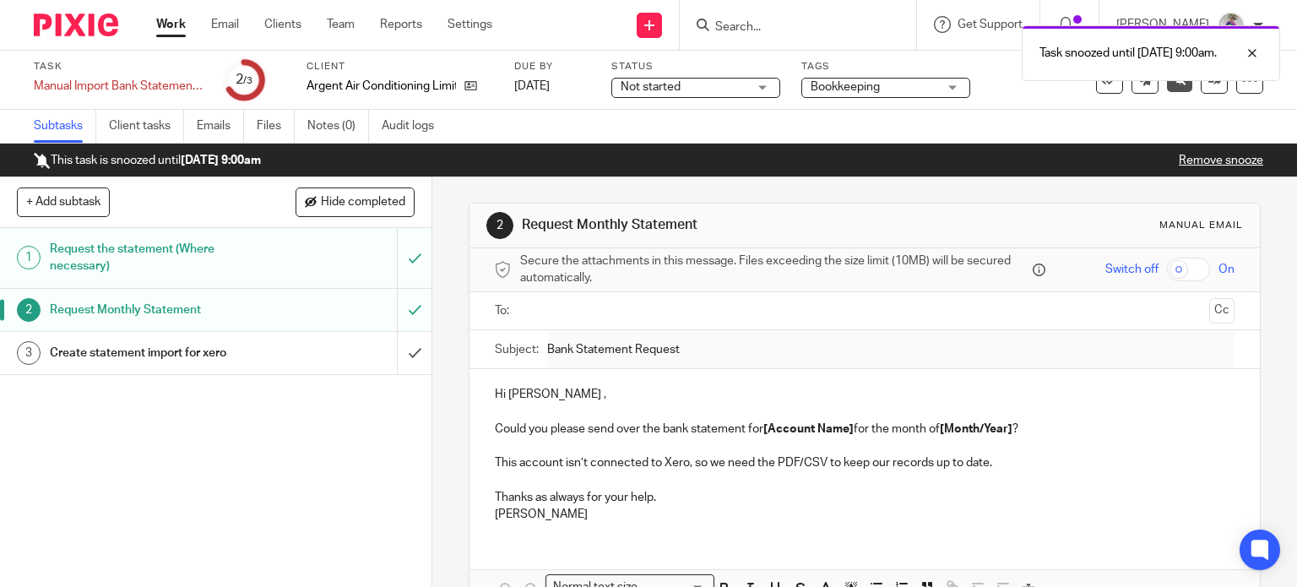
click at [182, 29] on link "Work" at bounding box center [171, 24] width 30 height 17
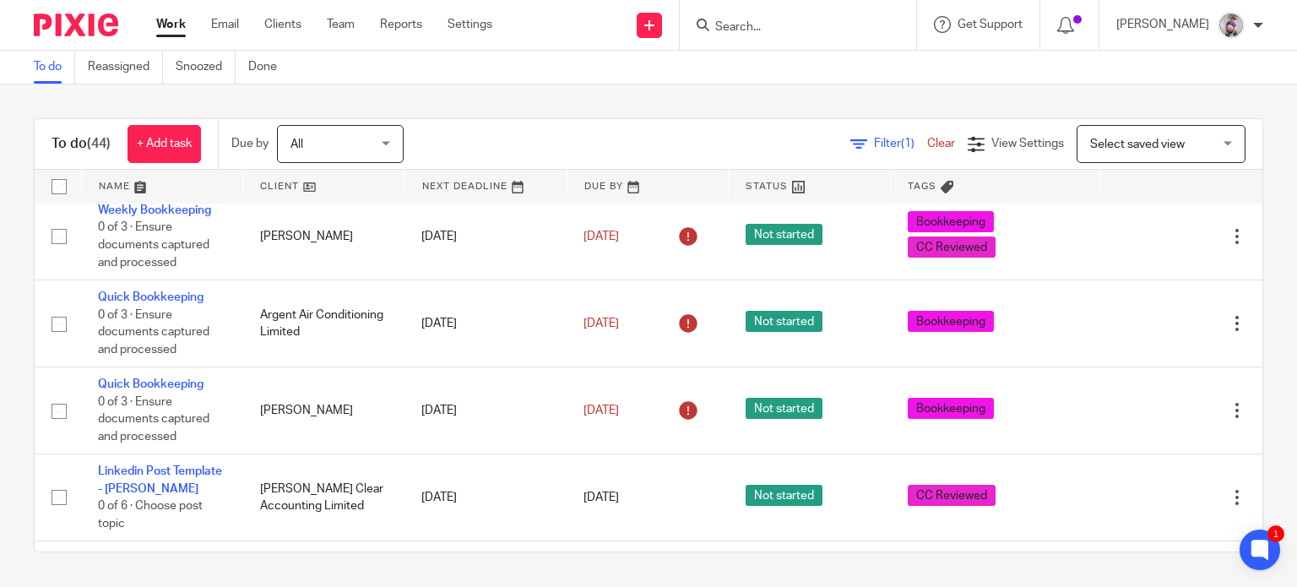
scroll to position [898, 0]
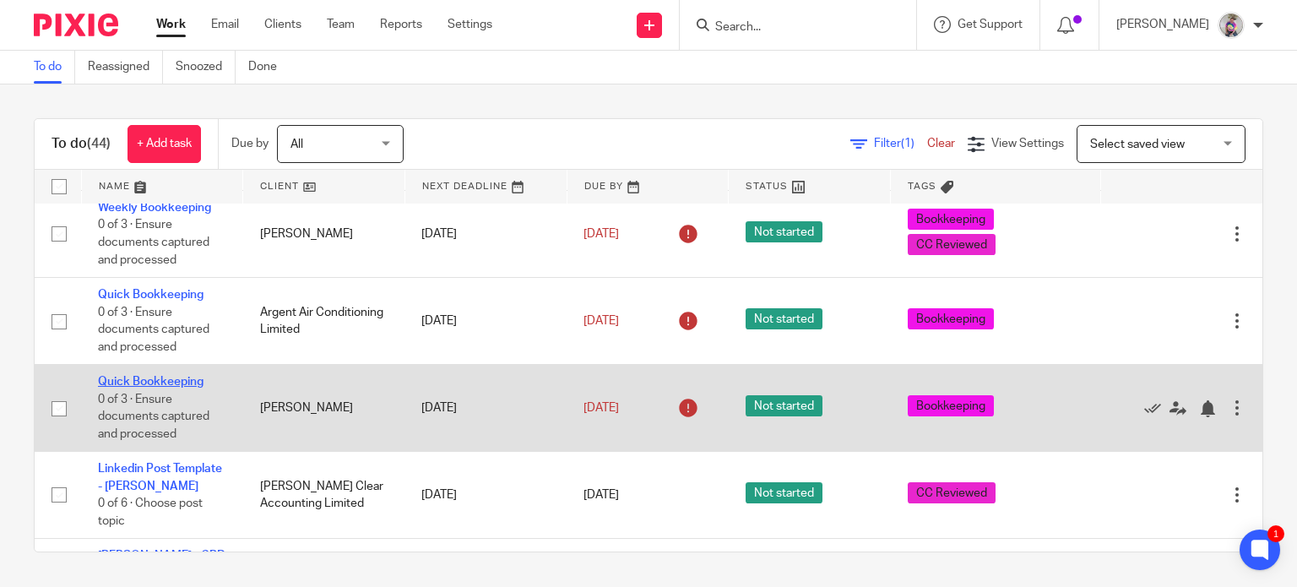
click at [154, 388] on link "Quick Bookkeeping" at bounding box center [151, 382] width 106 height 12
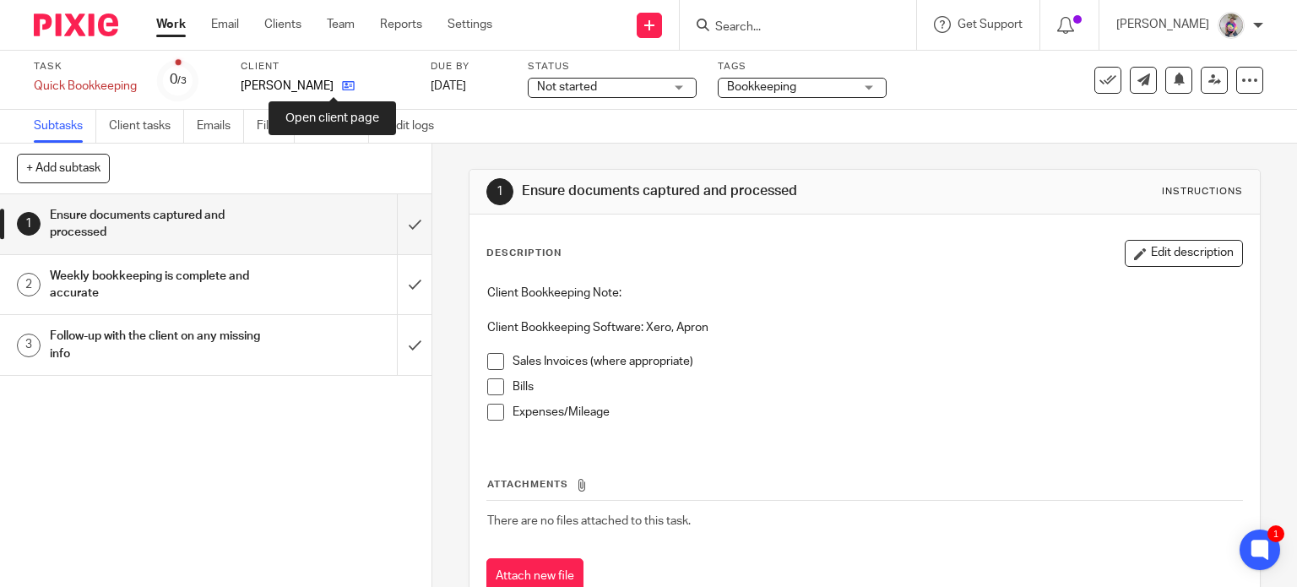
click at [342, 84] on icon at bounding box center [348, 85] width 13 height 13
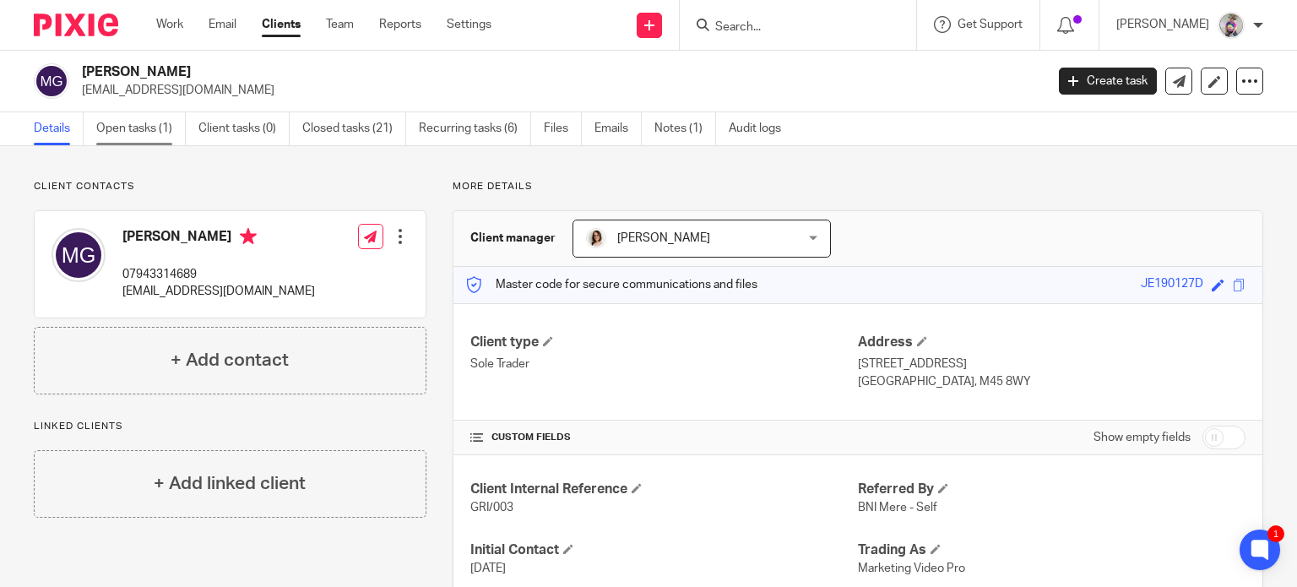
click at [145, 126] on link "Open tasks (1)" at bounding box center [141, 128] width 90 height 33
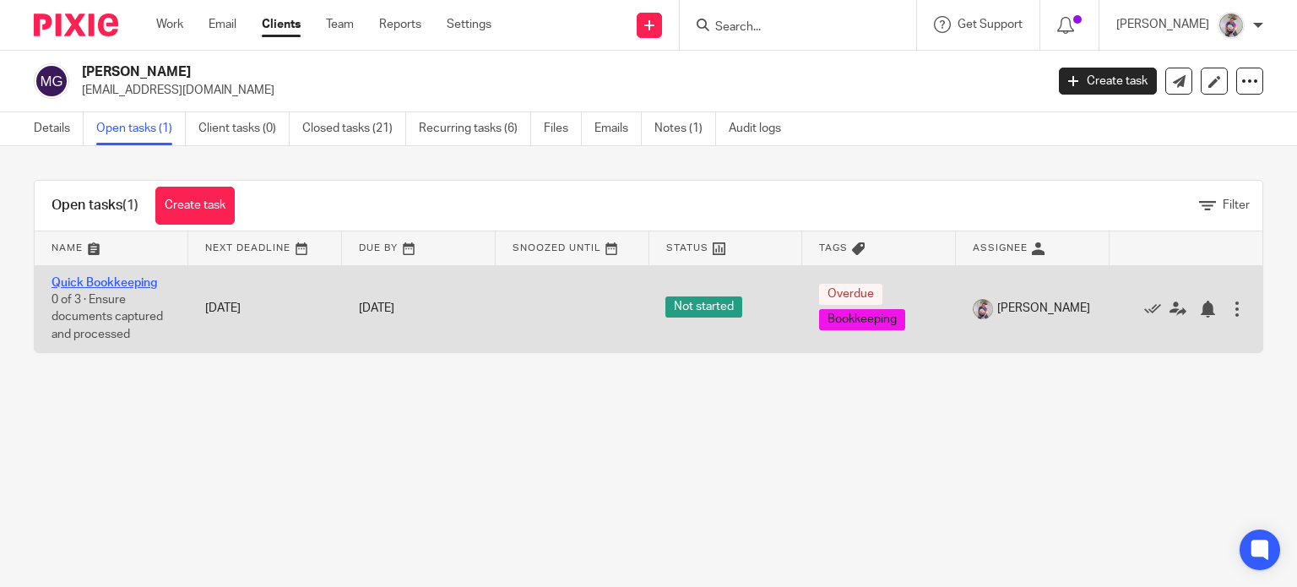
click at [123, 279] on link "Quick Bookkeeping" at bounding box center [105, 283] width 106 height 12
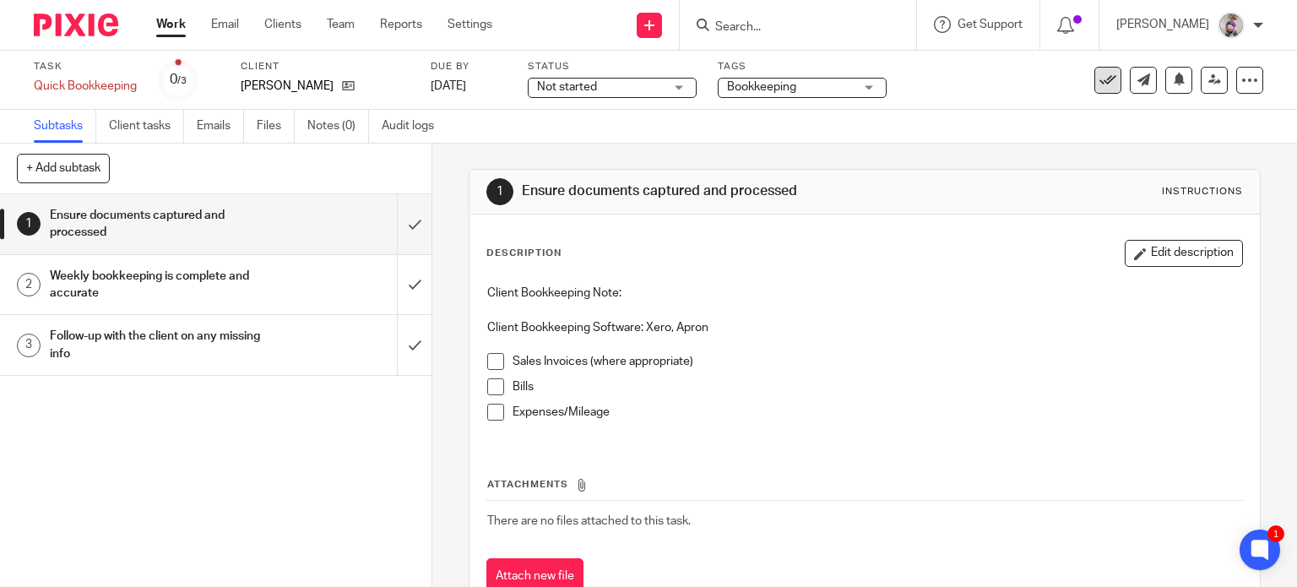
click at [1100, 82] on icon at bounding box center [1108, 80] width 17 height 17
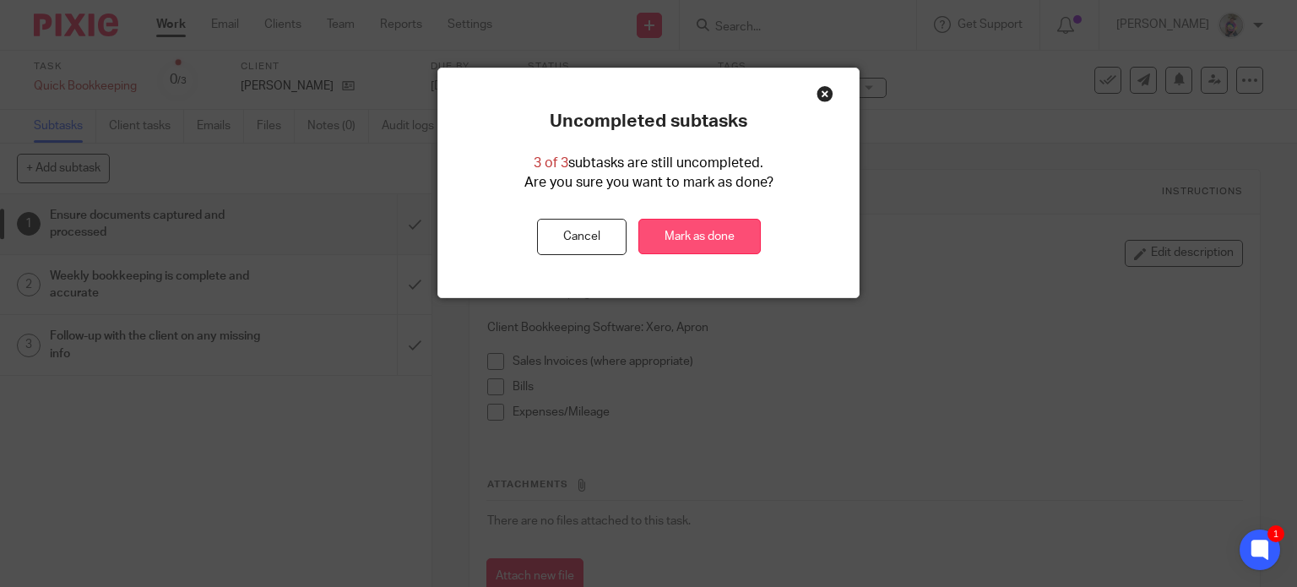
click at [697, 241] on link "Mark as done" at bounding box center [699, 237] width 122 height 36
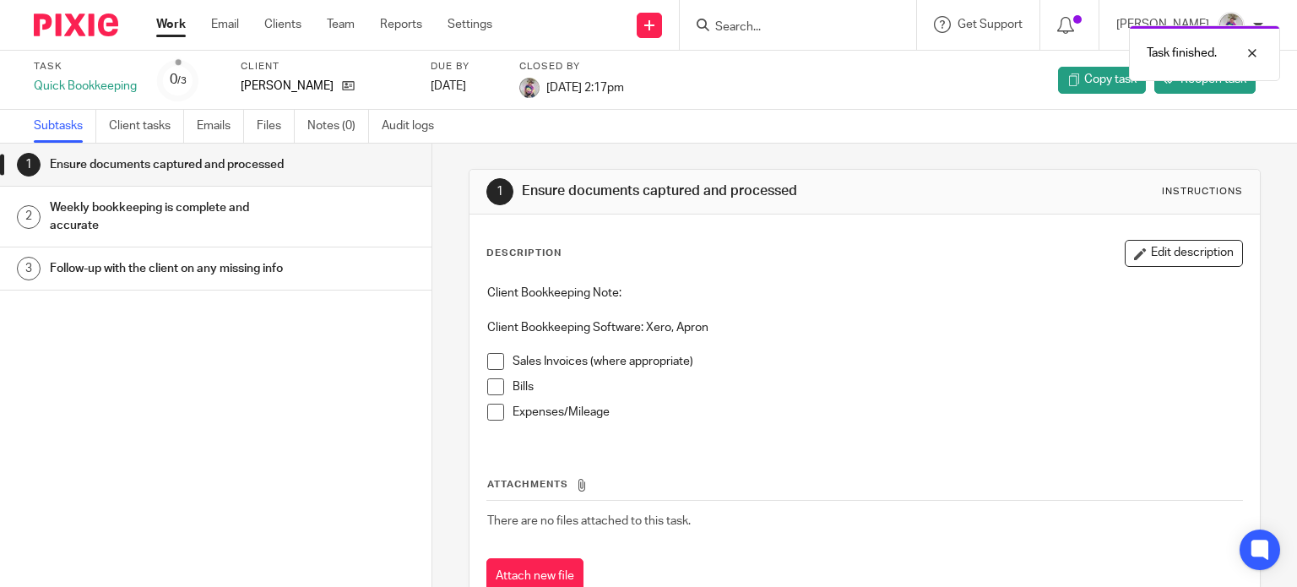
click at [169, 26] on link "Work" at bounding box center [171, 24] width 30 height 17
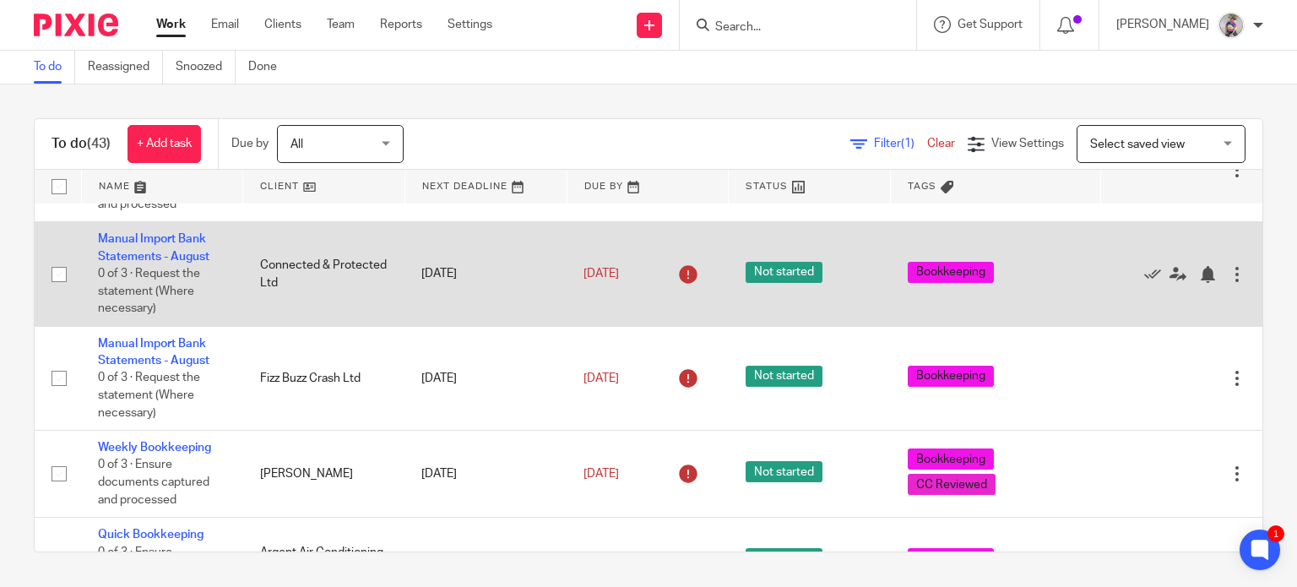
scroll to position [655, 0]
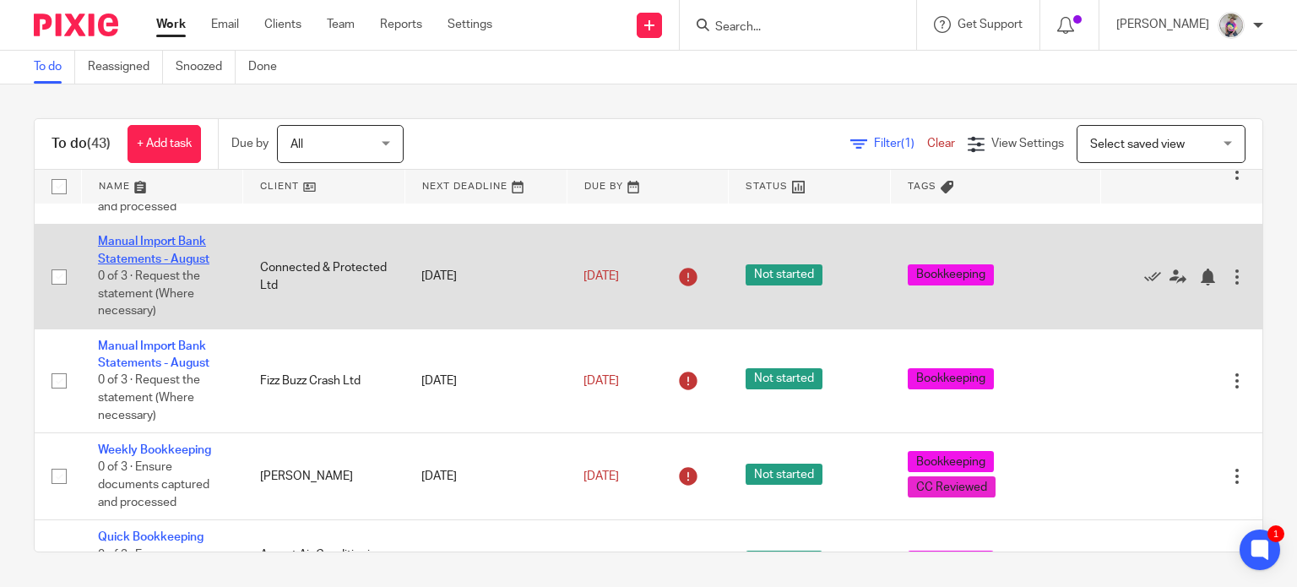
click at [187, 262] on link "Manual Import Bank Statements - August" at bounding box center [153, 250] width 111 height 29
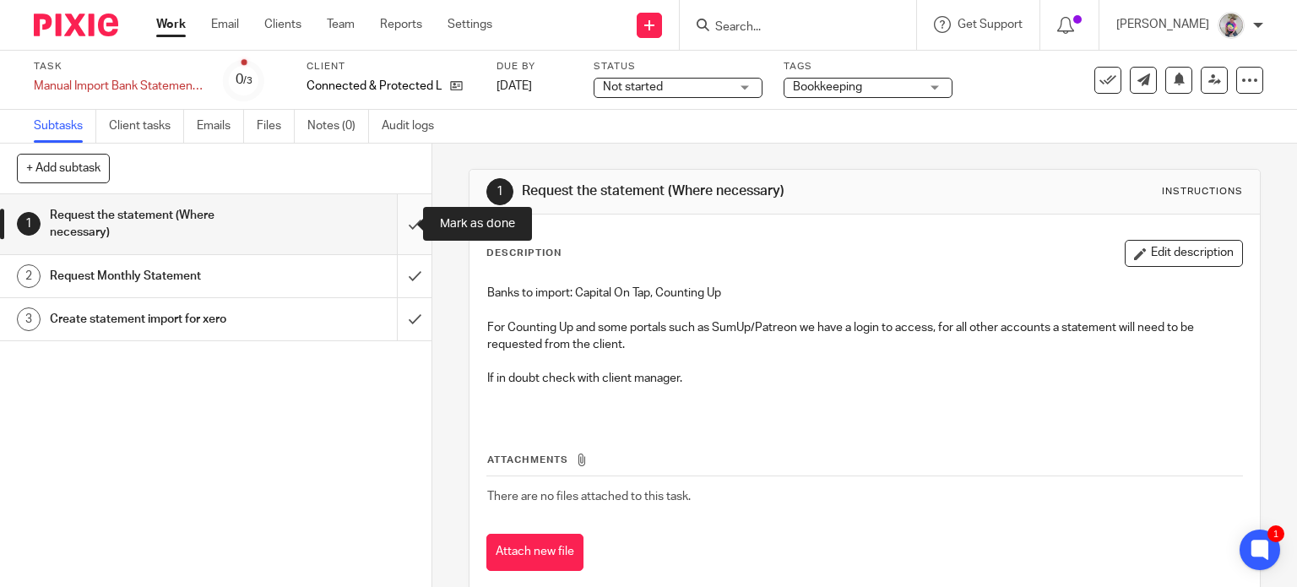
click at [397, 221] on input "submit" at bounding box center [216, 224] width 432 height 60
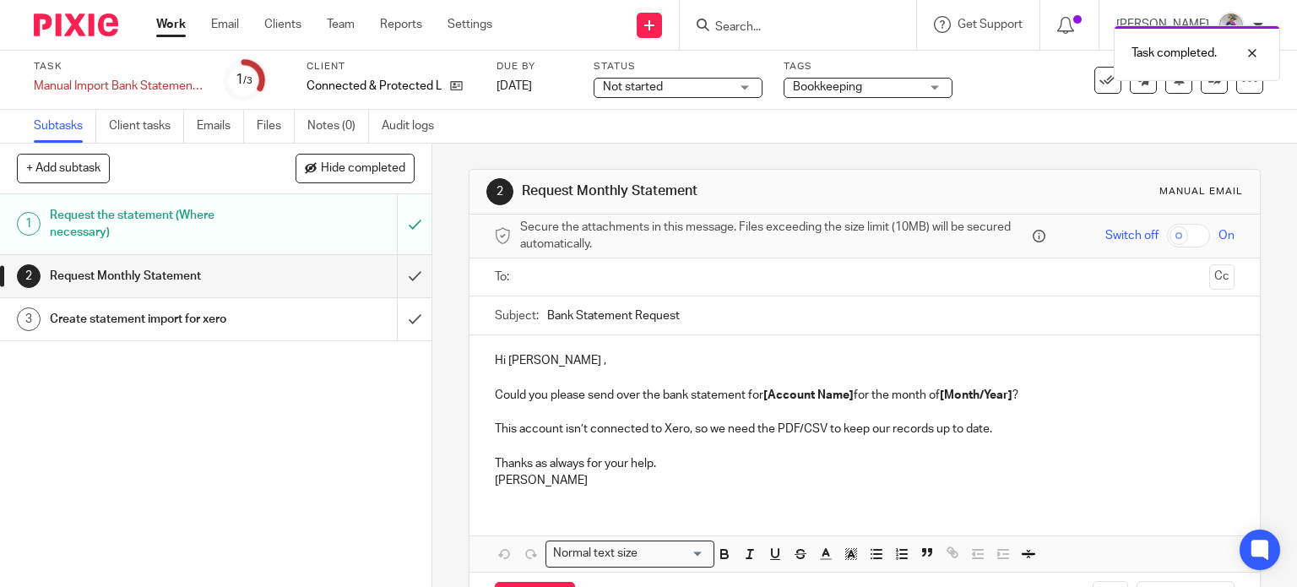
click at [540, 266] on ul at bounding box center [866, 277] width 688 height 28
click at [538, 280] on input "text" at bounding box center [864, 277] width 676 height 19
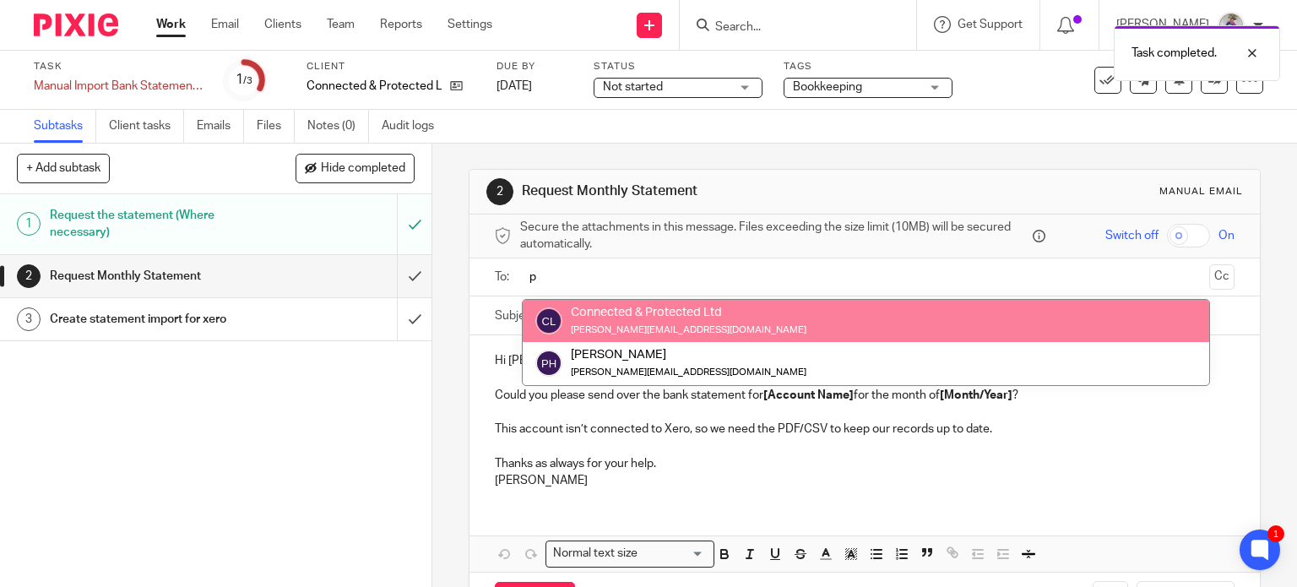
type input "p"
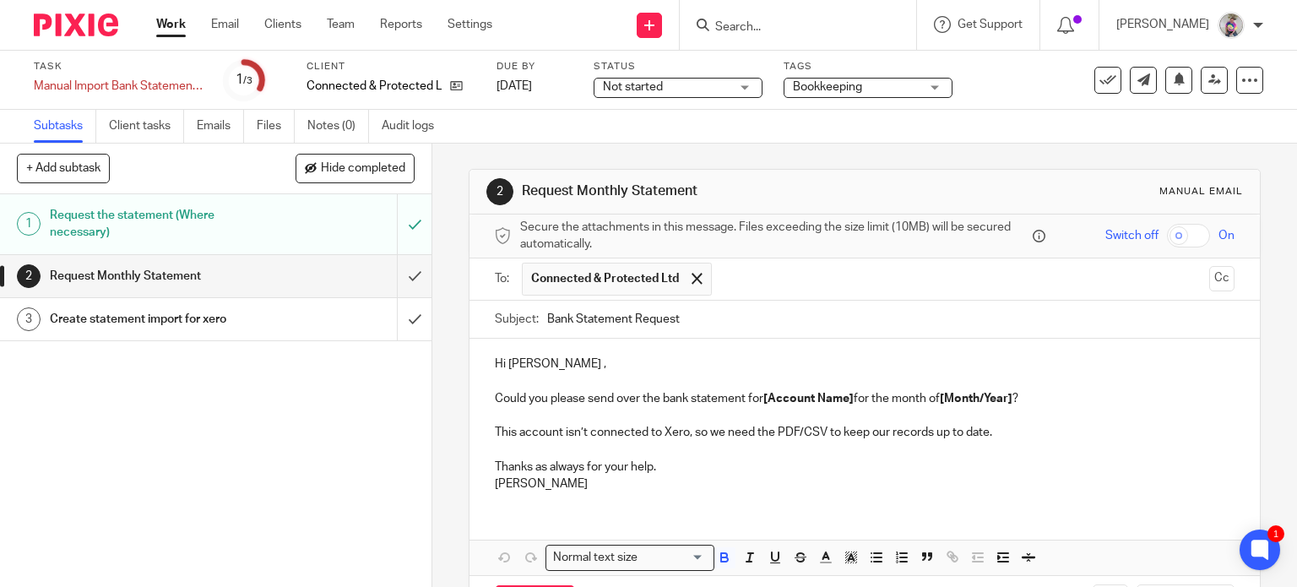
click at [850, 397] on strong "[Account Name]" at bounding box center [808, 399] width 90 height 12
click at [1008, 404] on p "Could you please send over the bank statement for Capital On Tap for the month …" at bounding box center [865, 398] width 741 height 17
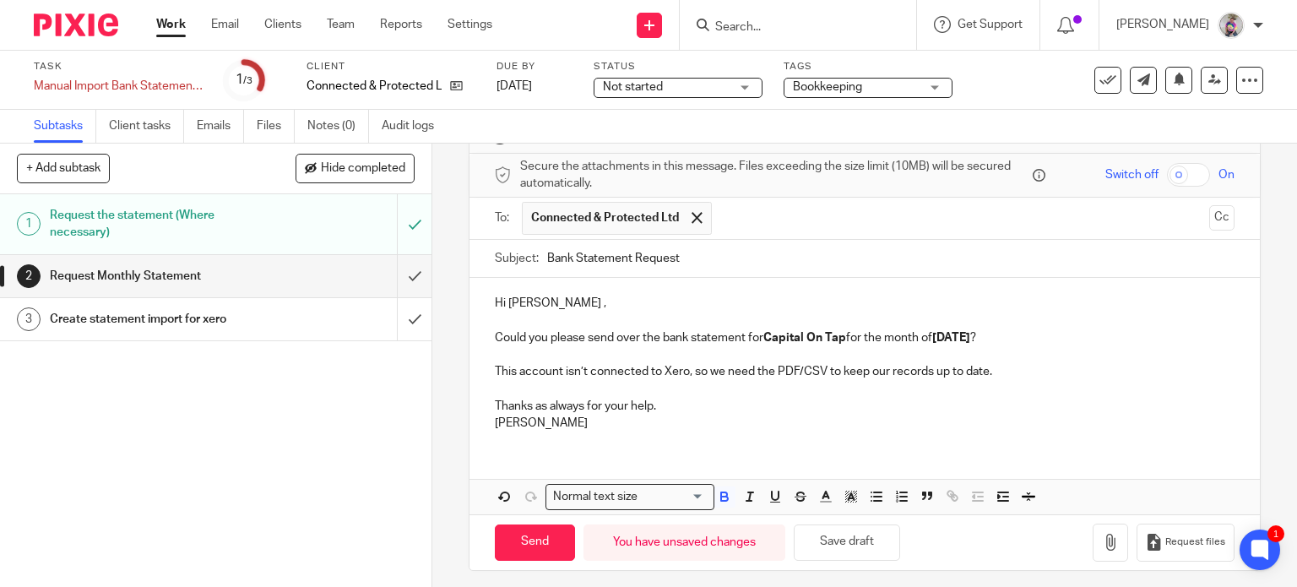
scroll to position [67, 0]
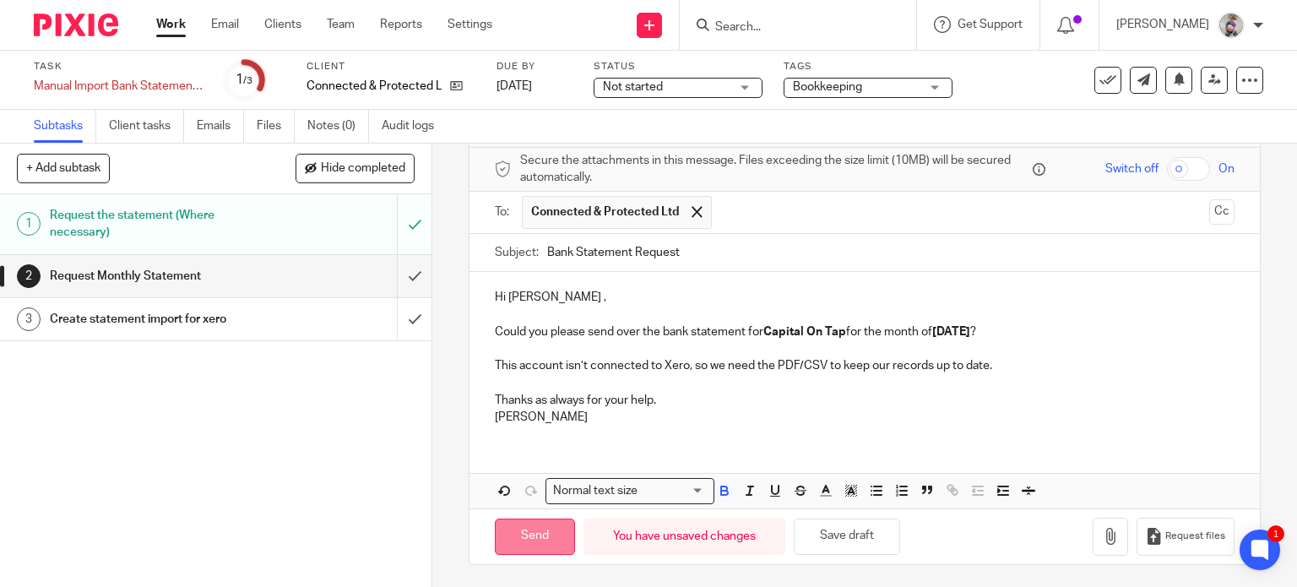
click at [538, 536] on input "Send" at bounding box center [535, 537] width 80 height 36
type input "Sent"
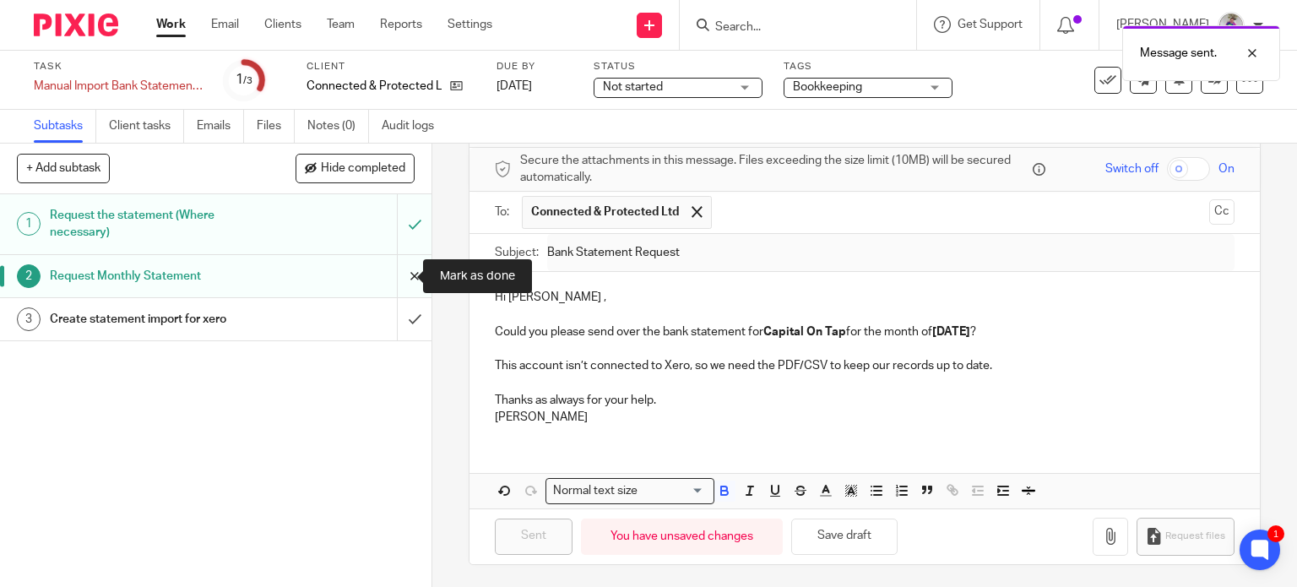
click at [390, 268] on input "submit" at bounding box center [216, 276] width 432 height 42
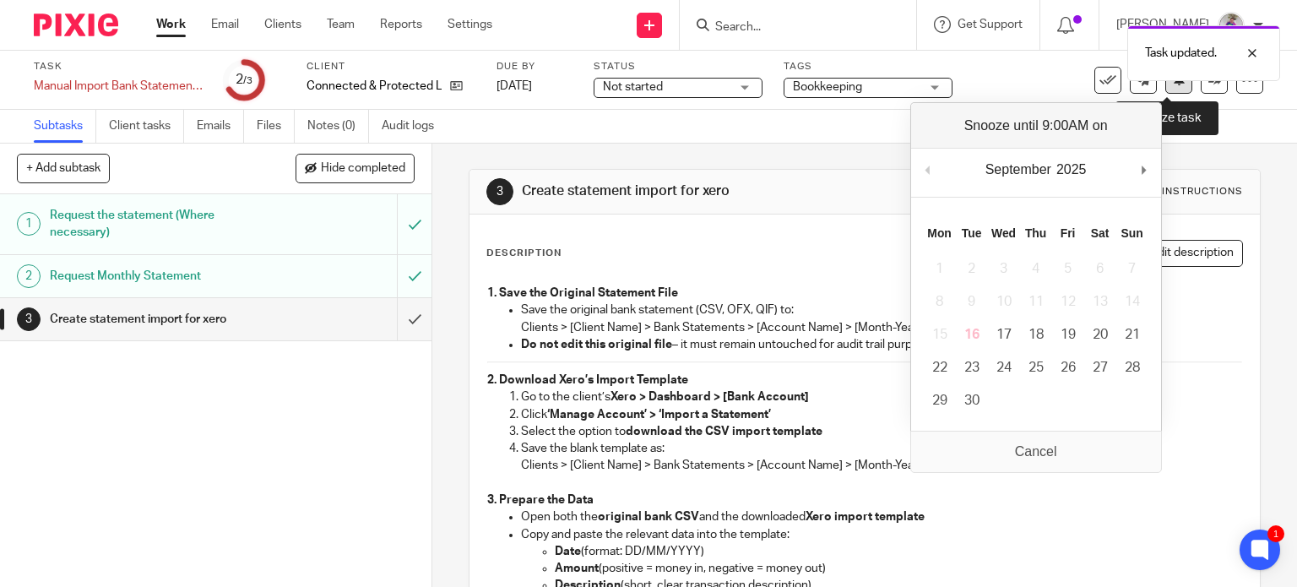
click at [1173, 84] on icon at bounding box center [1179, 79] width 13 height 13
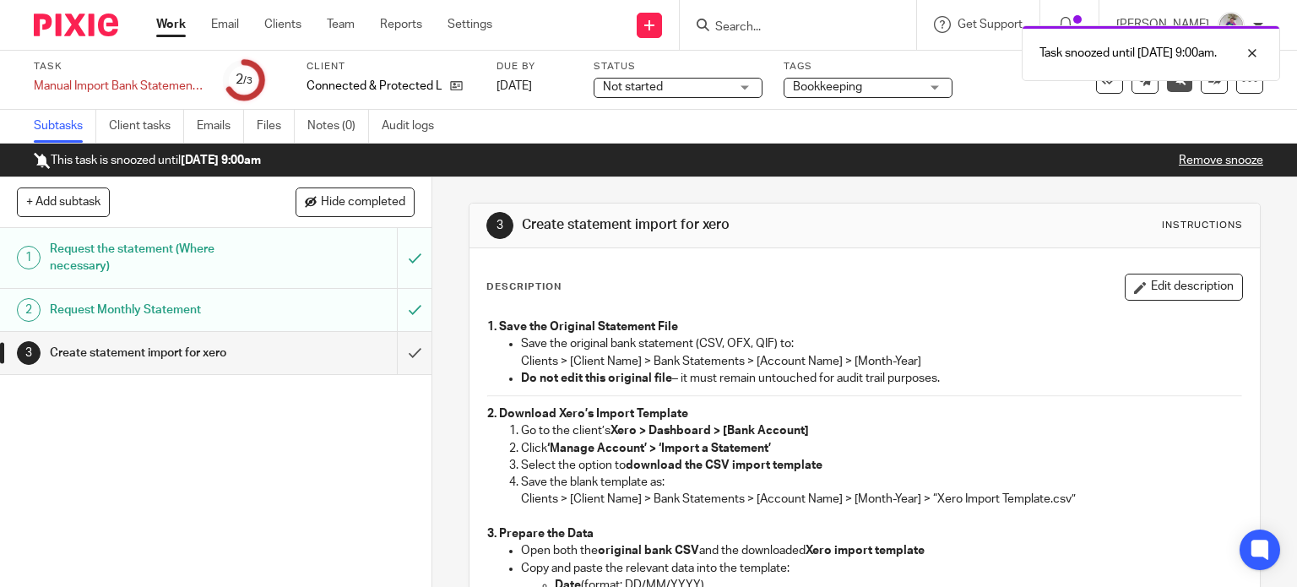
click at [169, 27] on link "Work" at bounding box center [171, 24] width 30 height 17
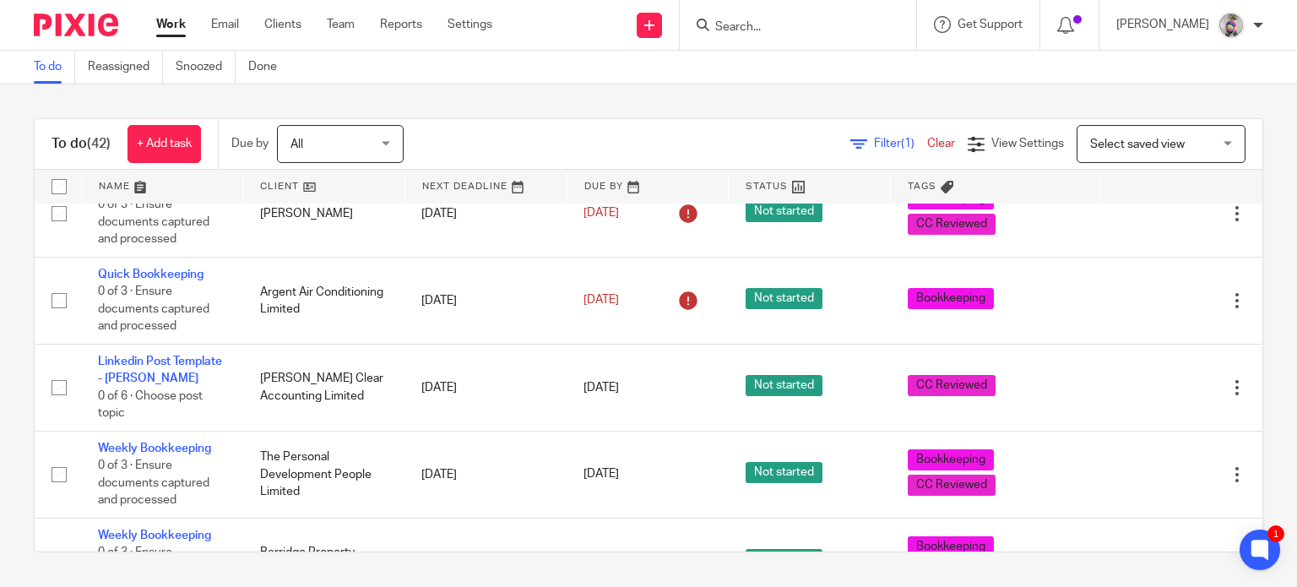
scroll to position [816, 0]
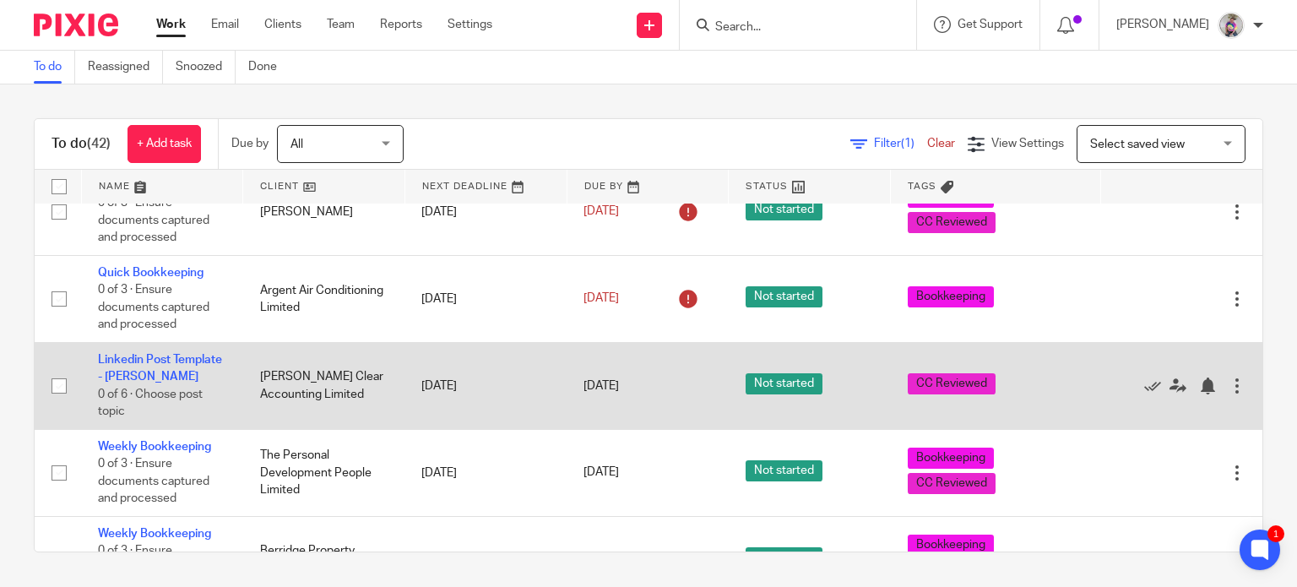
click at [1229, 390] on div at bounding box center [1237, 385] width 17 height 17
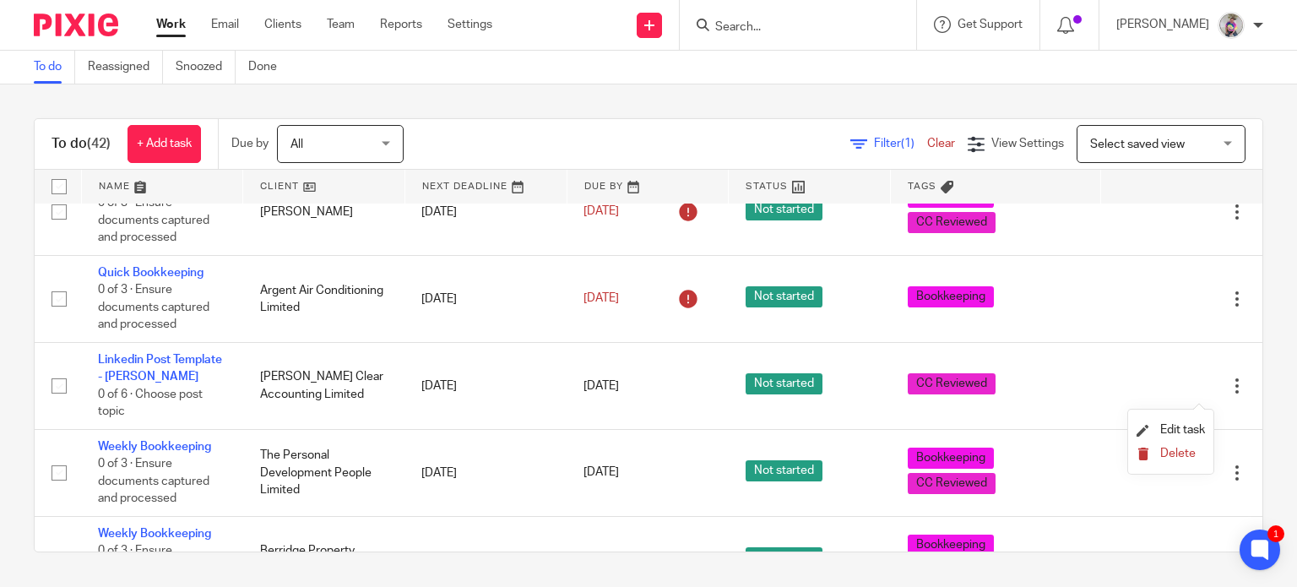
click at [1172, 456] on span "Delete" at bounding box center [1177, 454] width 35 height 12
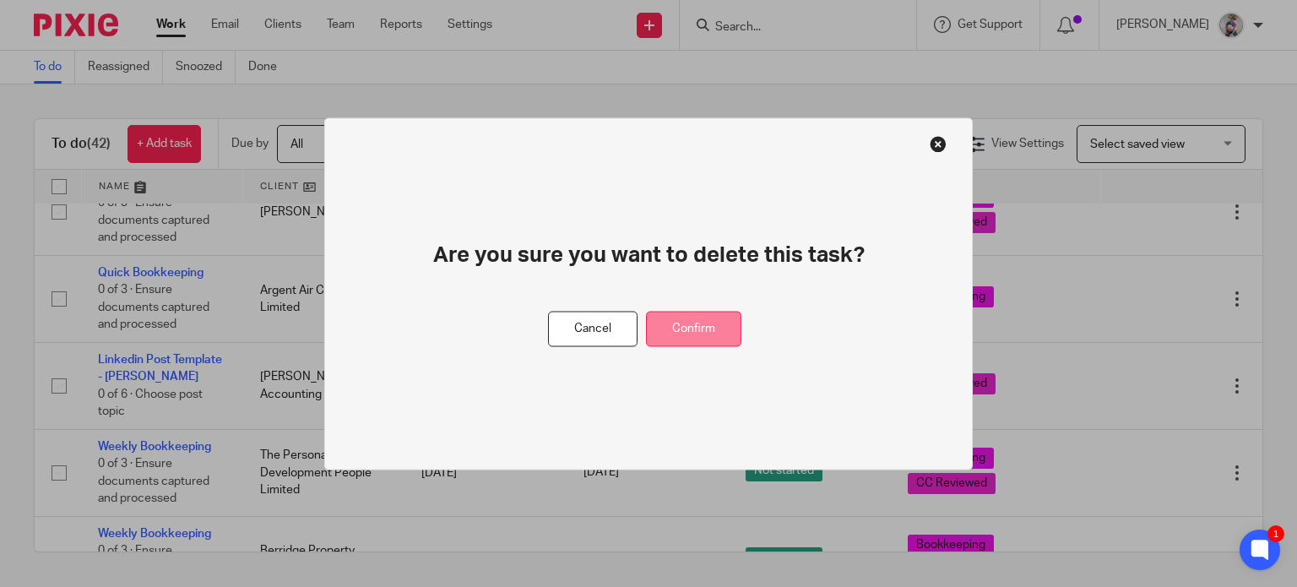
click at [709, 327] on button "Confirm" at bounding box center [693, 329] width 95 height 36
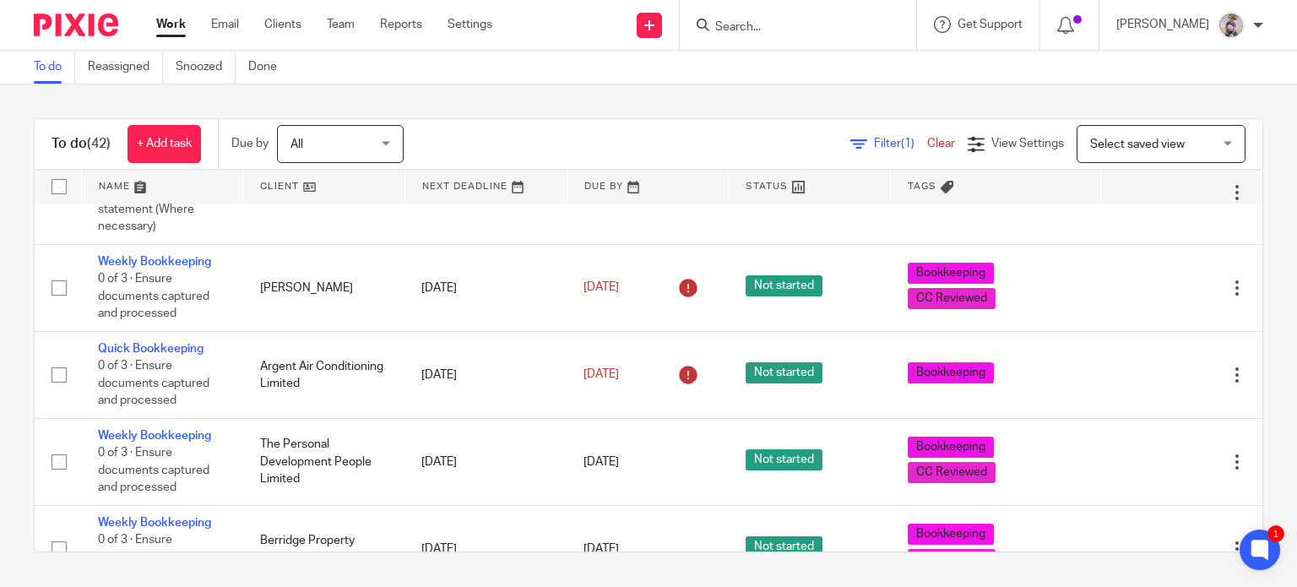
scroll to position [742, 0]
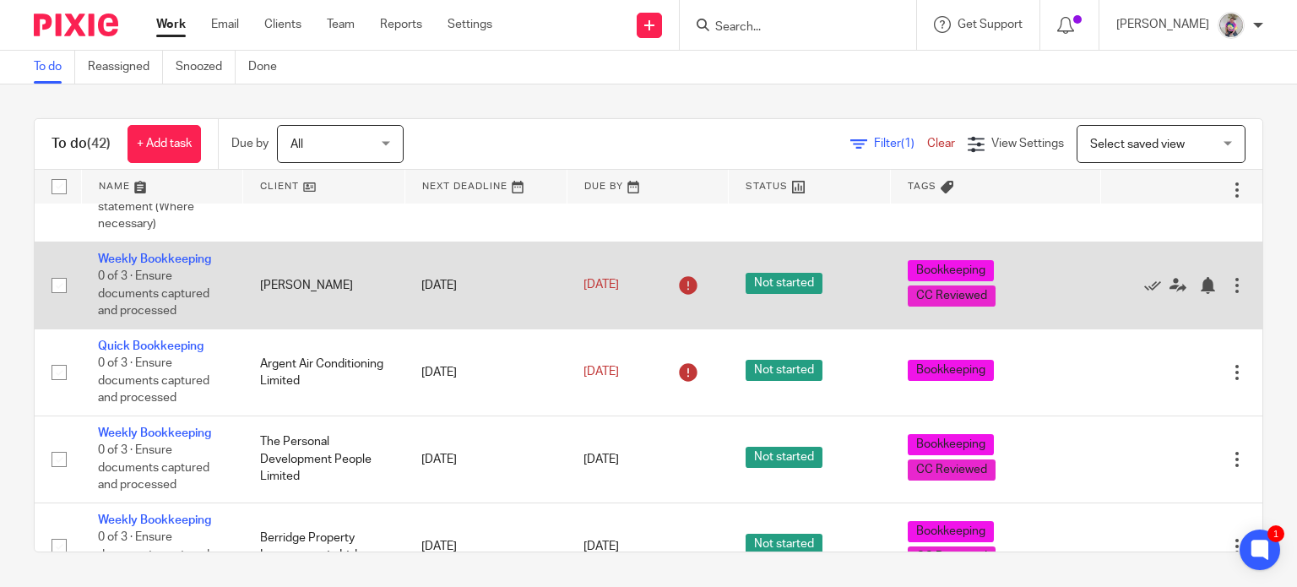
click at [1229, 286] on div at bounding box center [1237, 285] width 17 height 17
click at [1144, 292] on icon at bounding box center [1152, 285] width 17 height 17
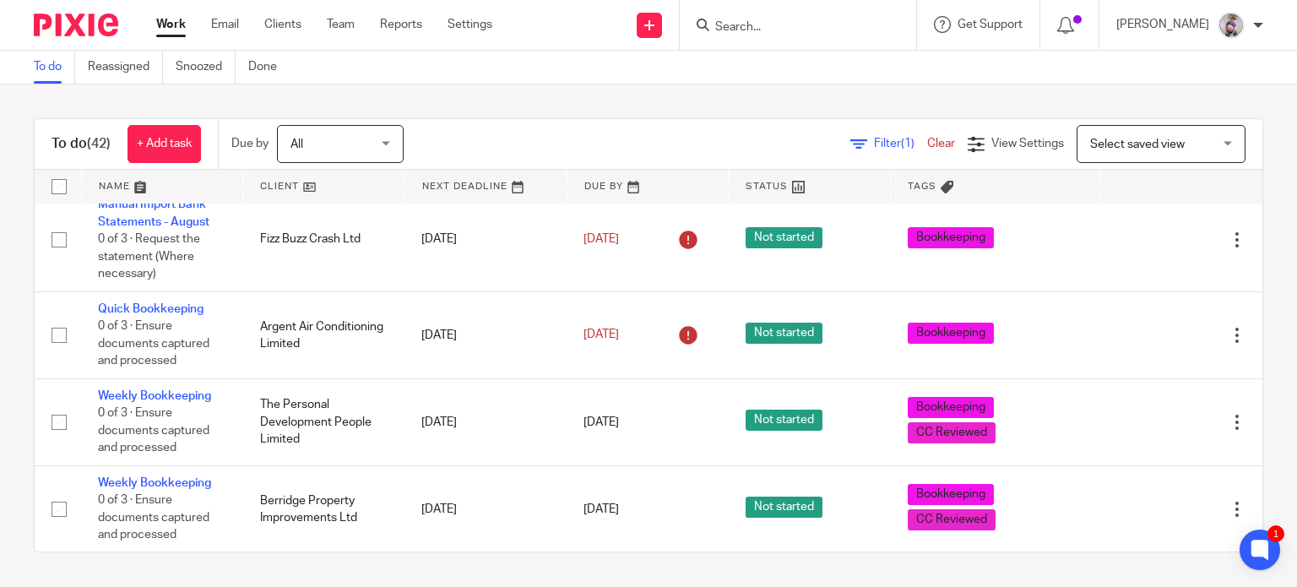
scroll to position [0, 0]
